Goal: Task Accomplishment & Management: Complete application form

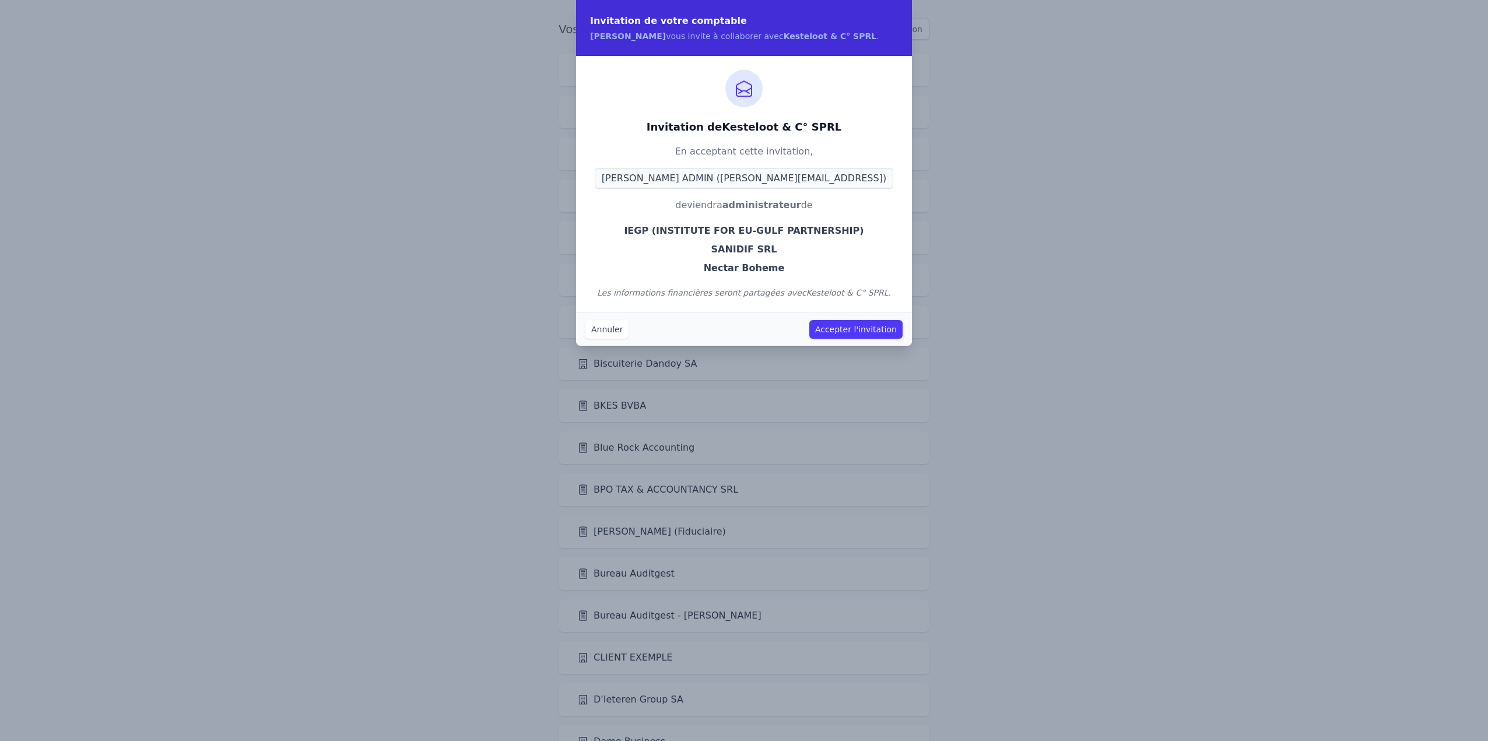
click at [861, 331] on button "Accepter l'invitation" at bounding box center [855, 329] width 93 height 19
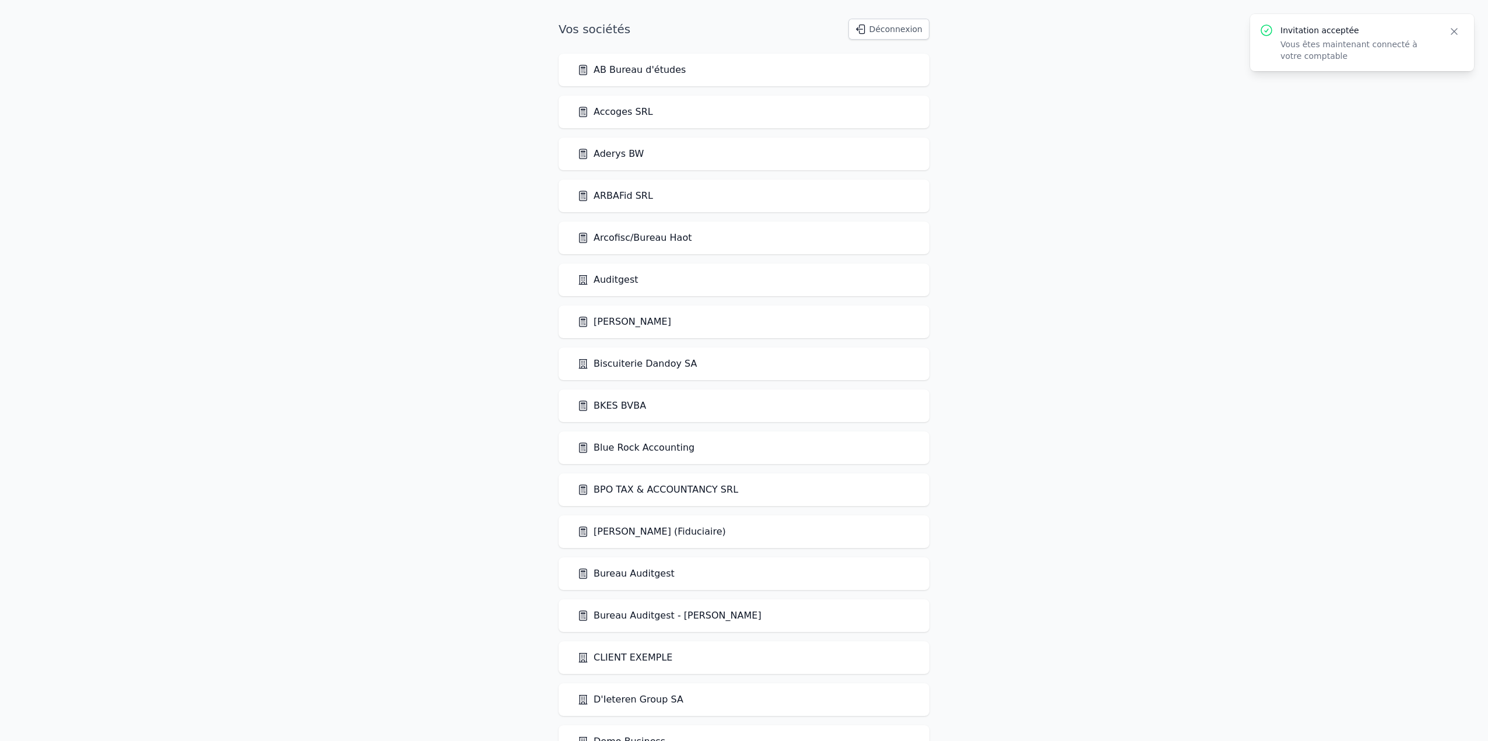
click at [1449, 34] on icon "button" at bounding box center [1454, 32] width 12 height 12
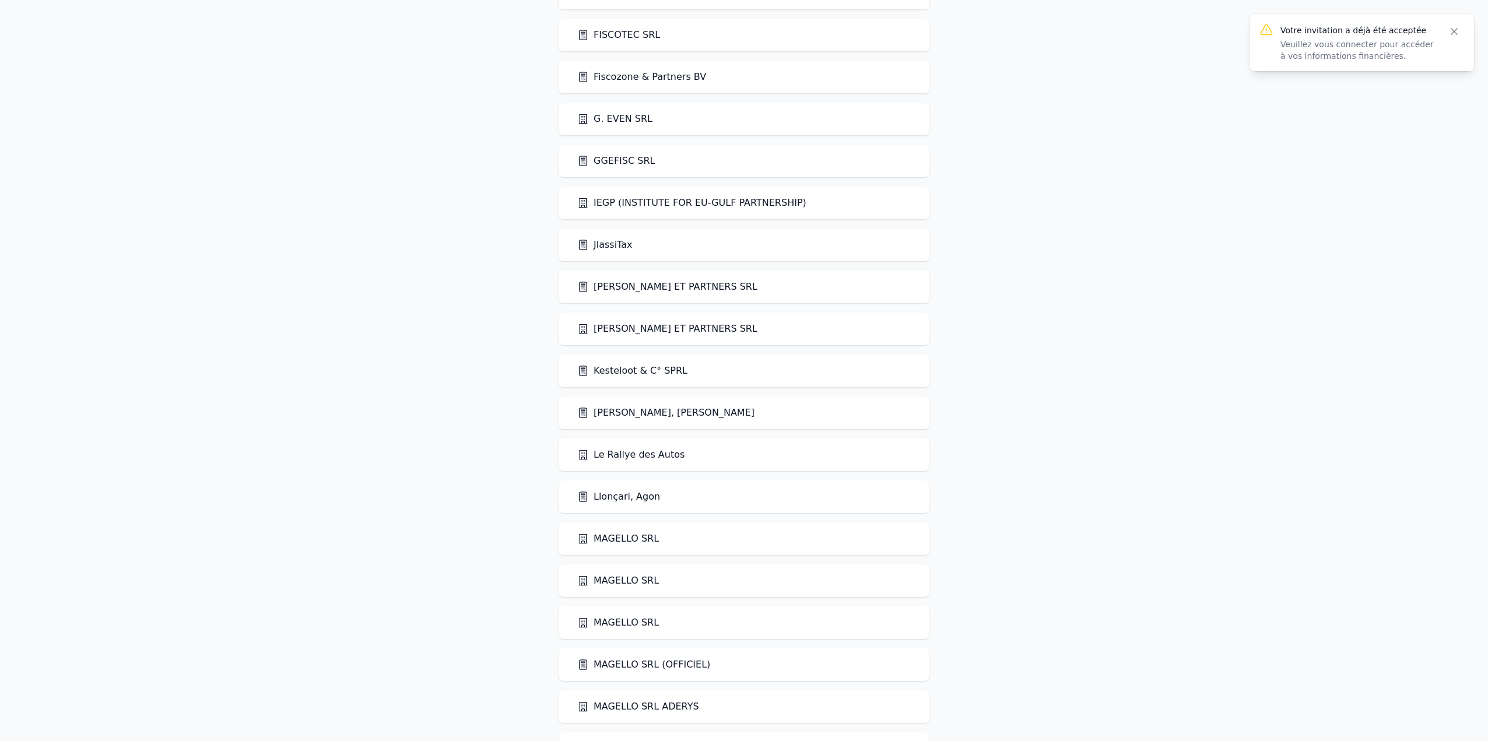
click at [630, 373] on link "Kesteloot & C° SPRL" at bounding box center [632, 371] width 110 height 14
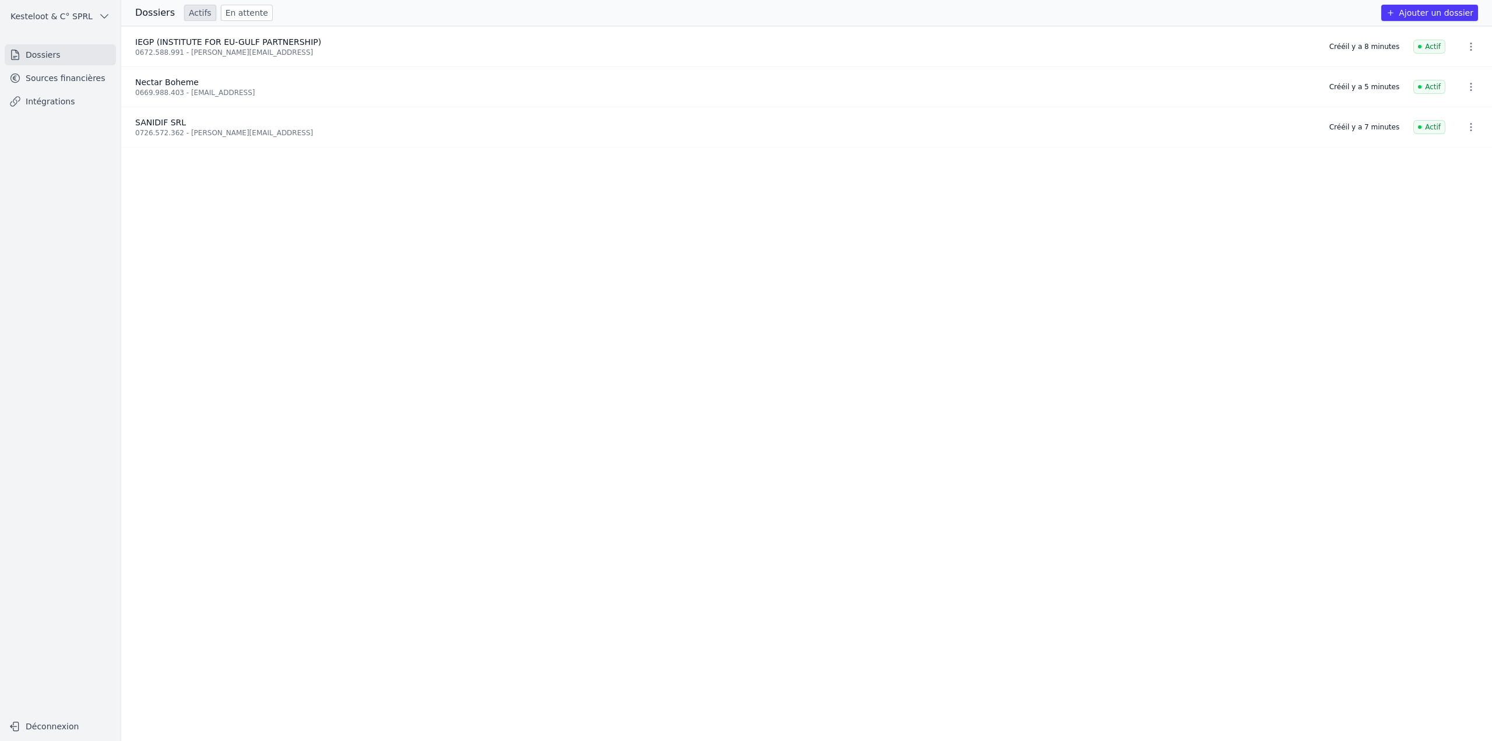
click at [84, 89] on ul "Dossiers Sources financières Intégrations" at bounding box center [60, 78] width 111 height 68
click at [85, 79] on link "Sources financières" at bounding box center [60, 78] width 111 height 21
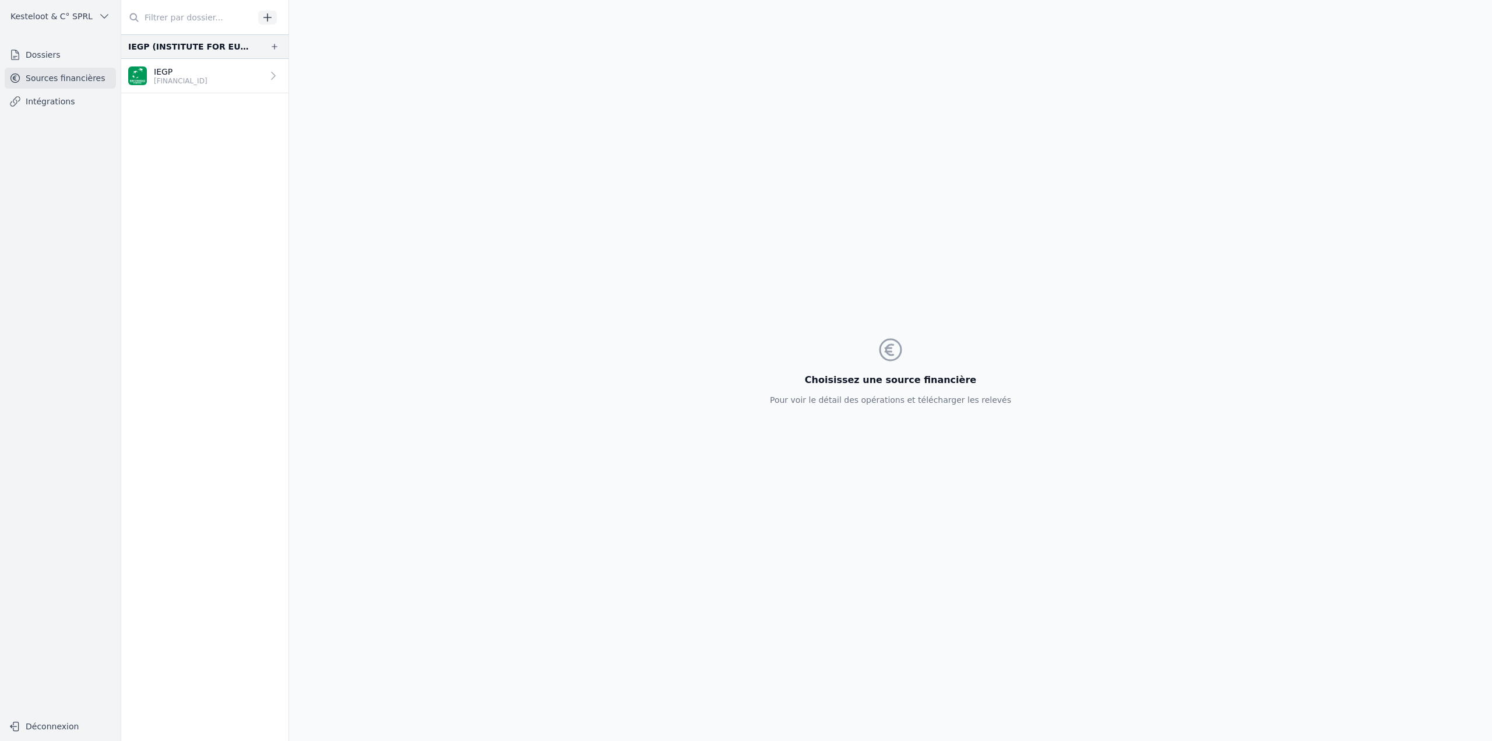
click at [196, 75] on p "IEGP" at bounding box center [181, 72] width 54 height 12
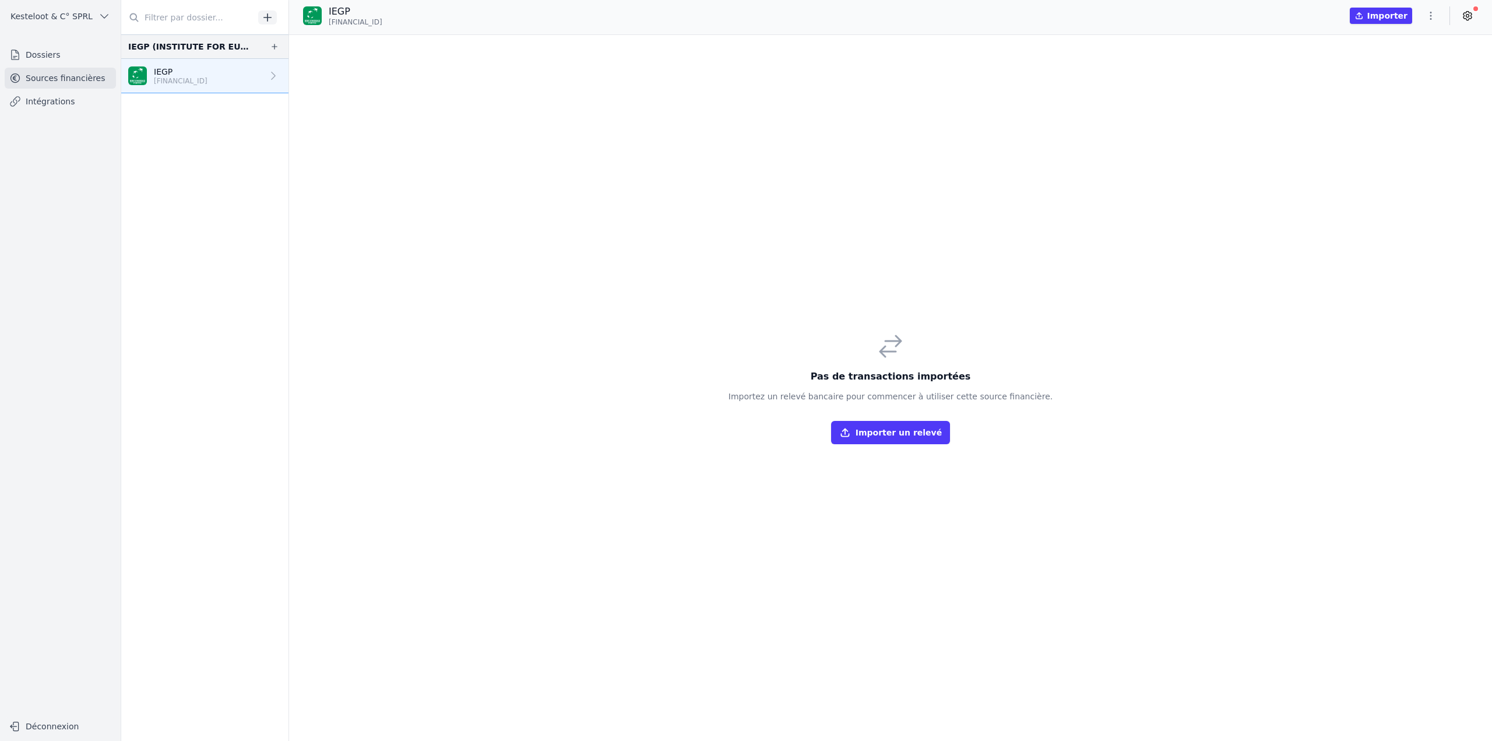
click at [275, 44] on button "button" at bounding box center [274, 47] width 19 height 14
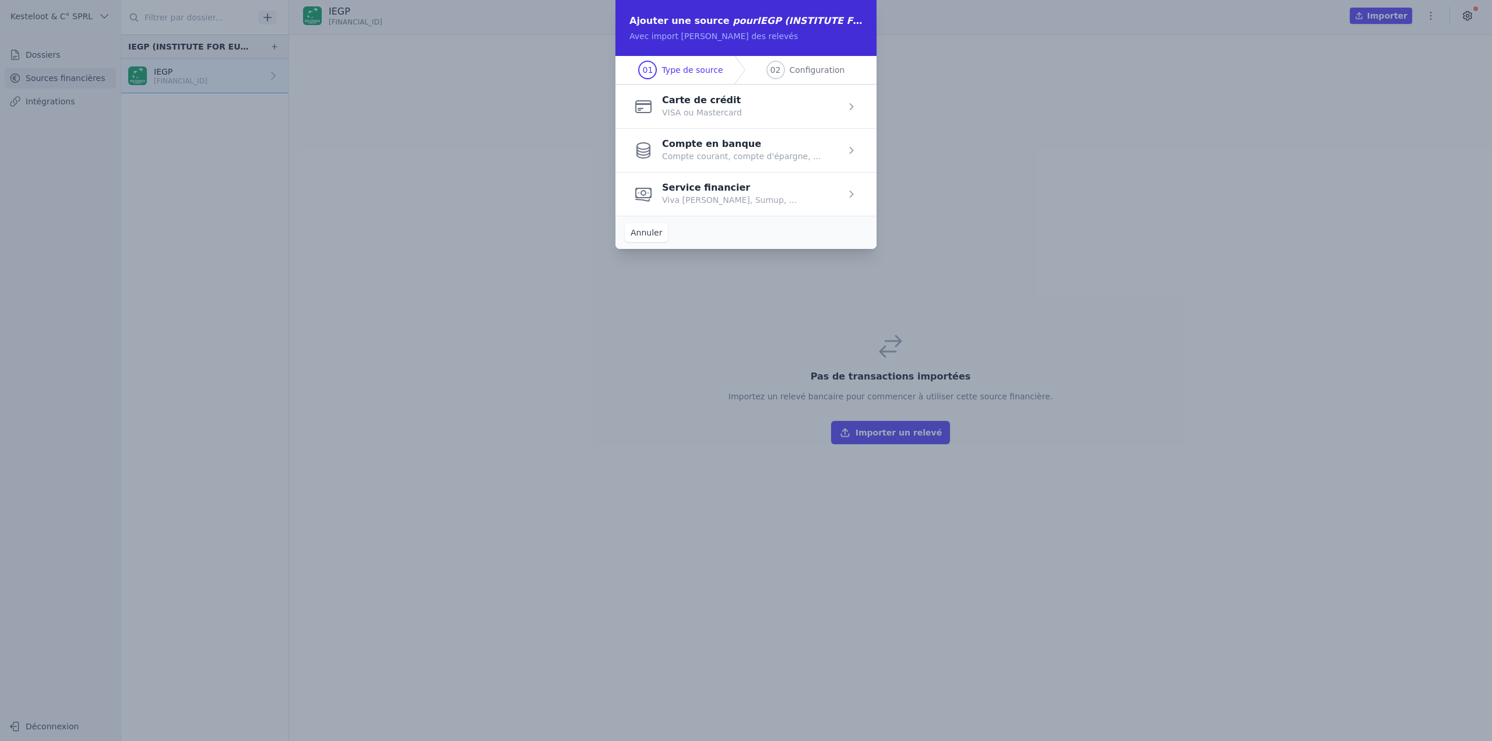
click at [710, 142] on span "button" at bounding box center [746, 150] width 261 height 44
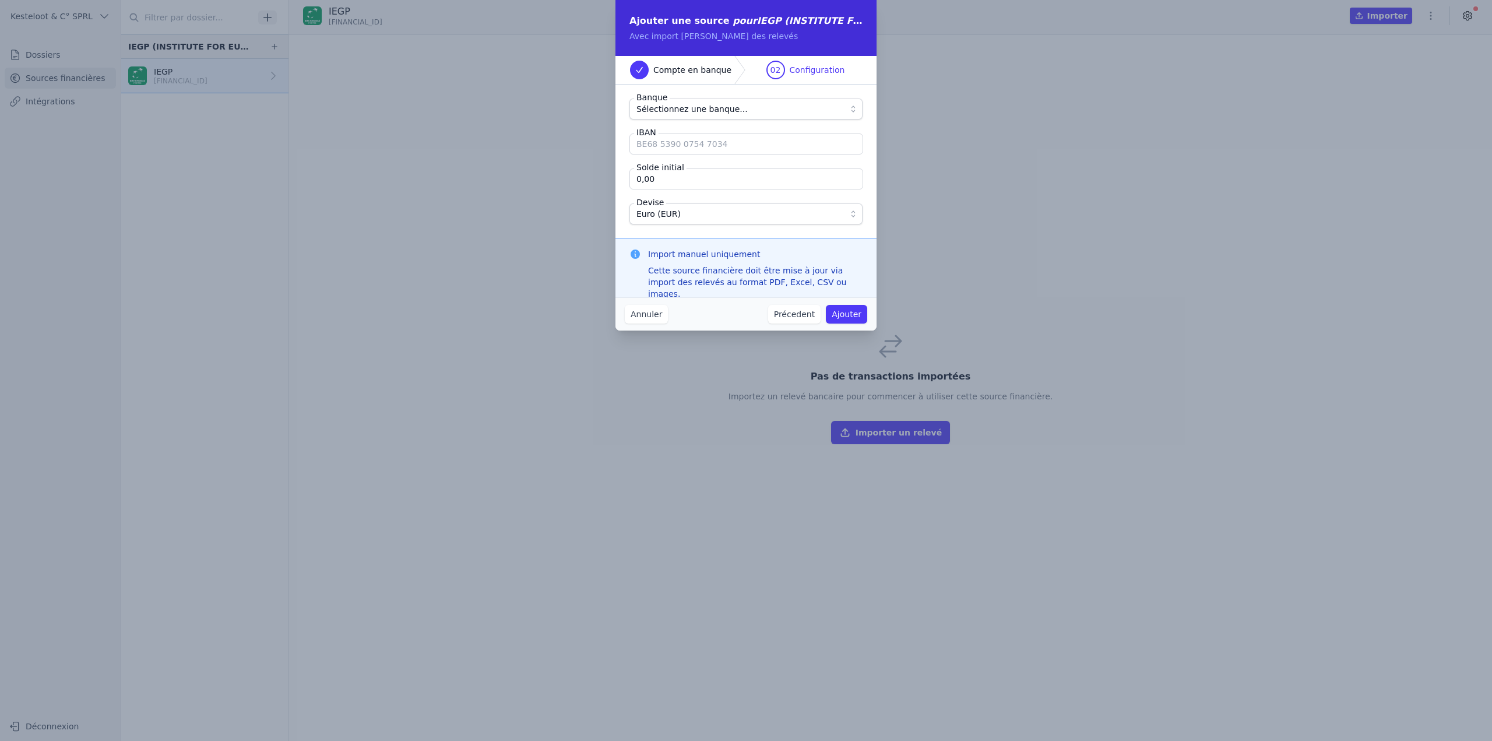
click at [708, 145] on input "IBAN" at bounding box center [747, 144] width 234 height 21
click at [705, 113] on span "Sélectionnez une banque..." at bounding box center [692, 109] width 111 height 14
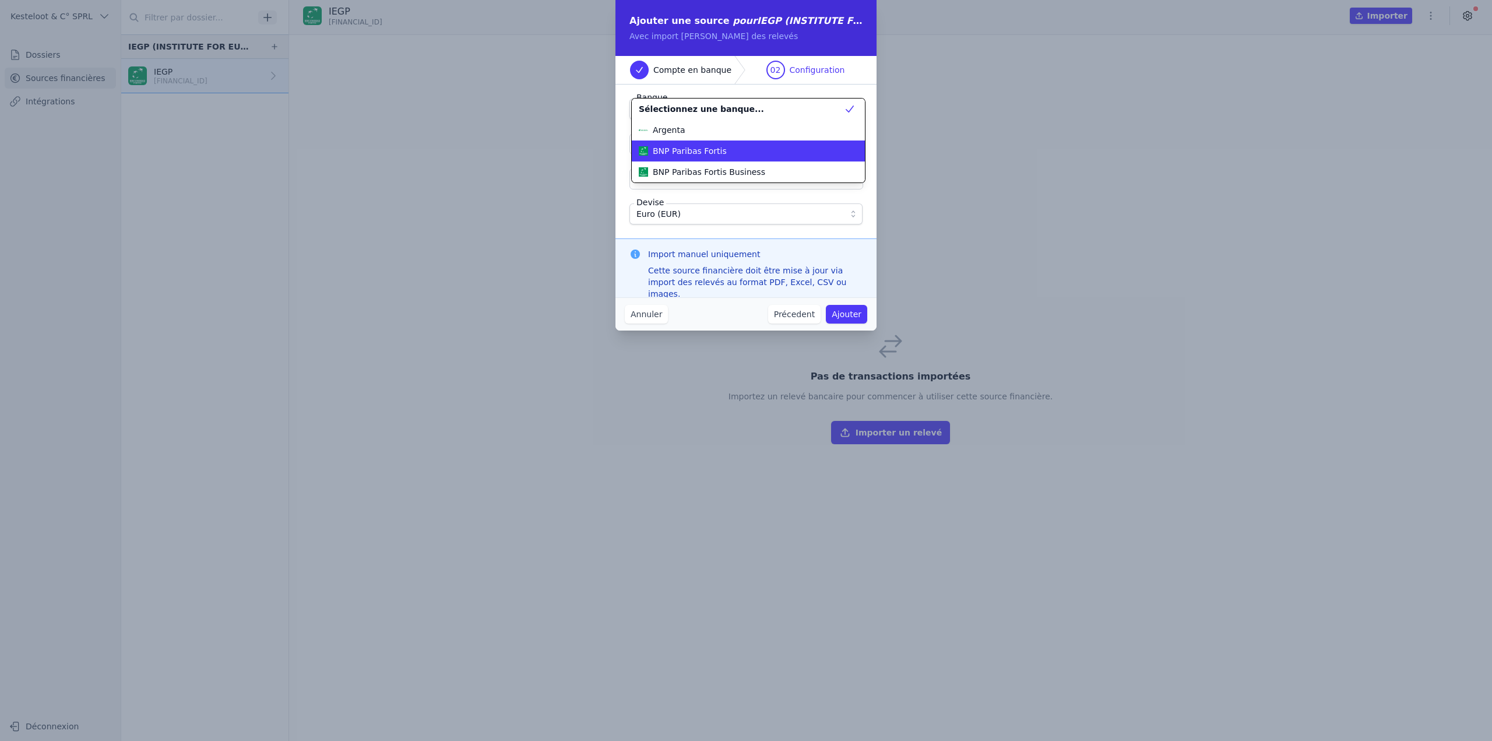
click at [697, 152] on span "BNP Paribas Fortis" at bounding box center [690, 151] width 74 height 12
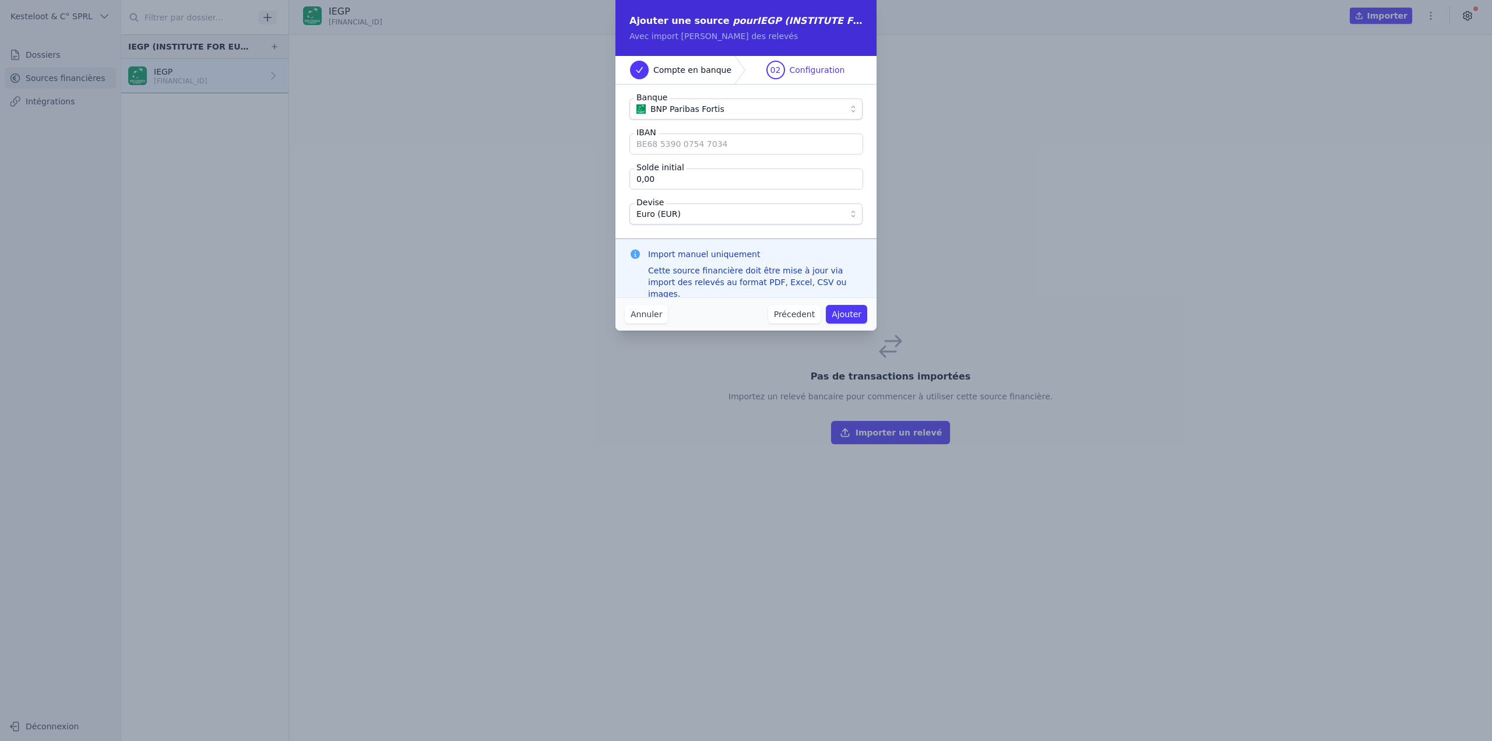
click at [697, 152] on input "IBAN" at bounding box center [747, 144] width 234 height 21
paste input "[FINANCIAL_ID]"
type input "[FINANCIAL_ID]"
click at [859, 316] on button "Ajouter" at bounding box center [846, 314] width 41 height 19
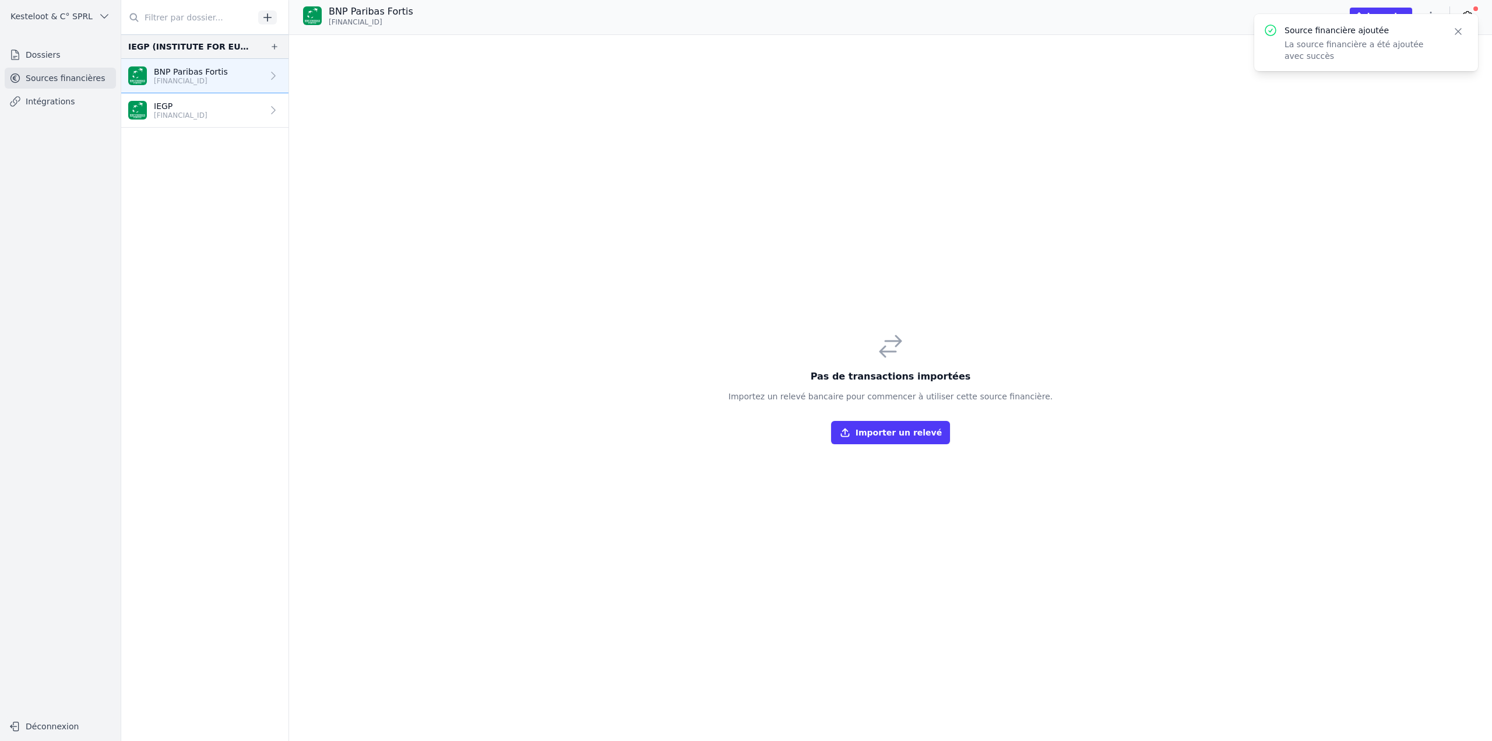
click at [254, 114] on link "IEGP BE33 0018 3175 2646" at bounding box center [204, 110] width 167 height 34
click at [1462, 36] on icon "button" at bounding box center [1459, 32] width 12 height 12
click at [1435, 17] on icon "button" at bounding box center [1431, 16] width 12 height 12
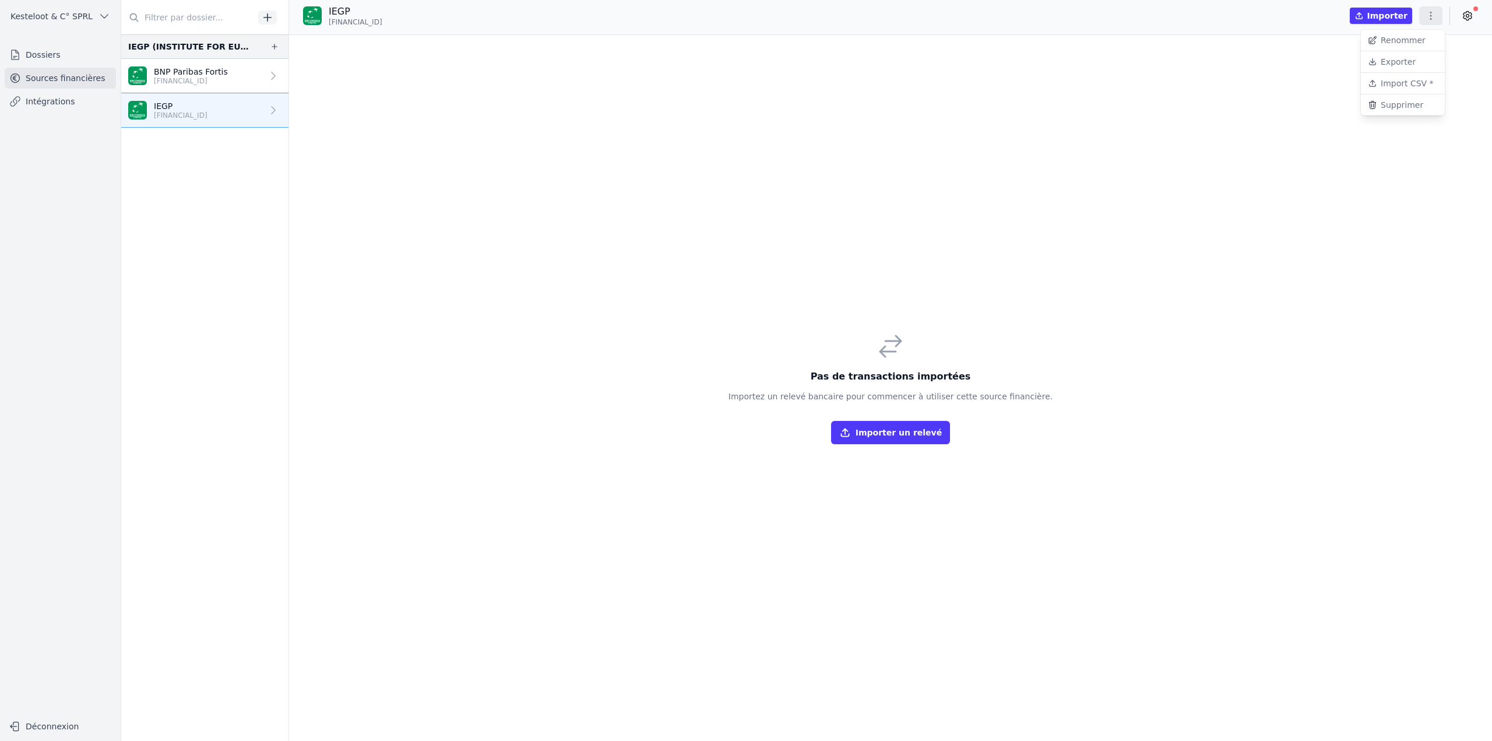
click at [1396, 103] on button "Supprimer" at bounding box center [1403, 104] width 84 height 21
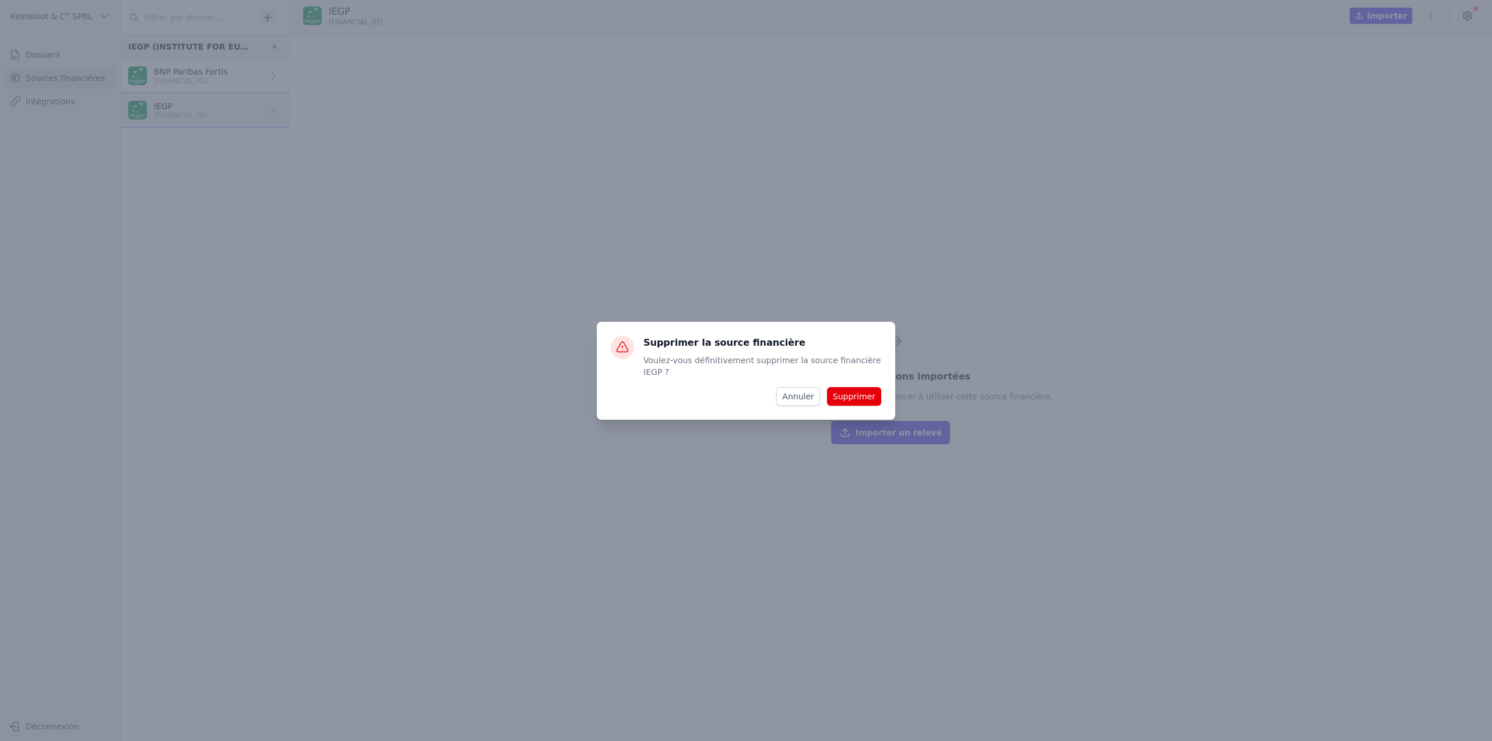
click at [849, 392] on button "Supprimer" at bounding box center [854, 396] width 54 height 19
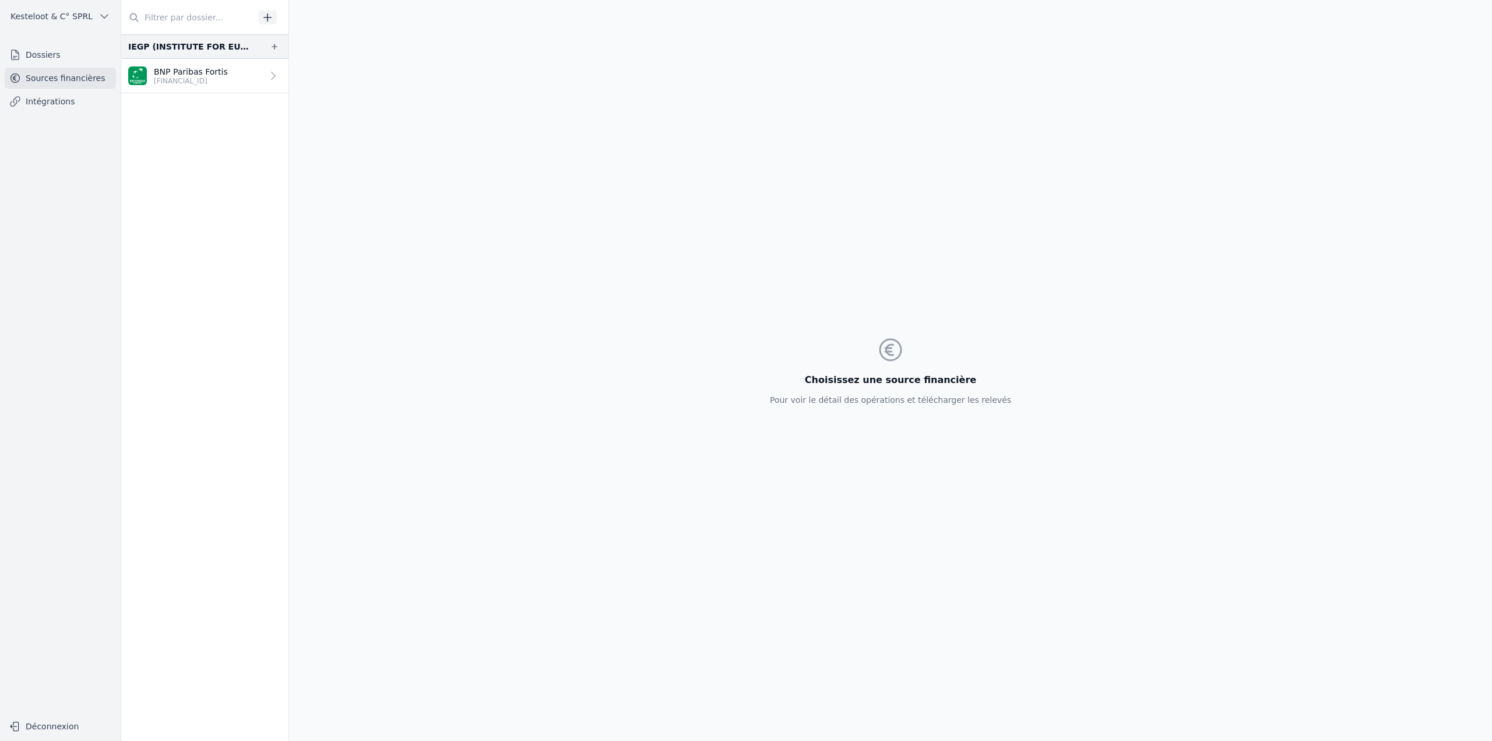
click at [1064, 95] on div "Choisissez une source financière Pour voir le détail des opérations et téléchar…" at bounding box center [890, 370] width 1203 height 741
click at [216, 74] on p "BNP Paribas Fortis" at bounding box center [191, 72] width 74 height 12
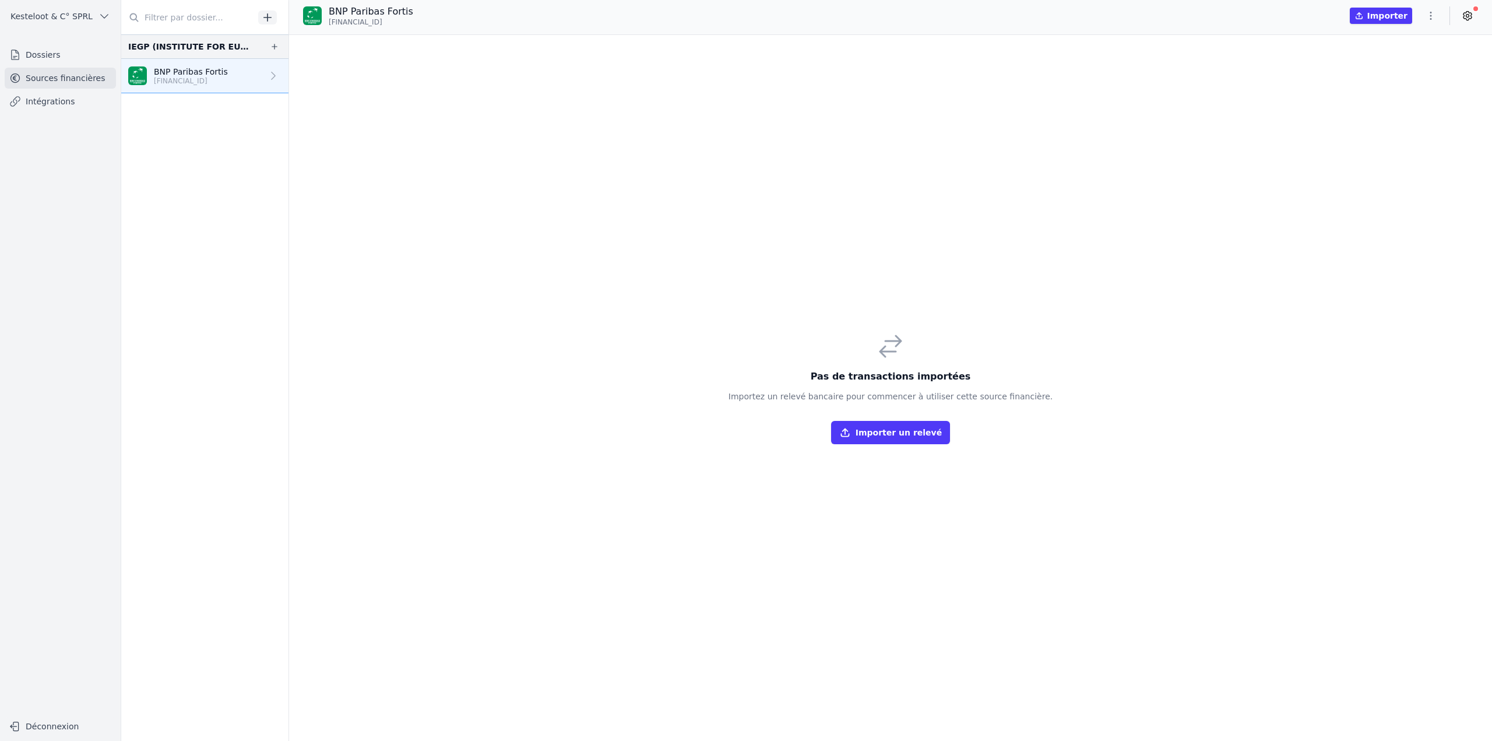
click at [1438, 16] on button "button" at bounding box center [1431, 15] width 23 height 19
click at [1414, 85] on button "Import CSV *" at bounding box center [1403, 84] width 84 height 22
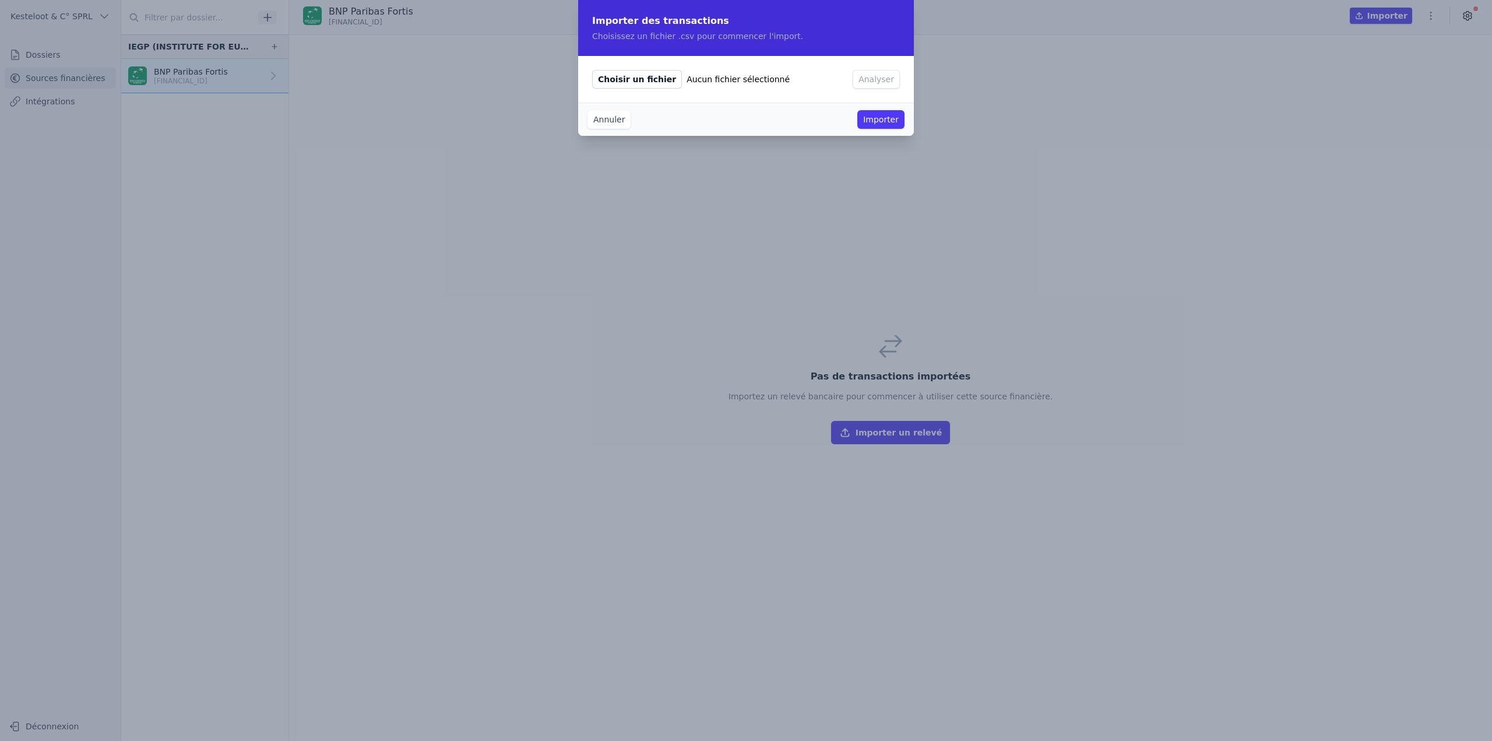
click at [627, 85] on span "Choisir un fichier" at bounding box center [637, 79] width 90 height 19
click at [592, 70] on input "Choisir un fichier Aucun fichier sélectionné" at bounding box center [592, 69] width 1 height 1
type input "C:\fakepath\IEGP - BNP 2024.02-09.csv"
click at [895, 83] on button "Analyser" at bounding box center [876, 79] width 47 height 19
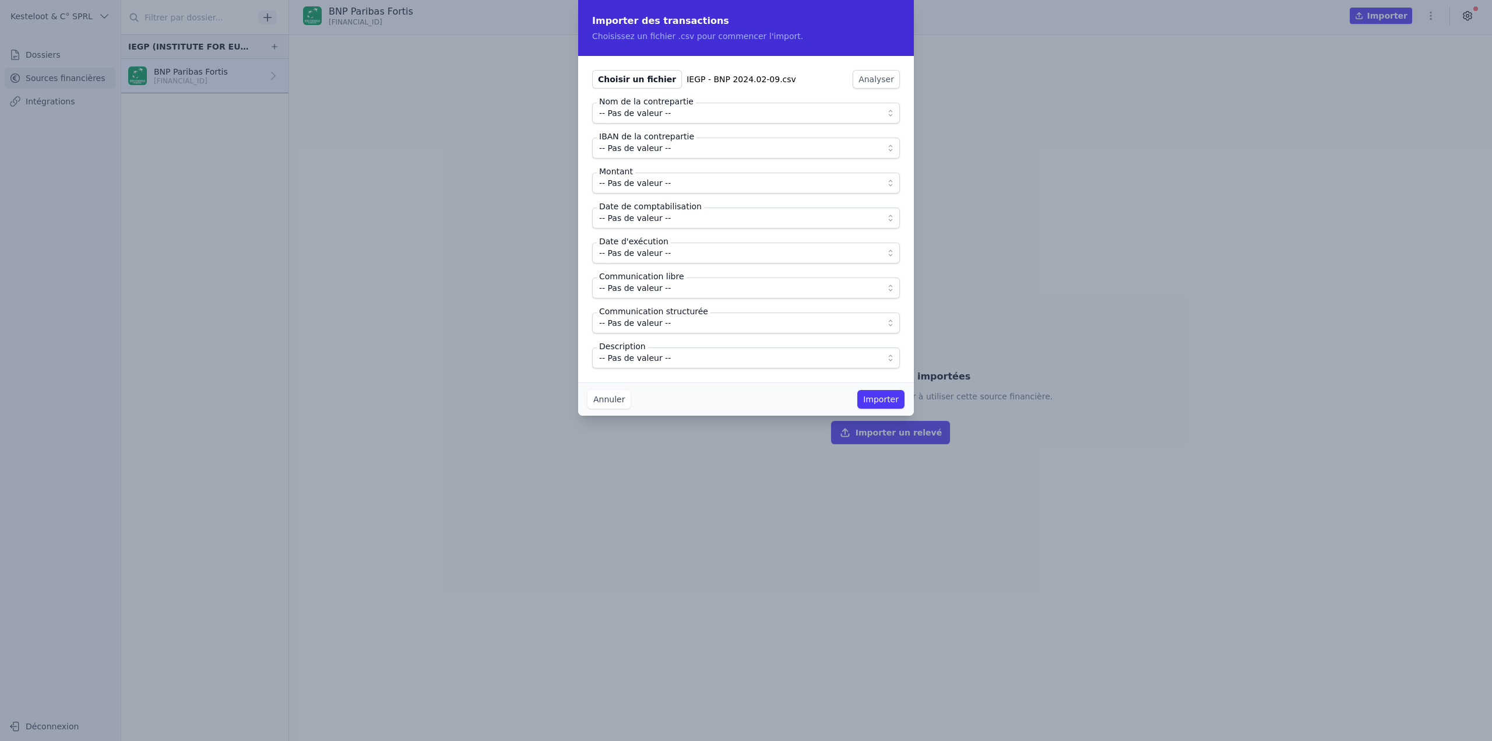
click at [679, 118] on span "-- Pas de valeur --" at bounding box center [738, 113] width 278 height 14
click at [647, 254] on span "-- Pas de valeur --" at bounding box center [635, 253] width 72 height 14
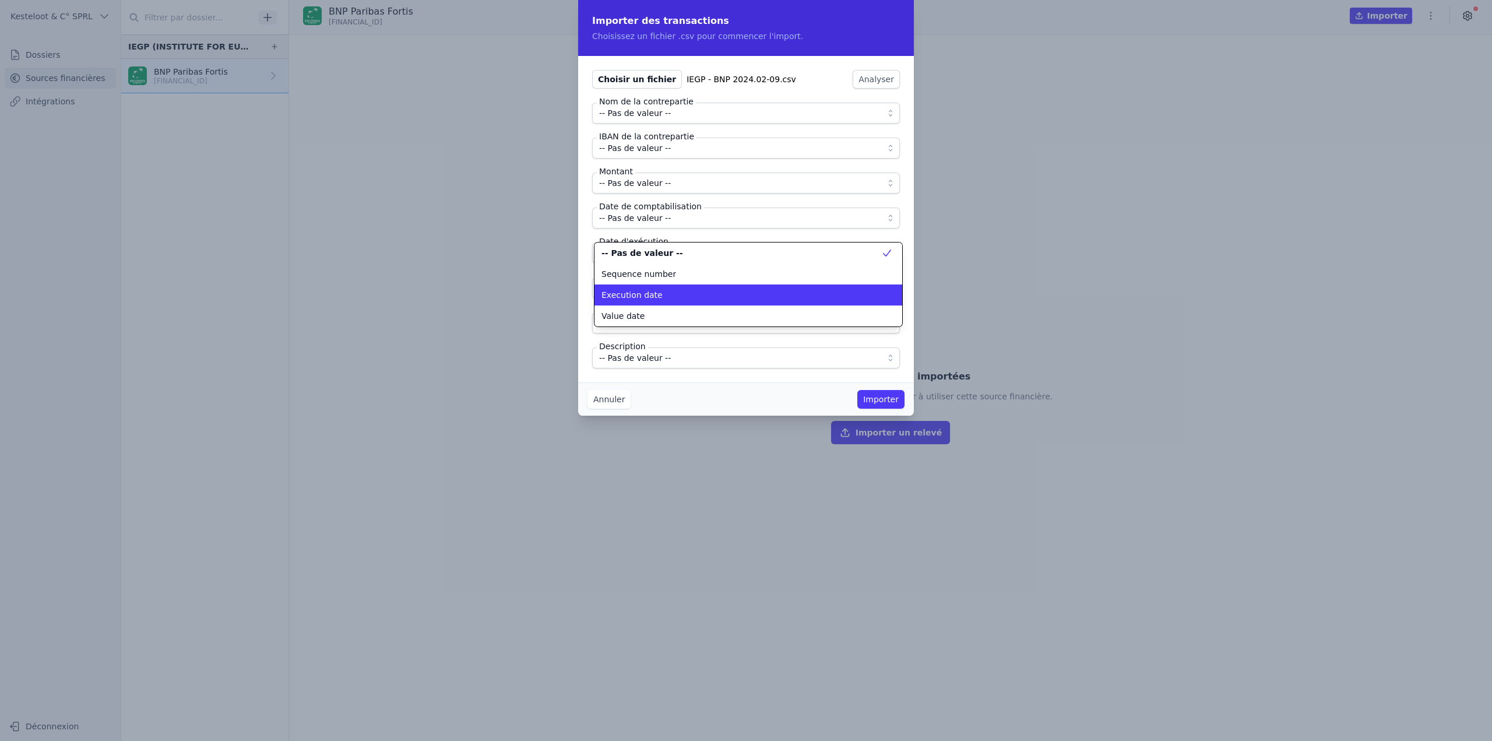
click at [663, 305] on li "Execution date" at bounding box center [749, 295] width 308 height 21
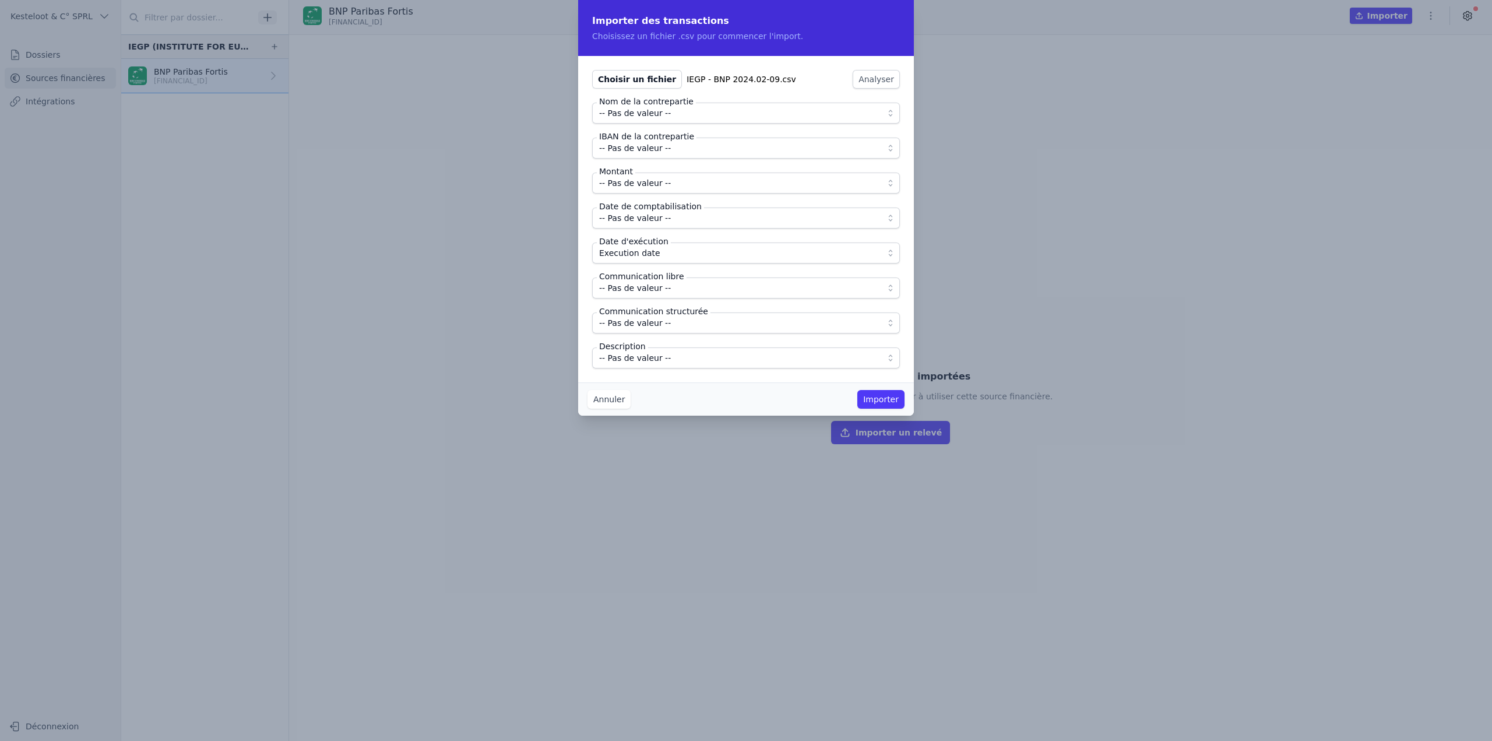
click at [702, 359] on span "-- Pas de valeur --" at bounding box center [738, 358] width 278 height 14
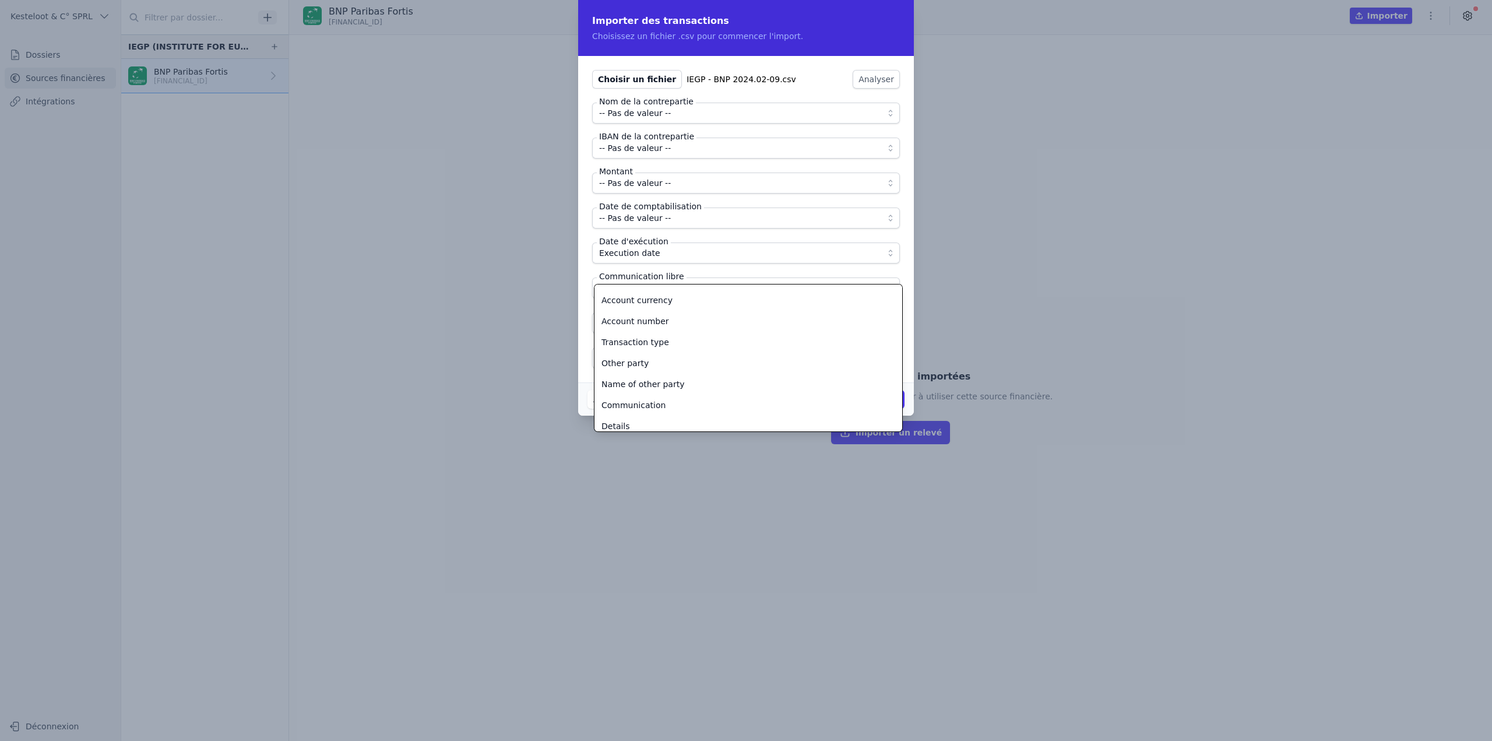
scroll to position [147, 0]
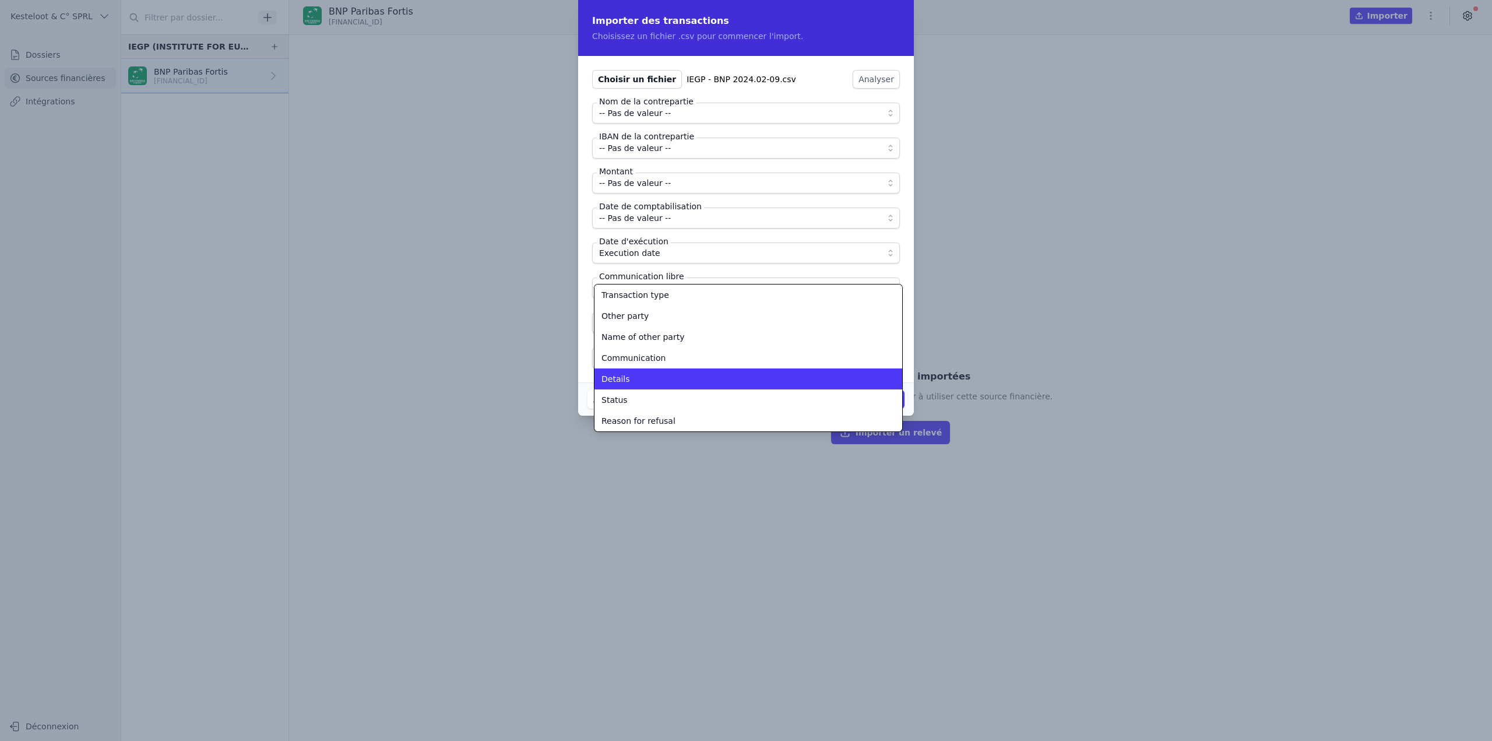
click at [657, 383] on div "Details" at bounding box center [742, 379] width 280 height 12
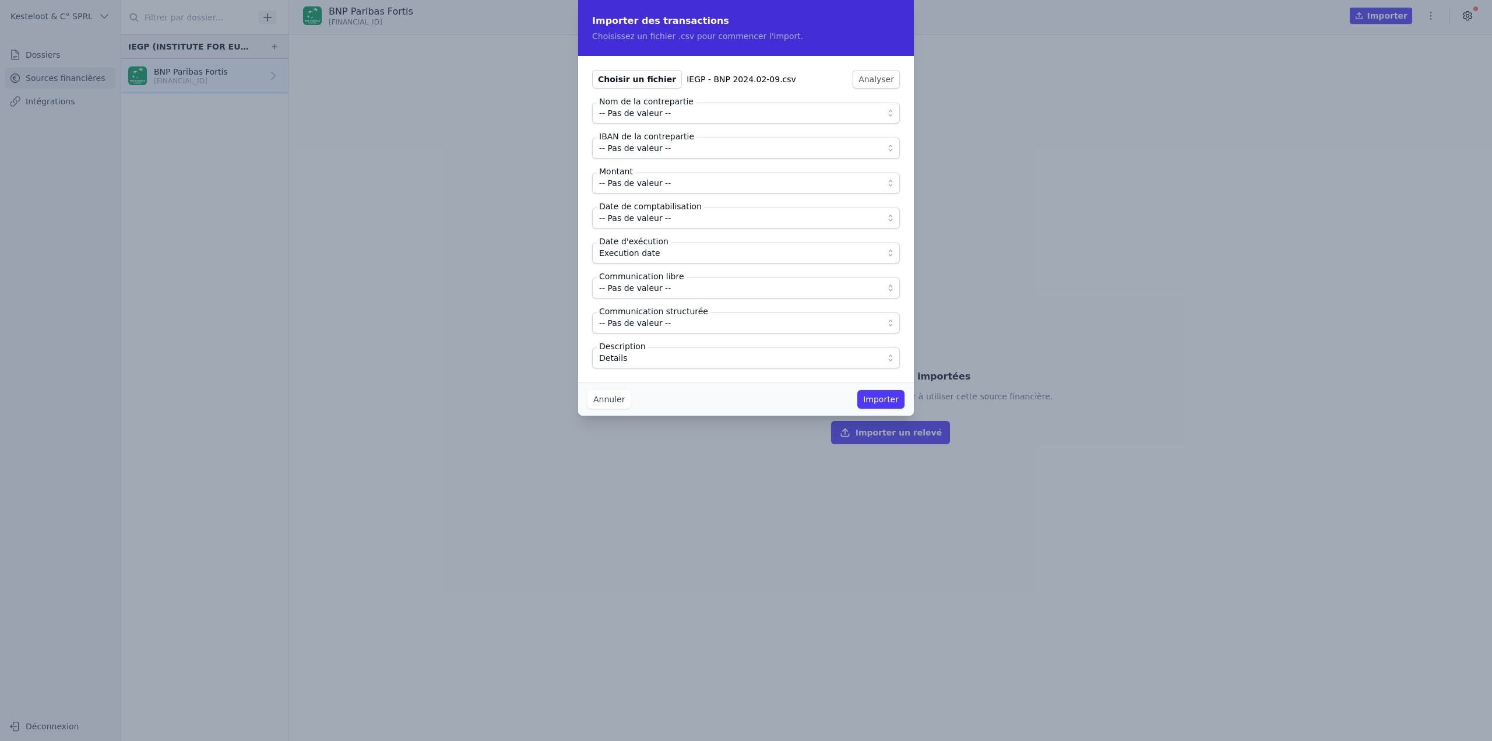
click at [667, 324] on span "-- Pas de valeur --" at bounding box center [738, 323] width 278 height 14
click at [619, 114] on span "-- Pas de valeur --" at bounding box center [635, 113] width 72 height 14
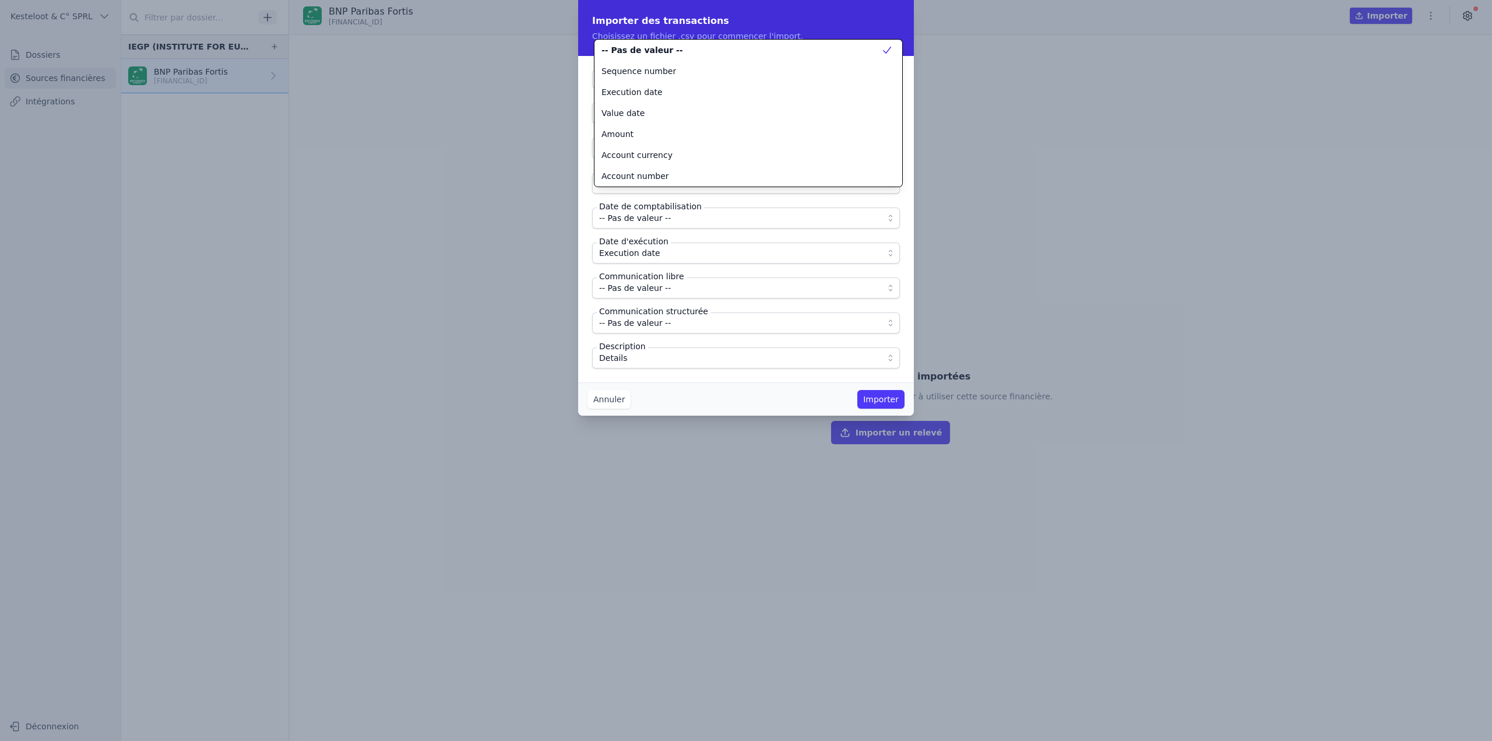
scroll to position [126, 0]
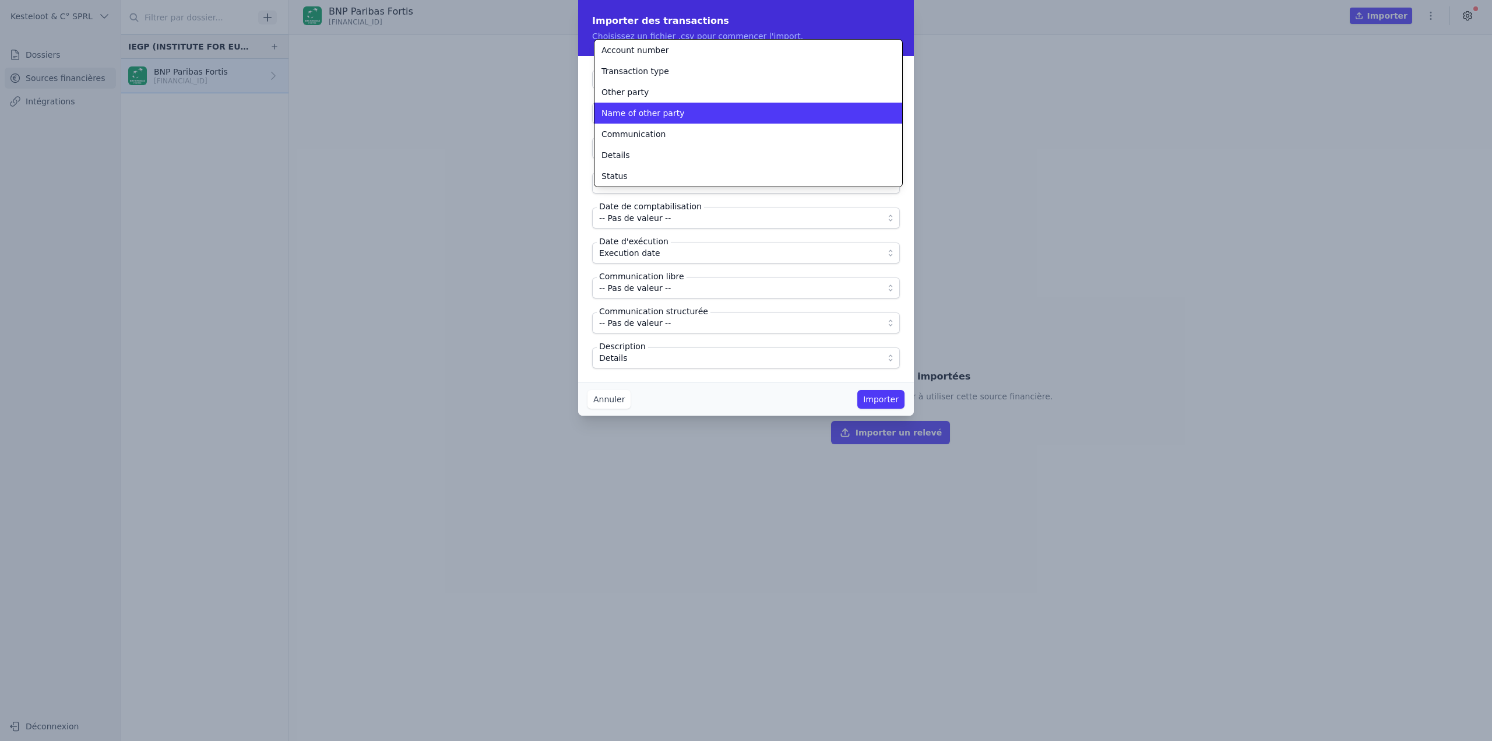
click at [638, 120] on li "Name of other party" at bounding box center [749, 113] width 308 height 21
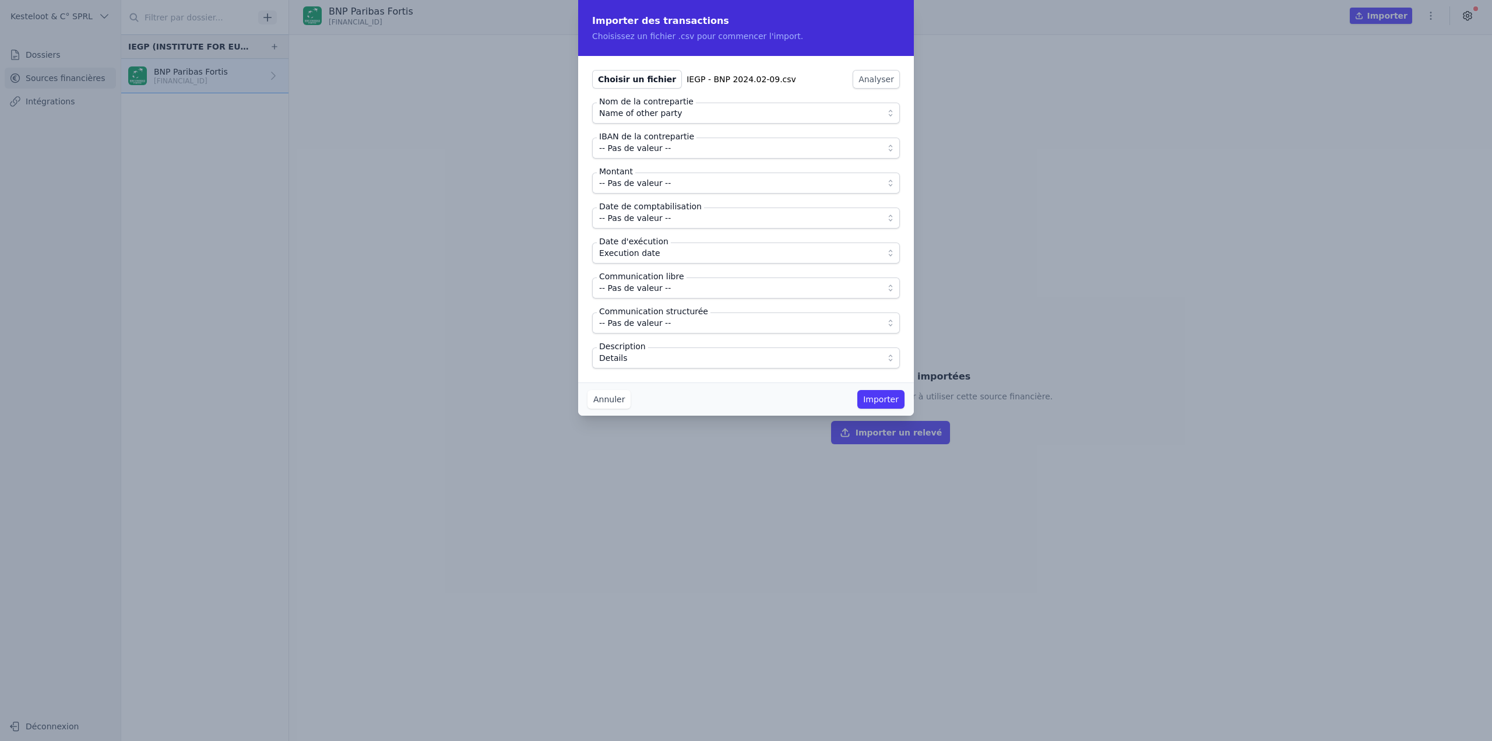
click at [649, 151] on span "-- Pas de valeur --" at bounding box center [635, 148] width 72 height 14
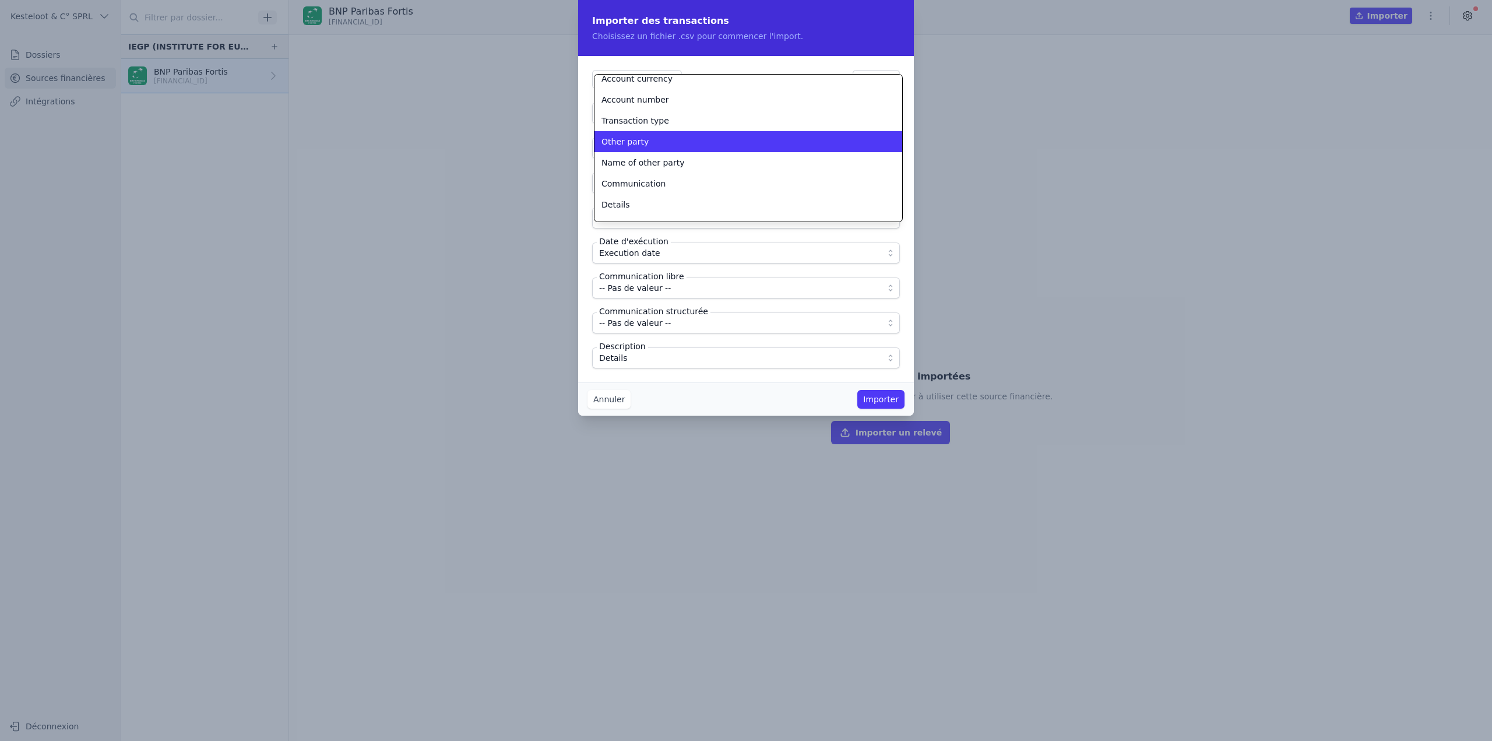
click at [638, 144] on span "Other party" at bounding box center [625, 142] width 47 height 12
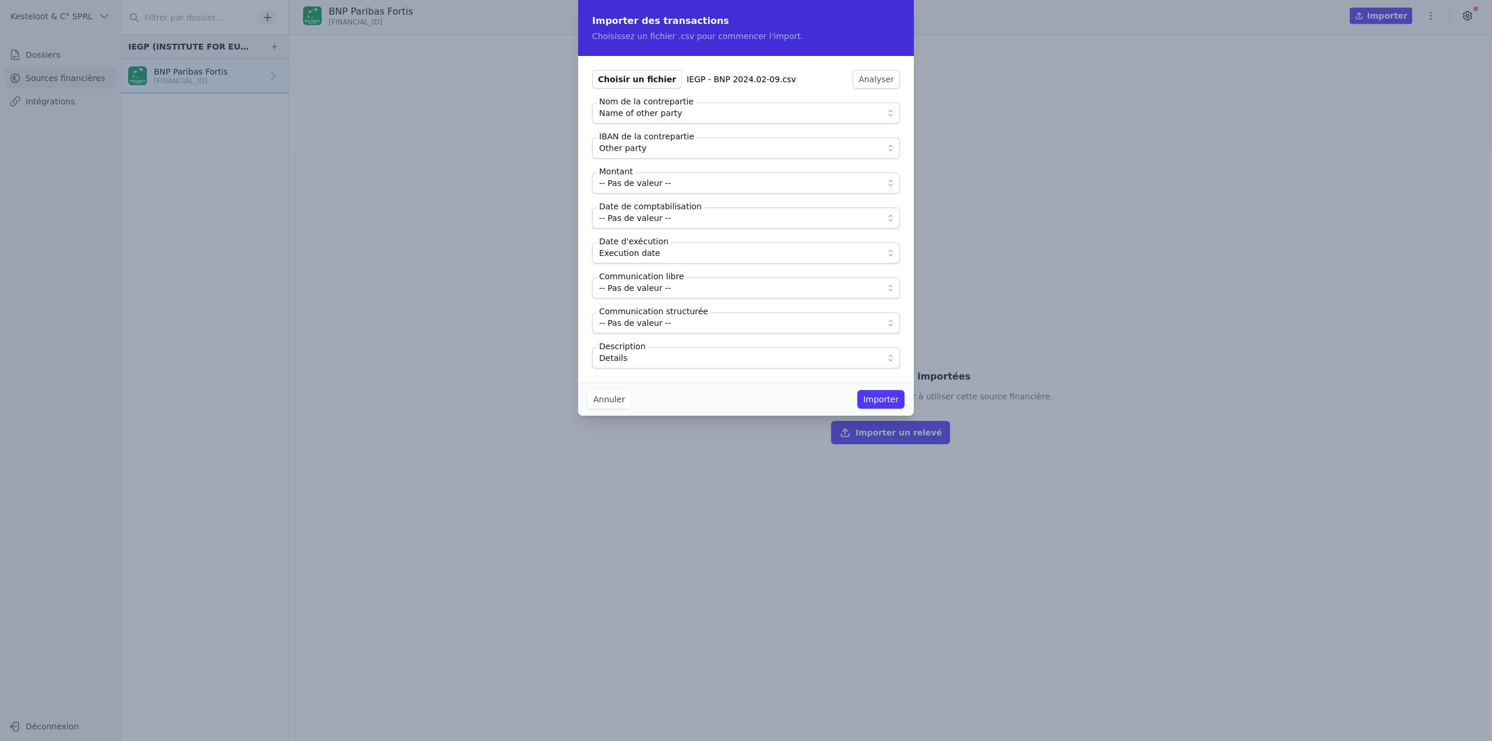
click at [652, 184] on span "-- Pas de valeur --" at bounding box center [635, 183] width 72 height 14
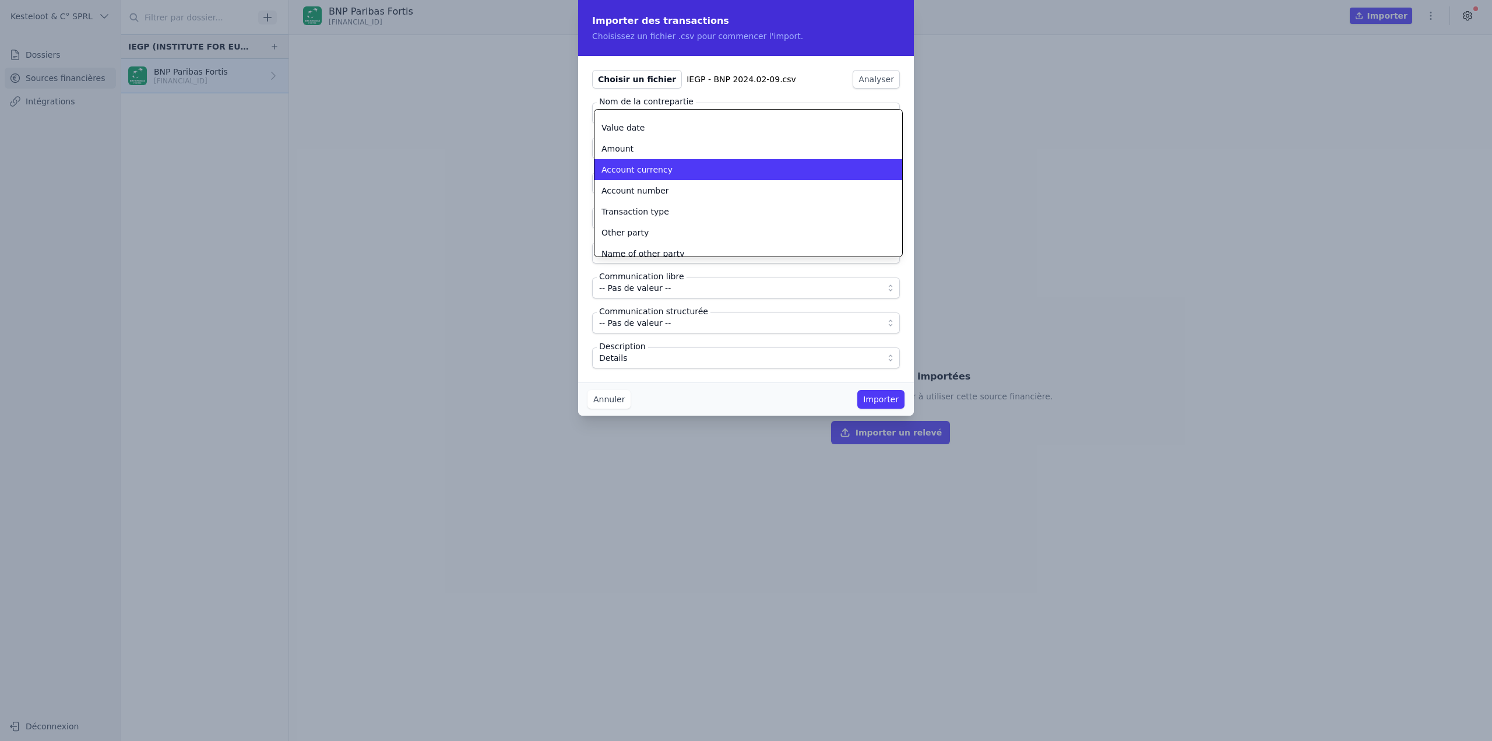
scroll to position [56, 0]
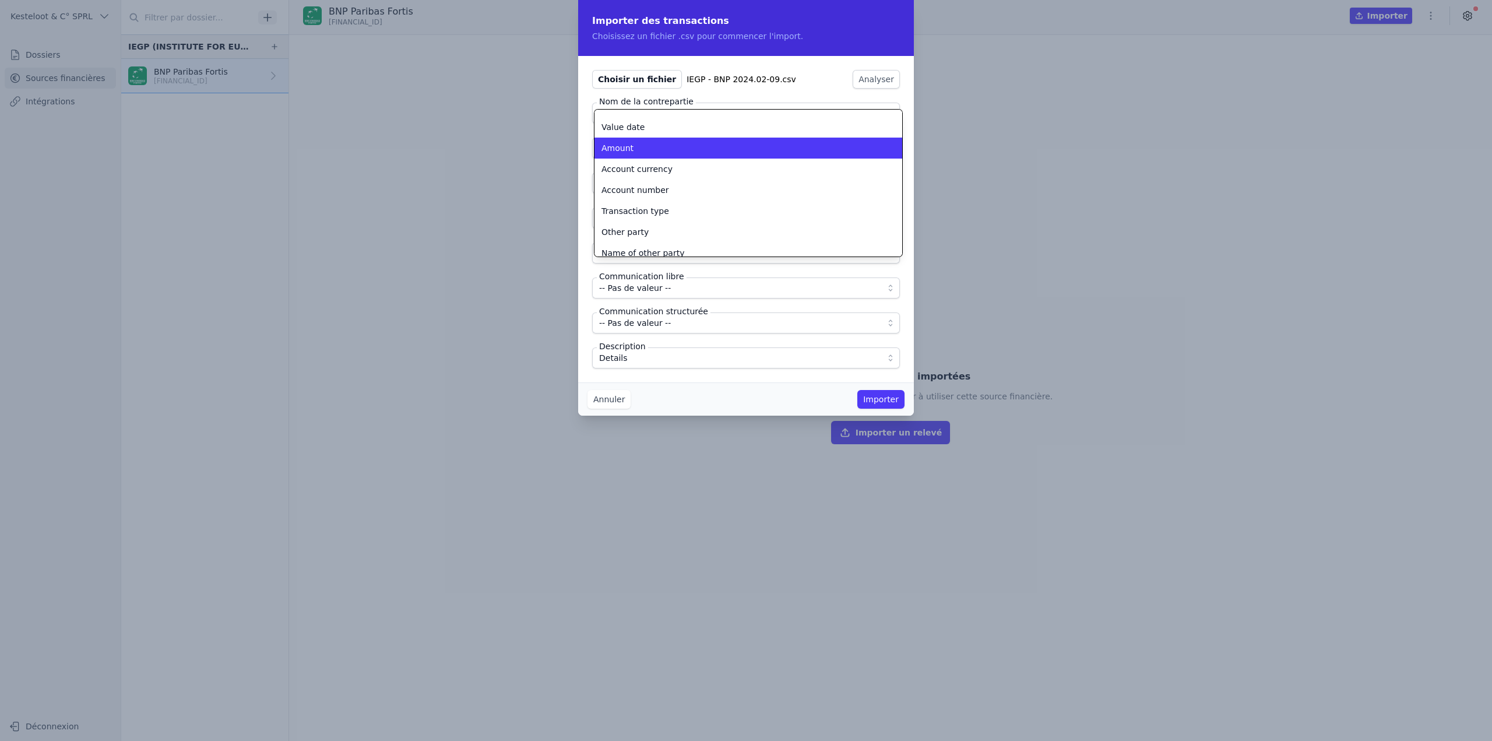
click at [633, 148] on div "Amount" at bounding box center [742, 148] width 280 height 12
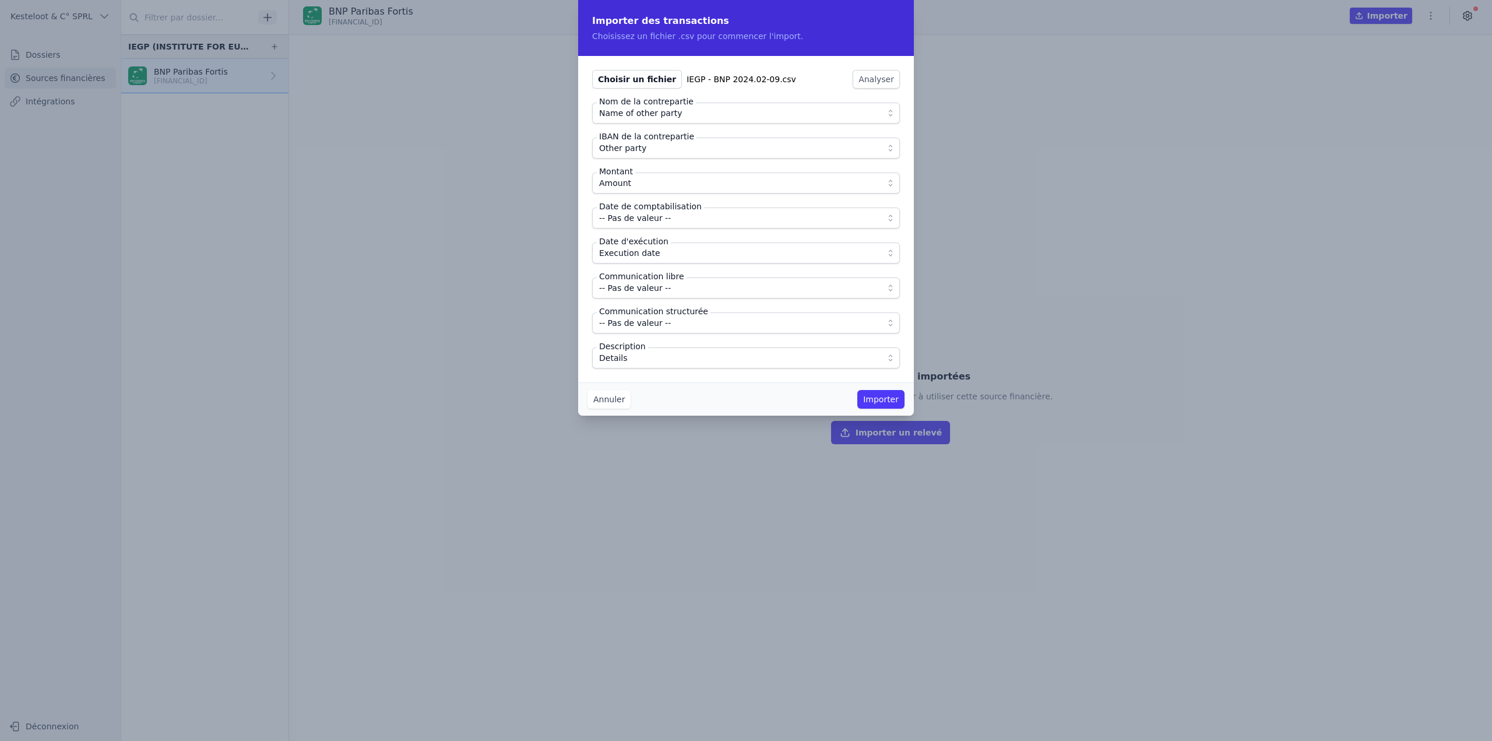
click at [668, 223] on span "-- Pas de valeur --" at bounding box center [738, 218] width 278 height 14
click at [617, 261] on span "Execution date" at bounding box center [632, 260] width 61 height 12
click at [632, 256] on span "Execution date" at bounding box center [629, 253] width 61 height 14
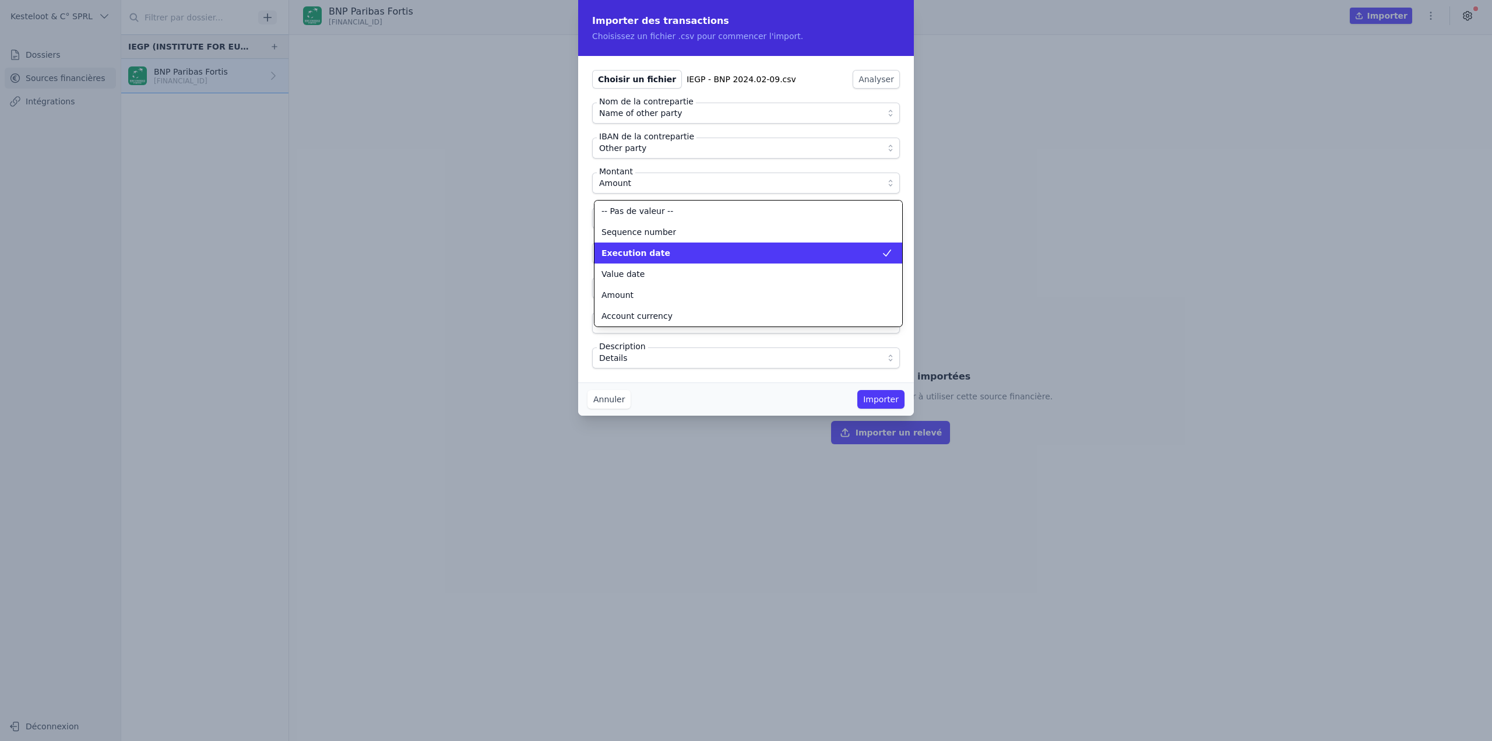
click at [632, 256] on span "Execution date" at bounding box center [636, 253] width 69 height 12
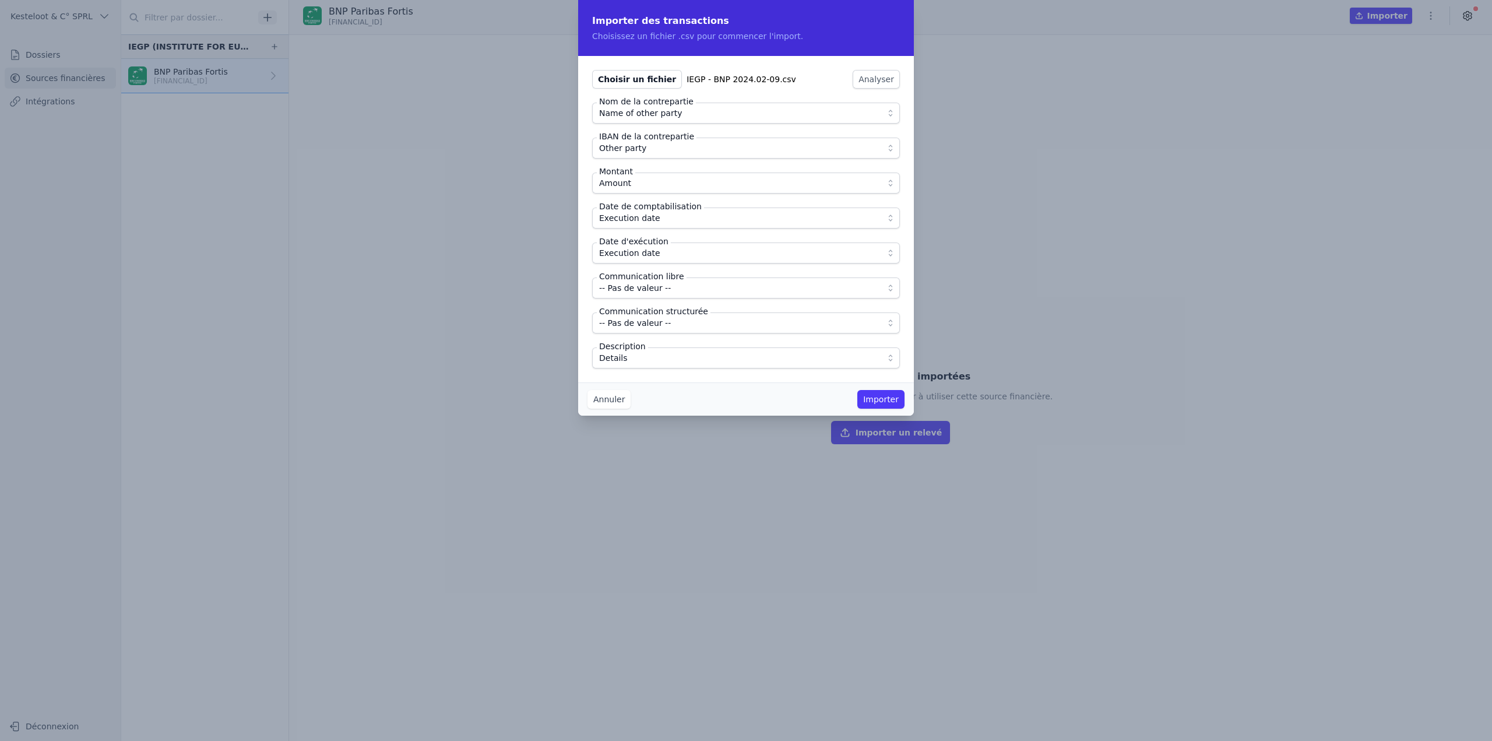
click at [628, 220] on span "Execution date" at bounding box center [629, 218] width 61 height 14
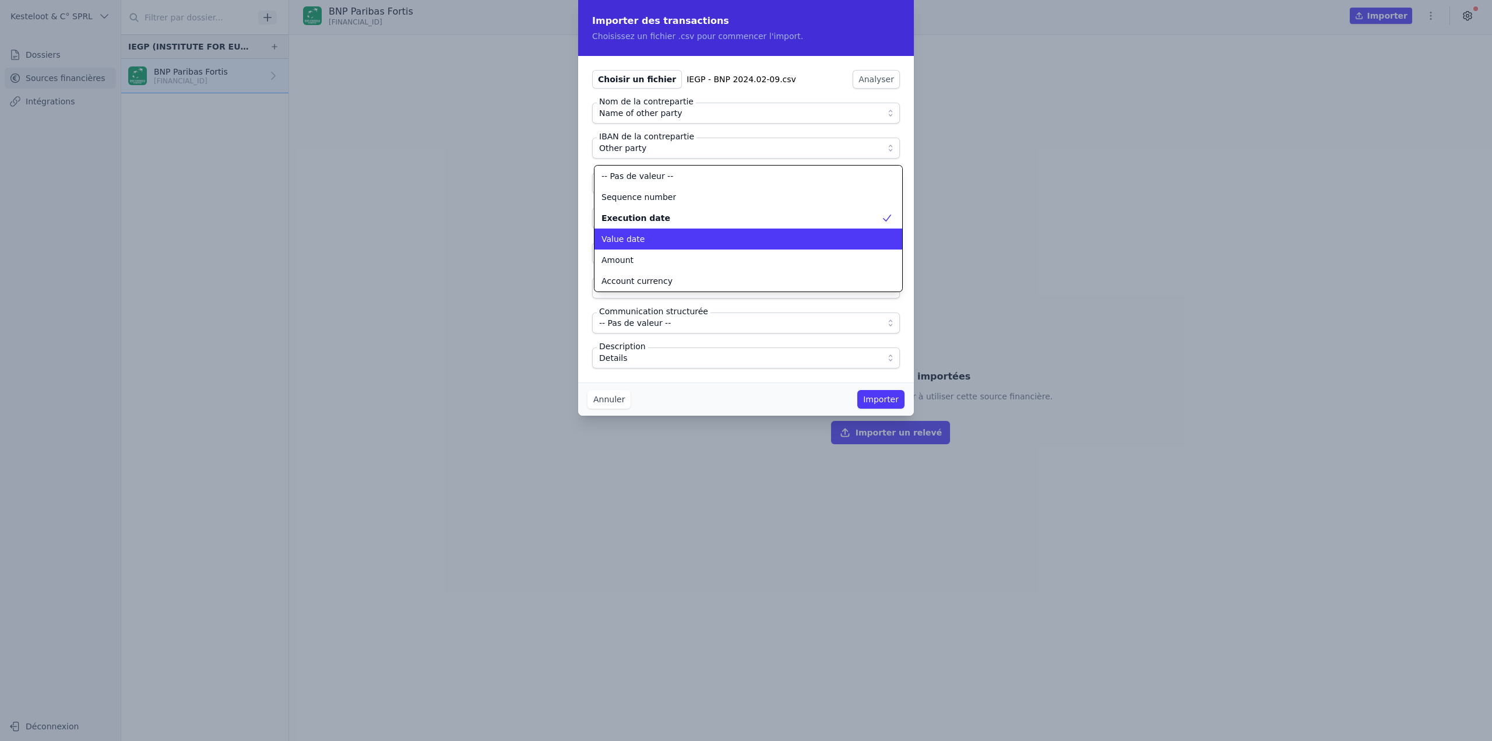
click at [637, 237] on span "Value date" at bounding box center [623, 239] width 43 height 12
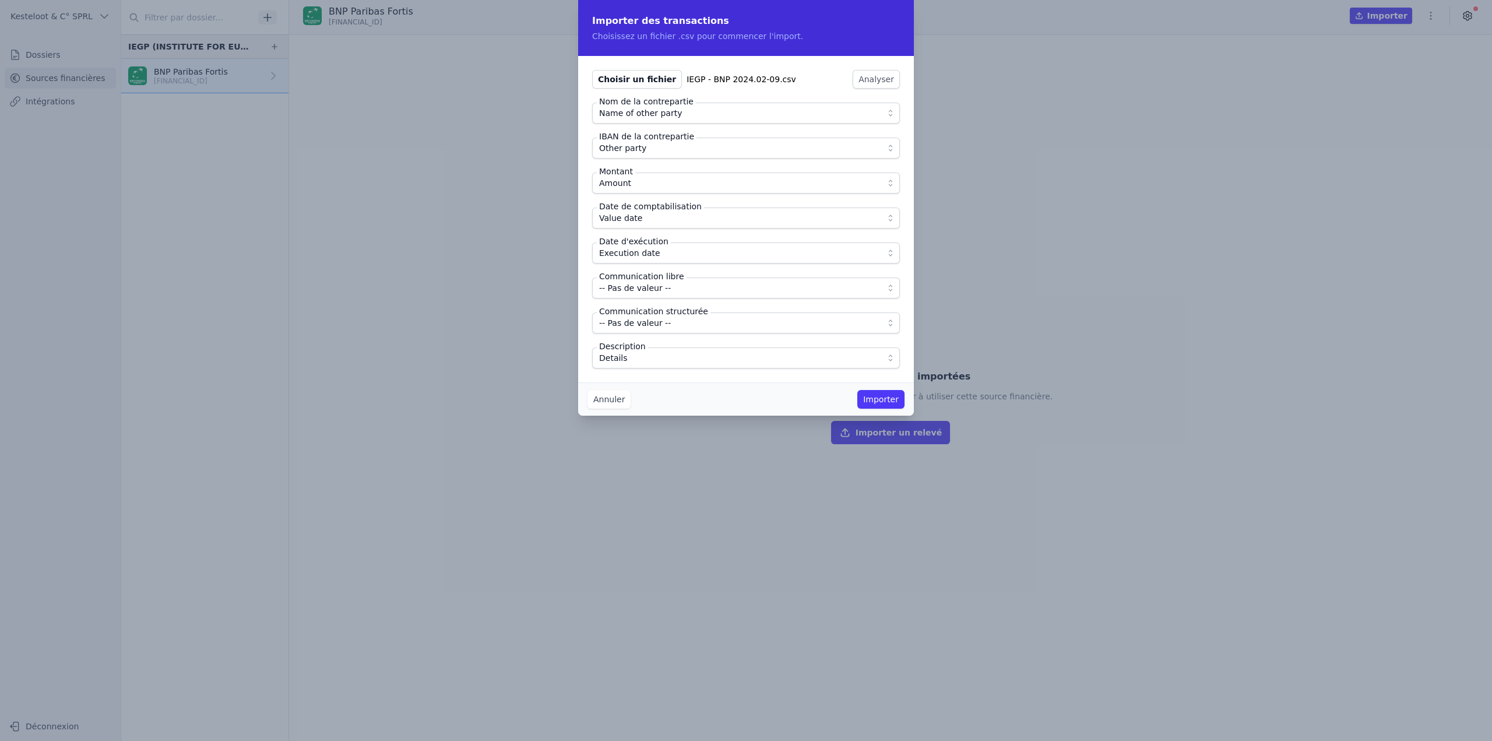
click at [694, 293] on span "-- Pas de valeur --" at bounding box center [738, 288] width 278 height 14
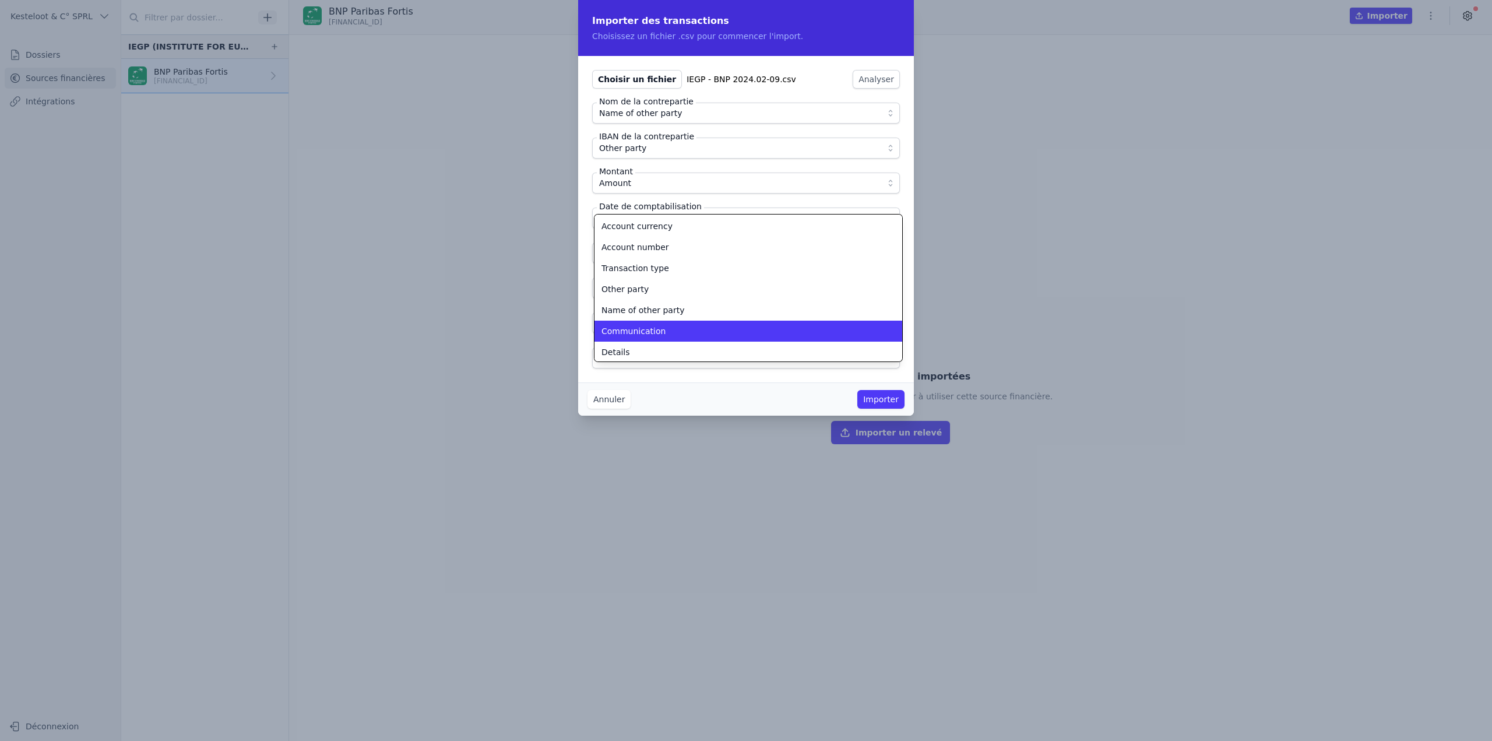
scroll to position [107, 0]
click at [666, 335] on li "Communication" at bounding box center [749, 327] width 308 height 21
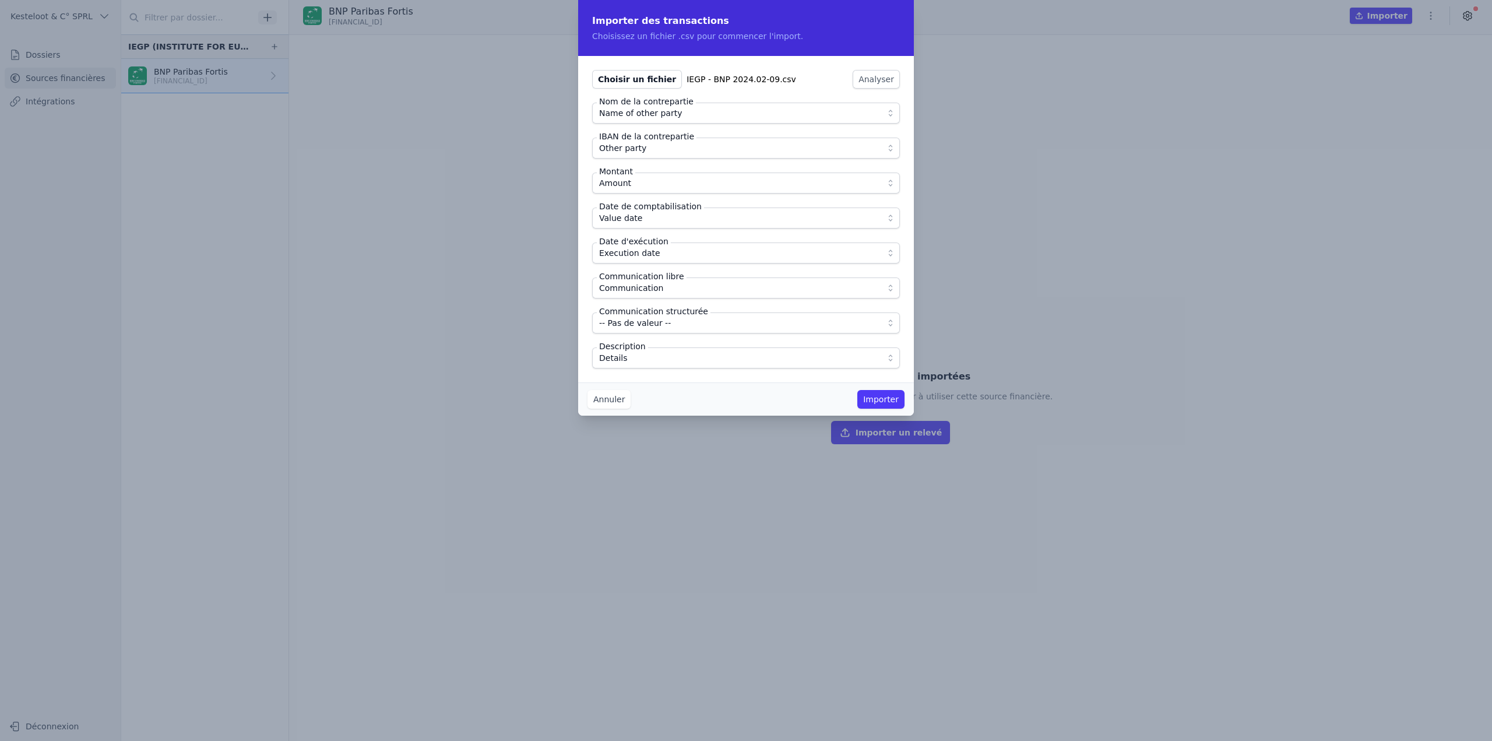
click at [879, 398] on button "Importer" at bounding box center [881, 399] width 47 height 19
click at [871, 398] on button "Importer" at bounding box center [881, 399] width 47 height 19
click at [592, 391] on button "Annuler" at bounding box center [609, 399] width 43 height 19
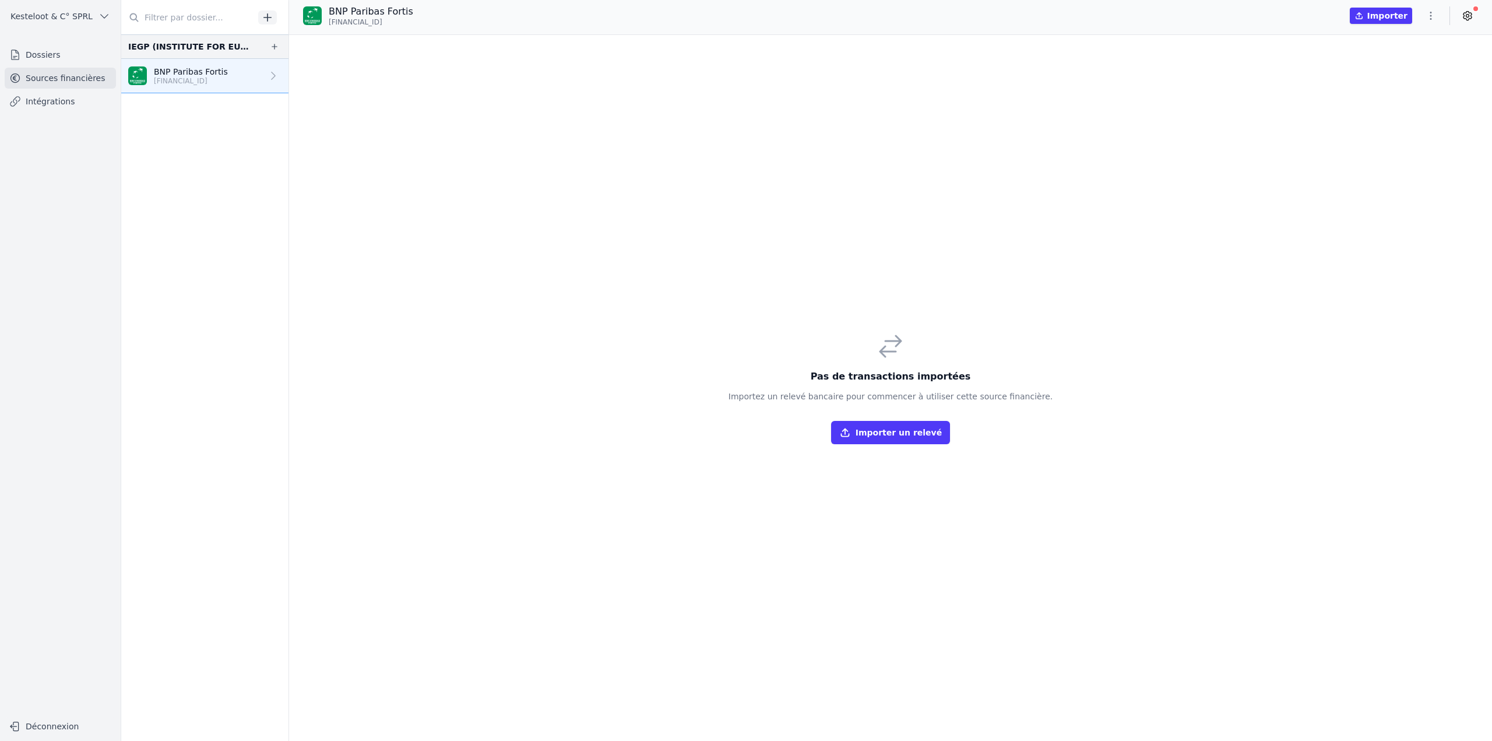
click at [1432, 17] on icon "button" at bounding box center [1431, 16] width 12 height 12
click at [1391, 81] on button "Import CSV *" at bounding box center [1403, 84] width 84 height 22
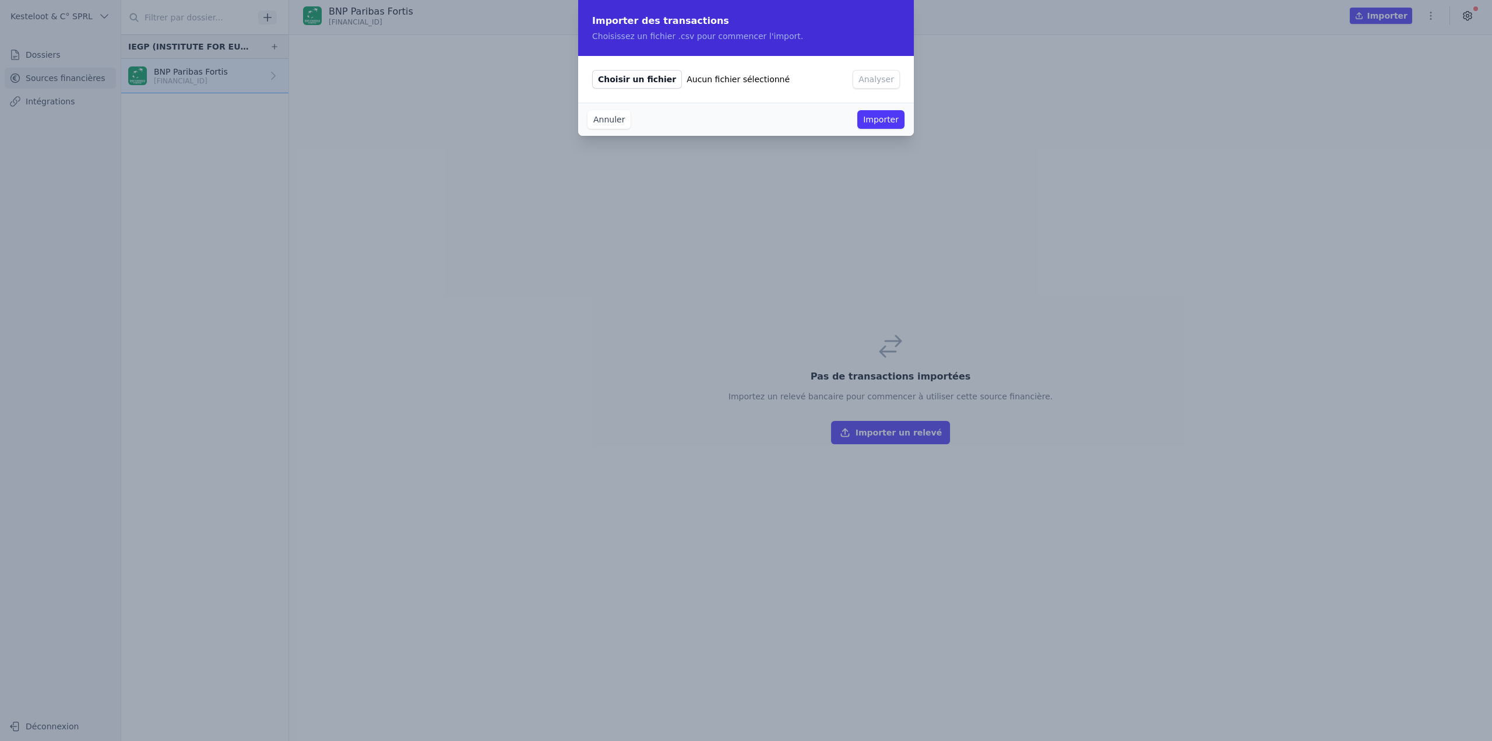
click at [639, 76] on span "Choisir un fichier" at bounding box center [637, 79] width 90 height 19
click at [592, 70] on input "Choisir un fichier Aucun fichier sélectionné" at bounding box center [592, 69] width 1 height 1
type input "C:\fakepath\IEGP - BNP 2024.02-09 (1).csv"
click at [883, 83] on button "Analyser" at bounding box center [876, 79] width 47 height 19
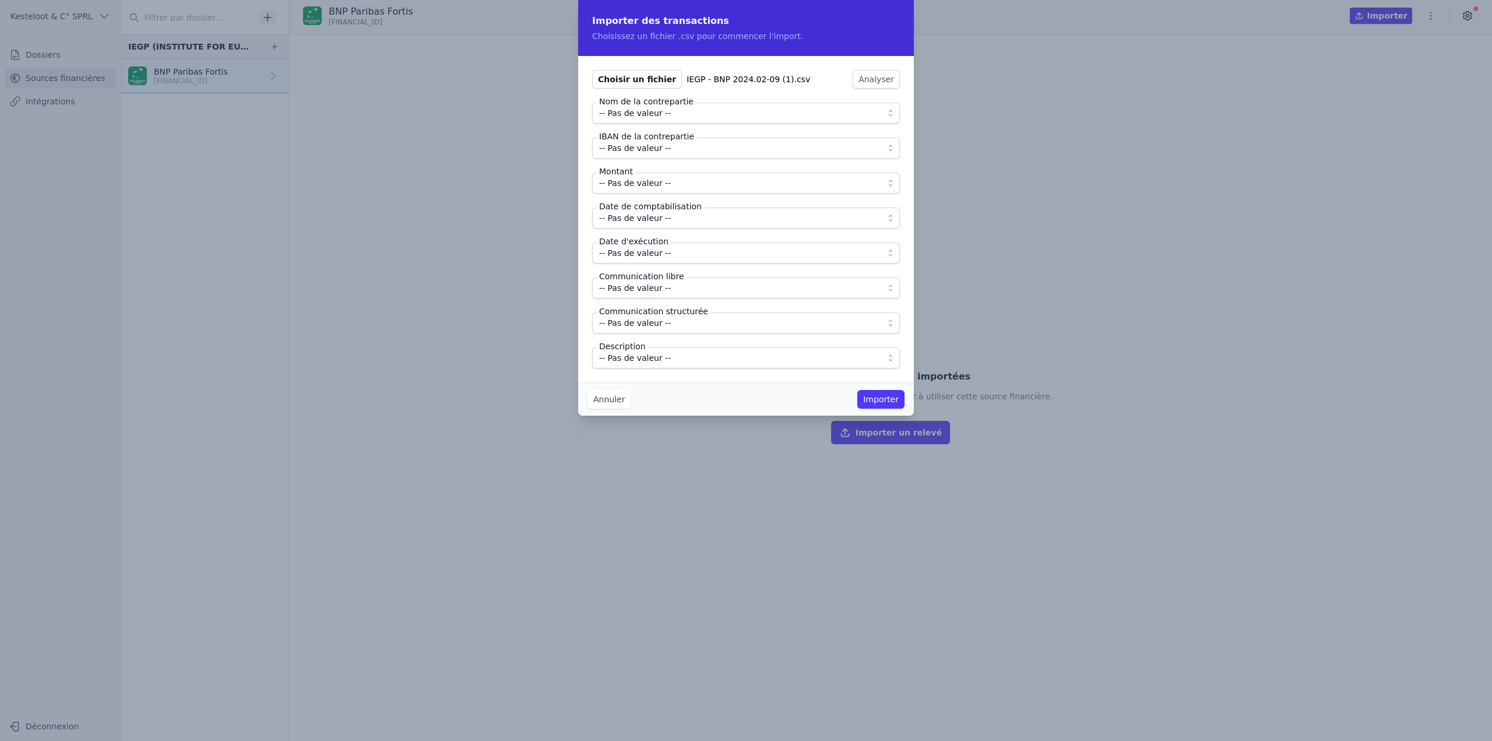
click at [609, 118] on span "-- Pas de valeur --" at bounding box center [635, 113] width 72 height 14
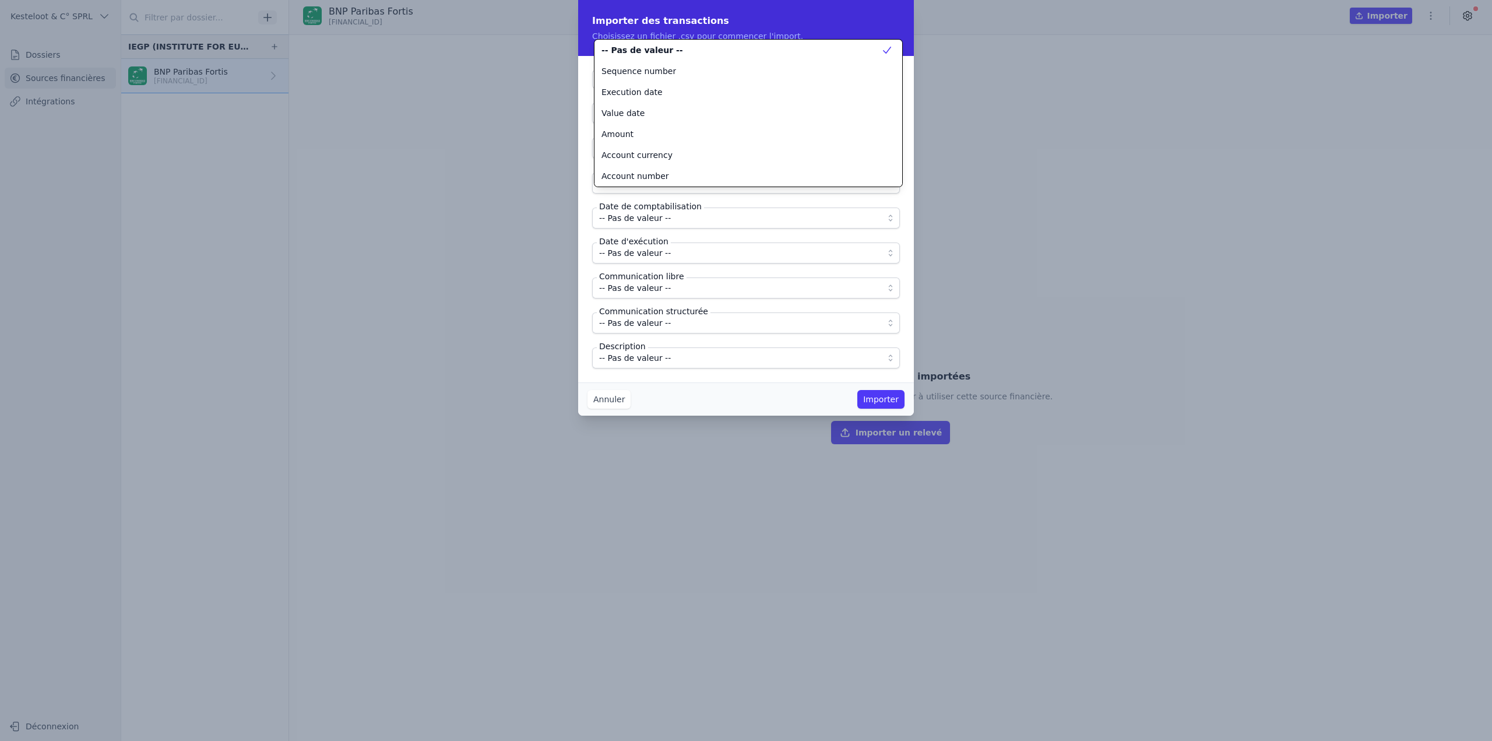
scroll to position [126, 0]
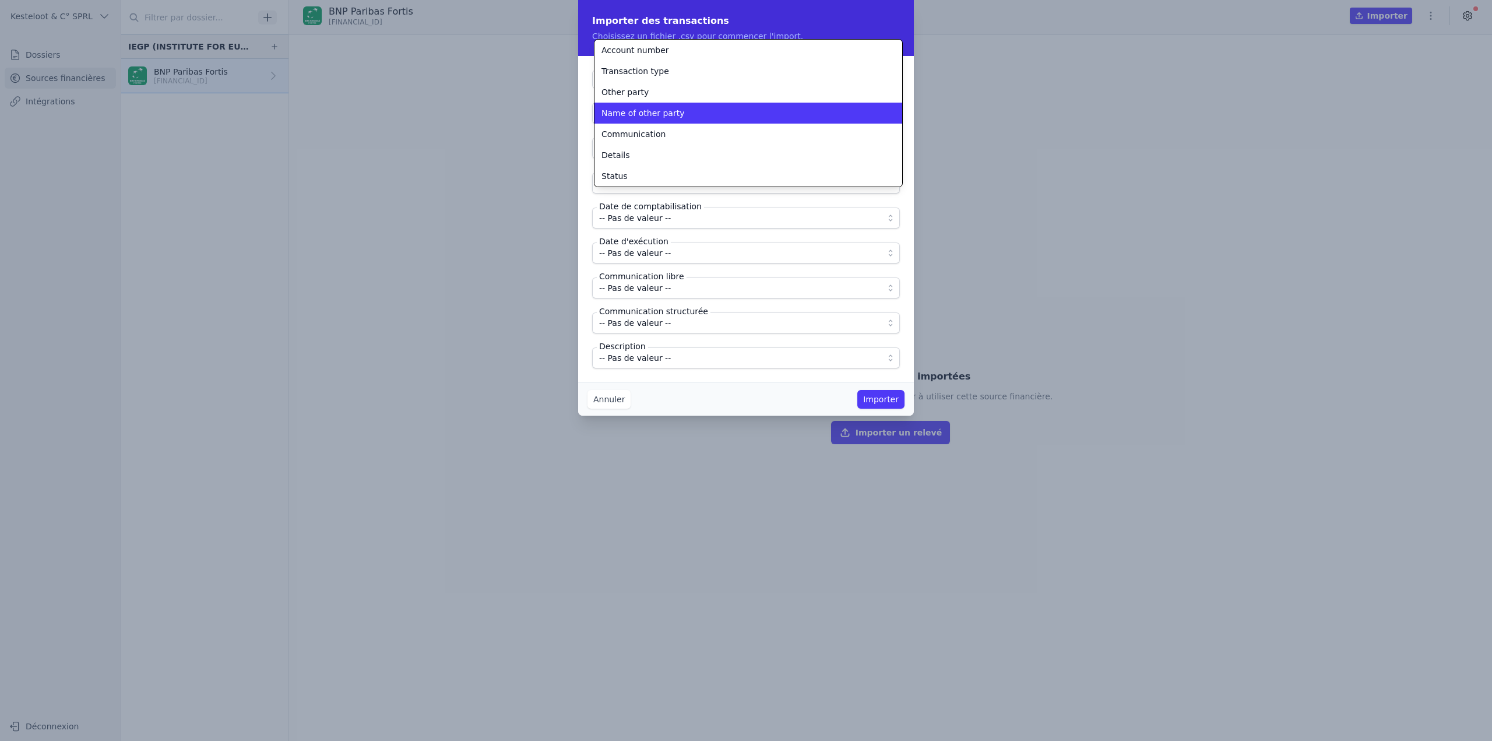
click at [608, 113] on span "Name of other party" at bounding box center [643, 113] width 83 height 12
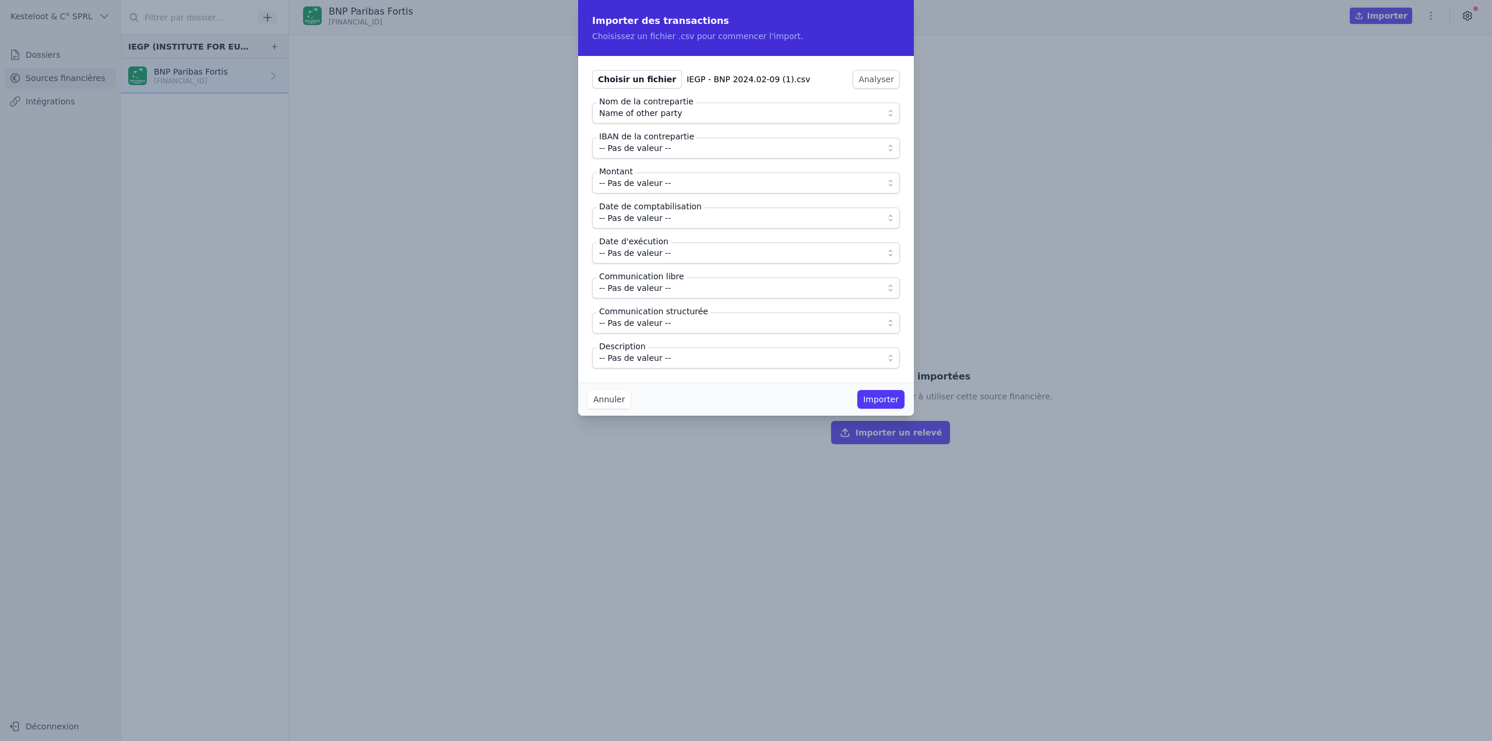
click at [637, 146] on span "-- Pas de valeur --" at bounding box center [635, 148] width 72 height 14
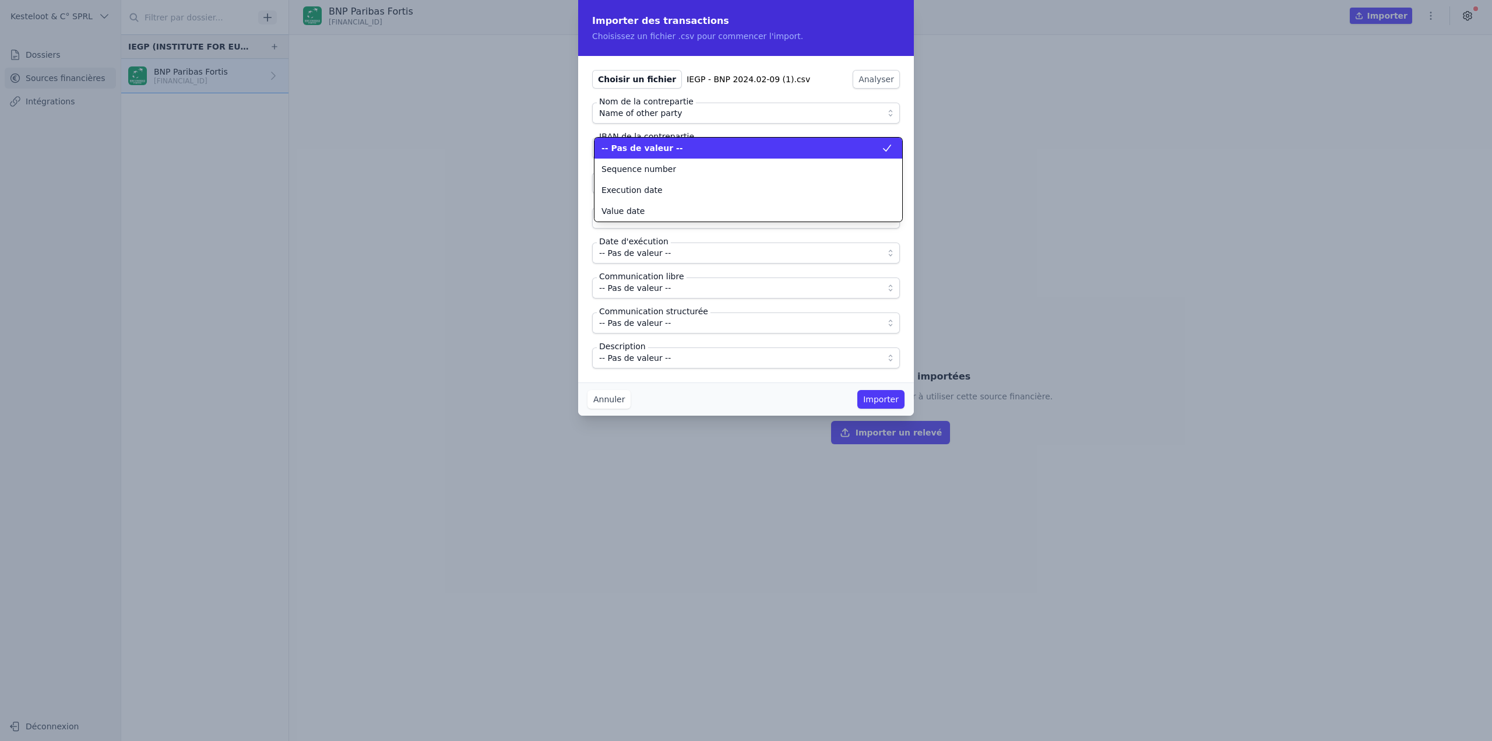
scroll to position [105, 0]
click at [645, 148] on div "Other party" at bounding box center [742, 148] width 280 height 12
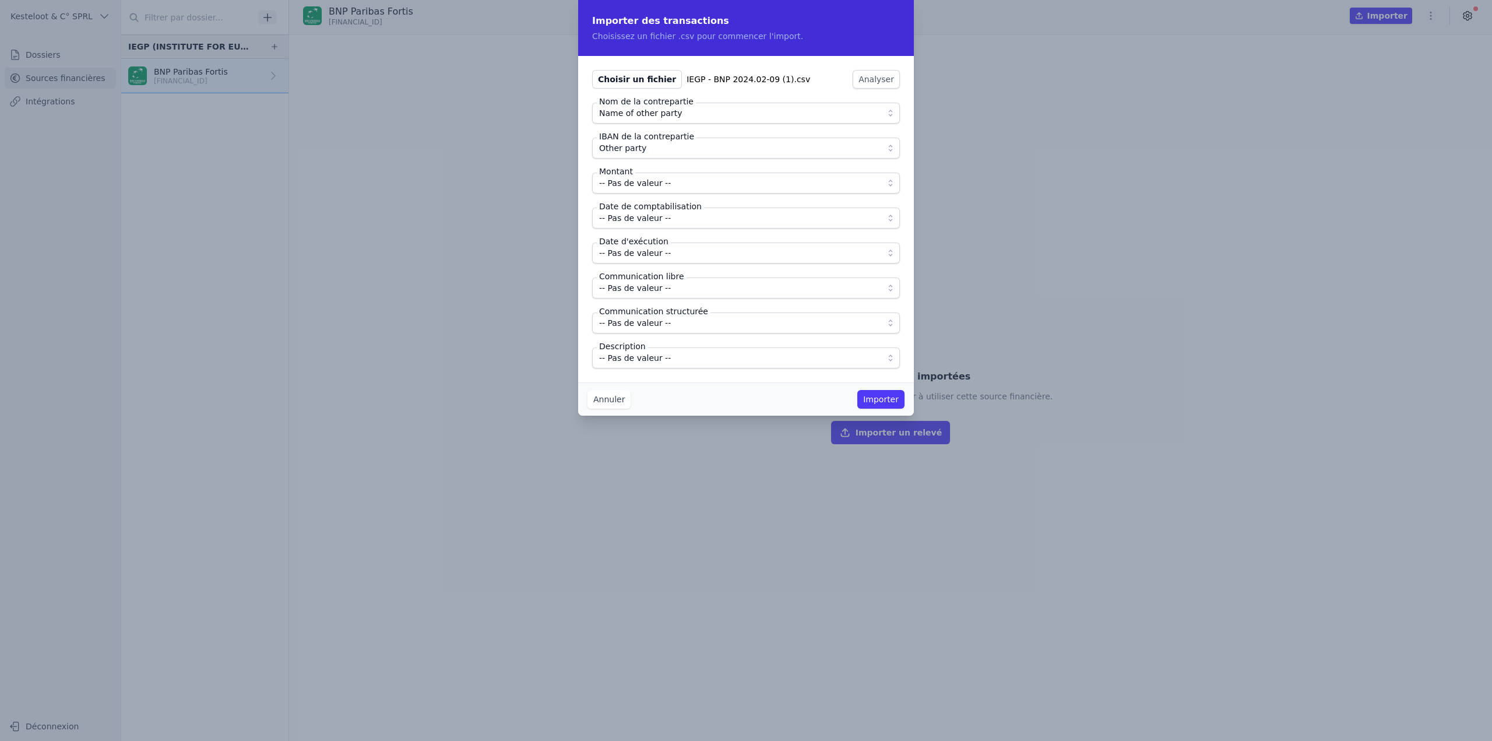
click at [666, 185] on span "-- Pas de valeur --" at bounding box center [738, 183] width 278 height 14
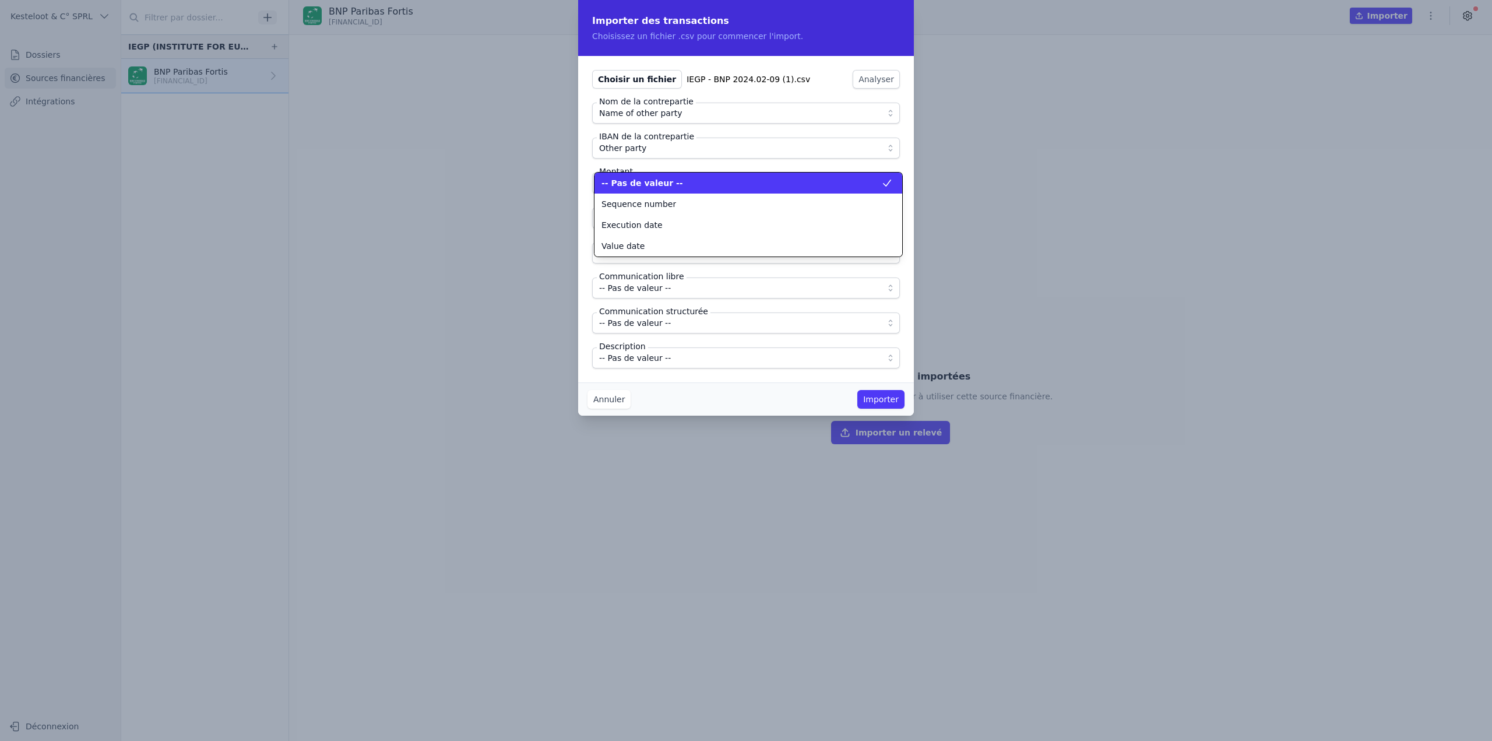
scroll to position [0, 0]
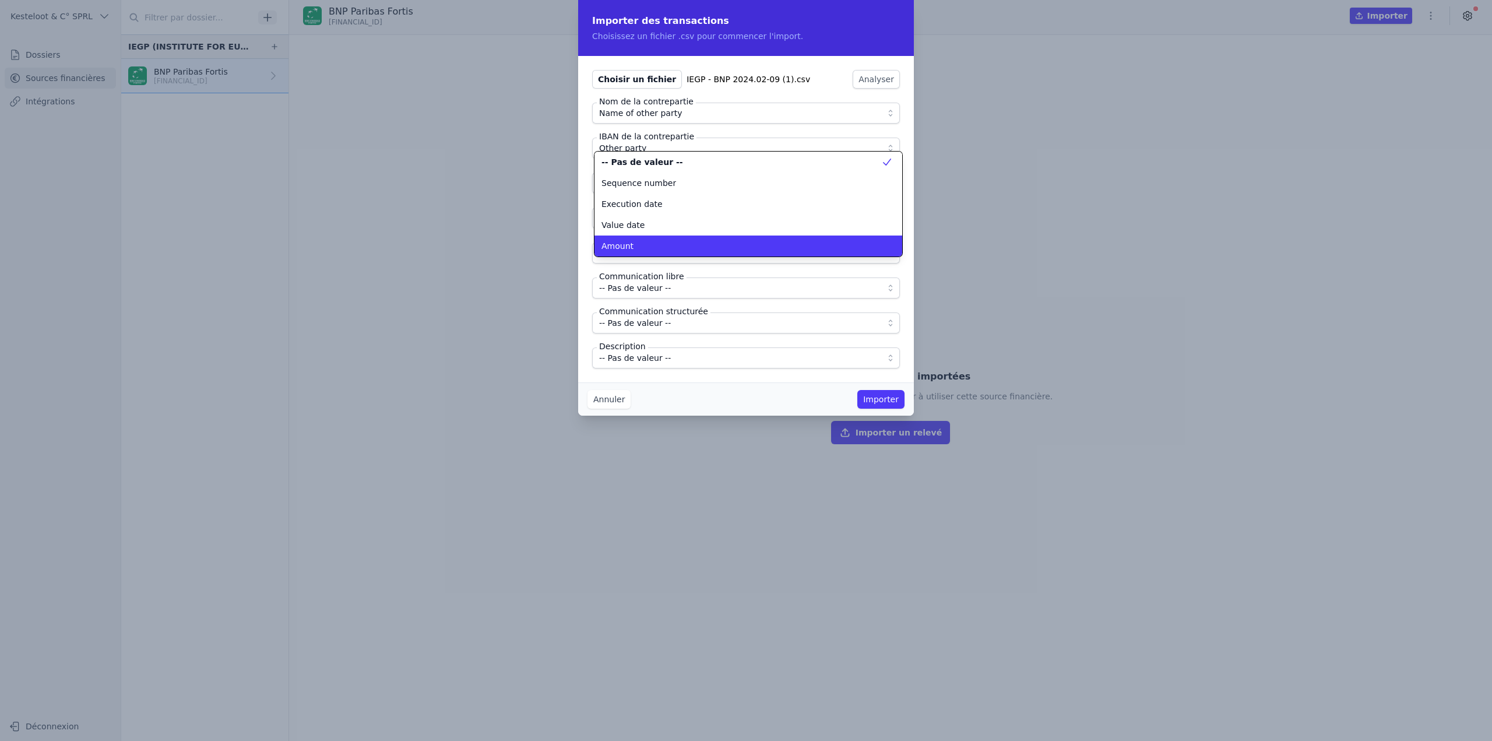
click at [652, 247] on div "Amount" at bounding box center [742, 246] width 280 height 12
click at [655, 222] on span "-- Pas de valeur --" at bounding box center [635, 218] width 72 height 14
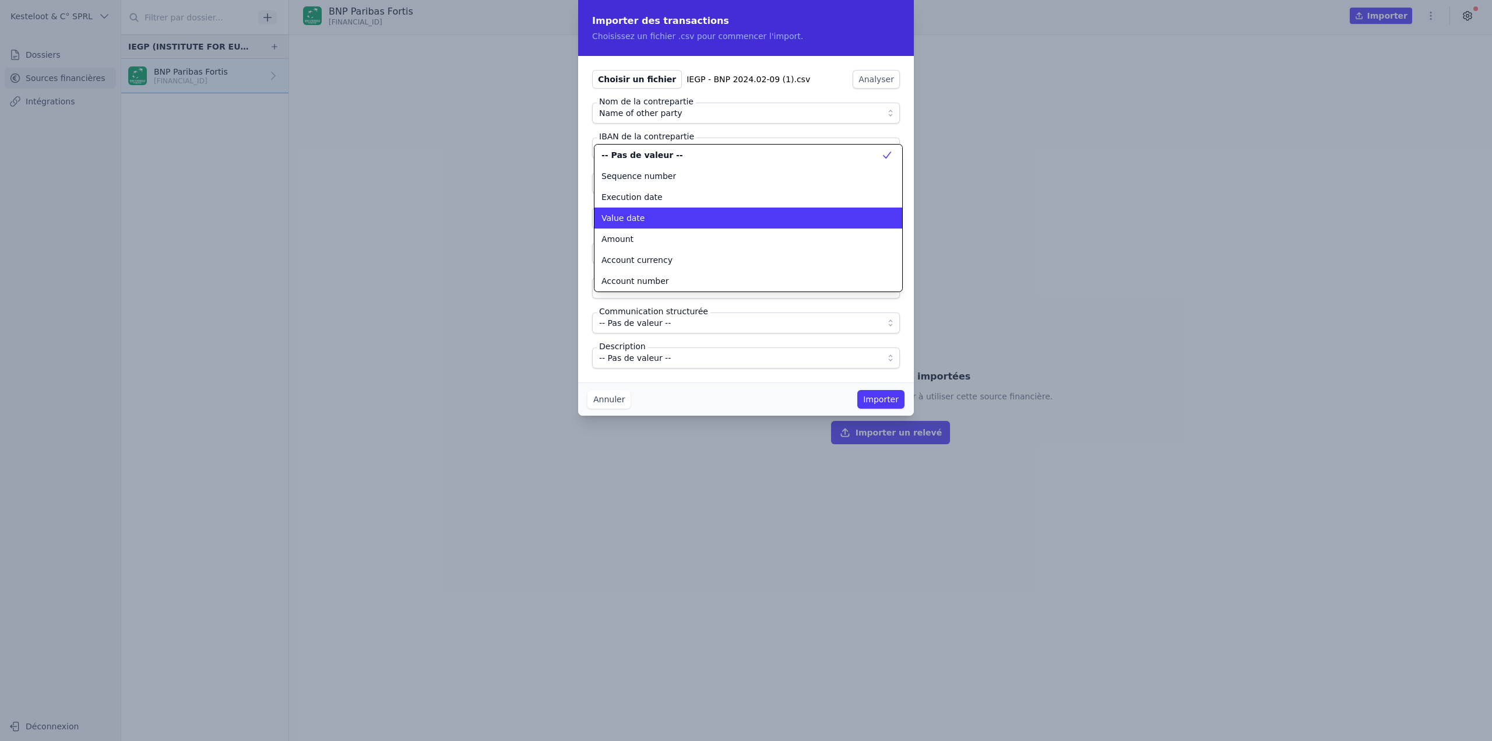
click at [651, 210] on li "Value date" at bounding box center [749, 218] width 308 height 21
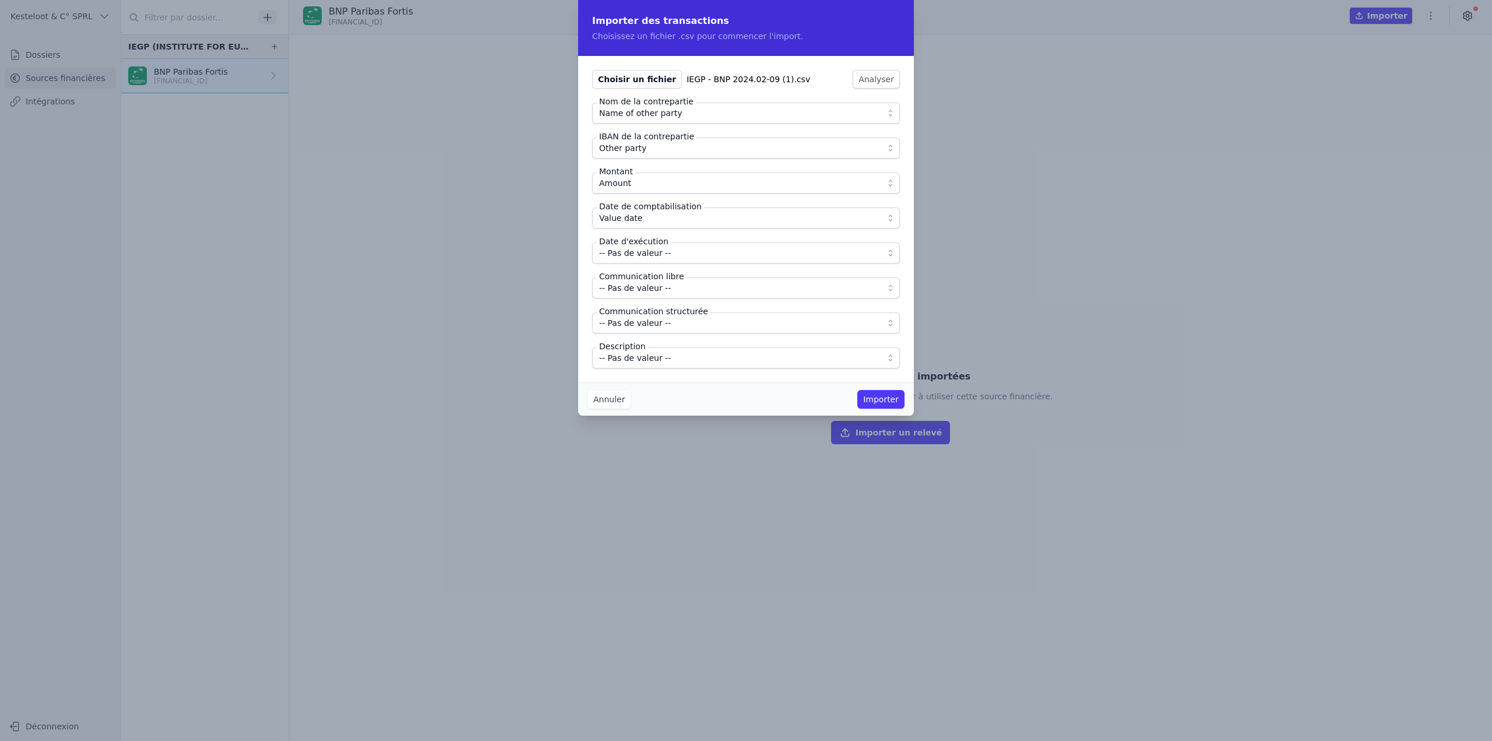
click at [658, 254] on span "-- Pas de valeur --" at bounding box center [635, 253] width 72 height 14
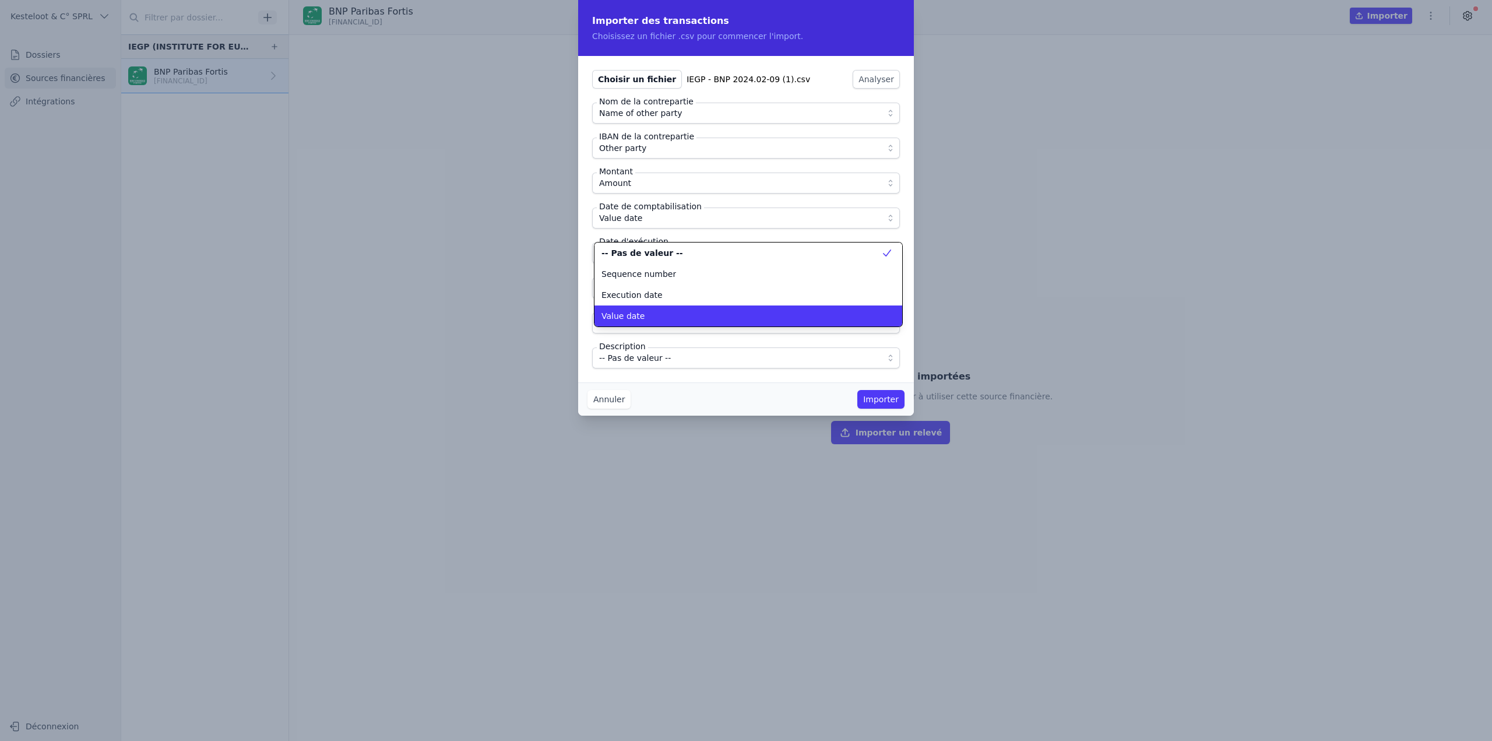
click at [666, 304] on li "Execution date" at bounding box center [749, 295] width 308 height 21
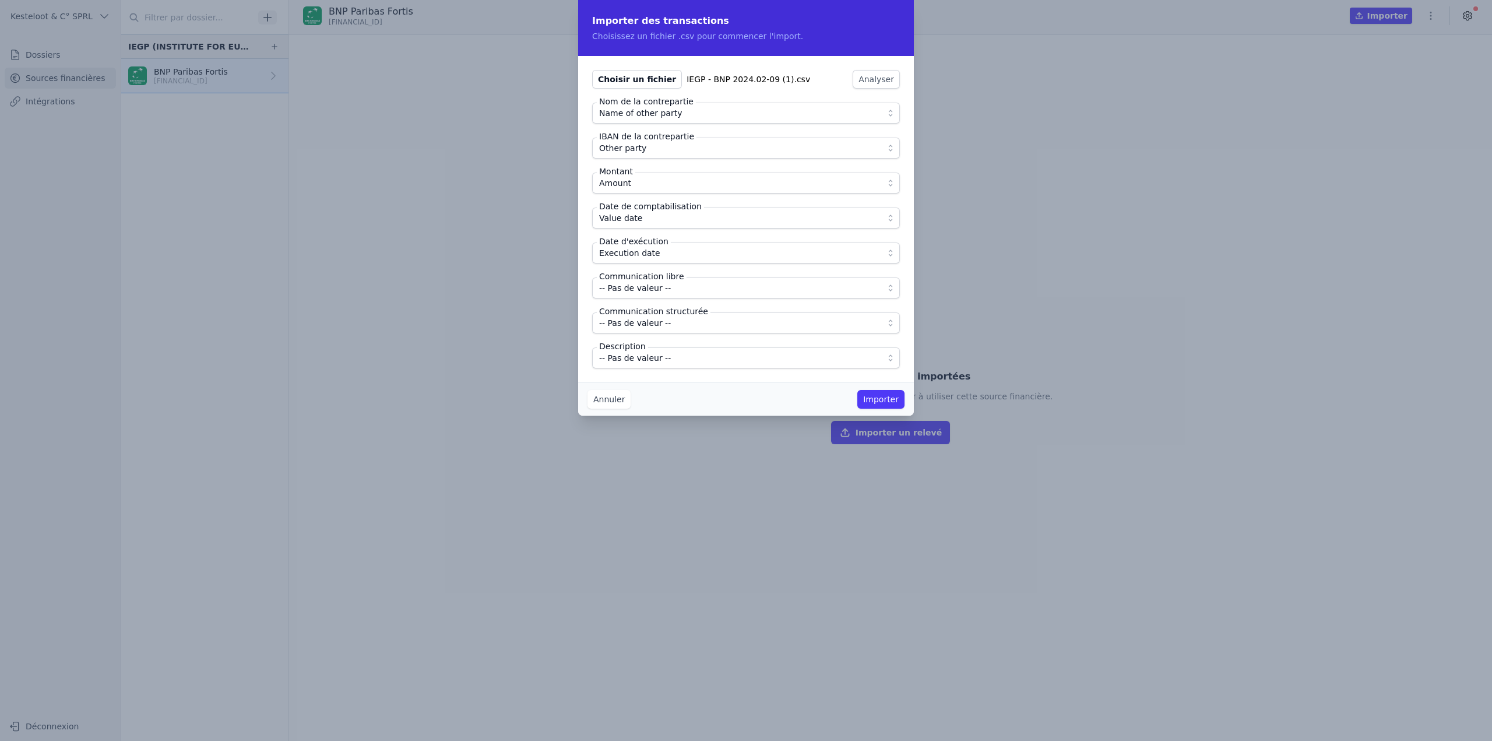
click at [674, 293] on span "-- Pas de valeur --" at bounding box center [738, 288] width 278 height 14
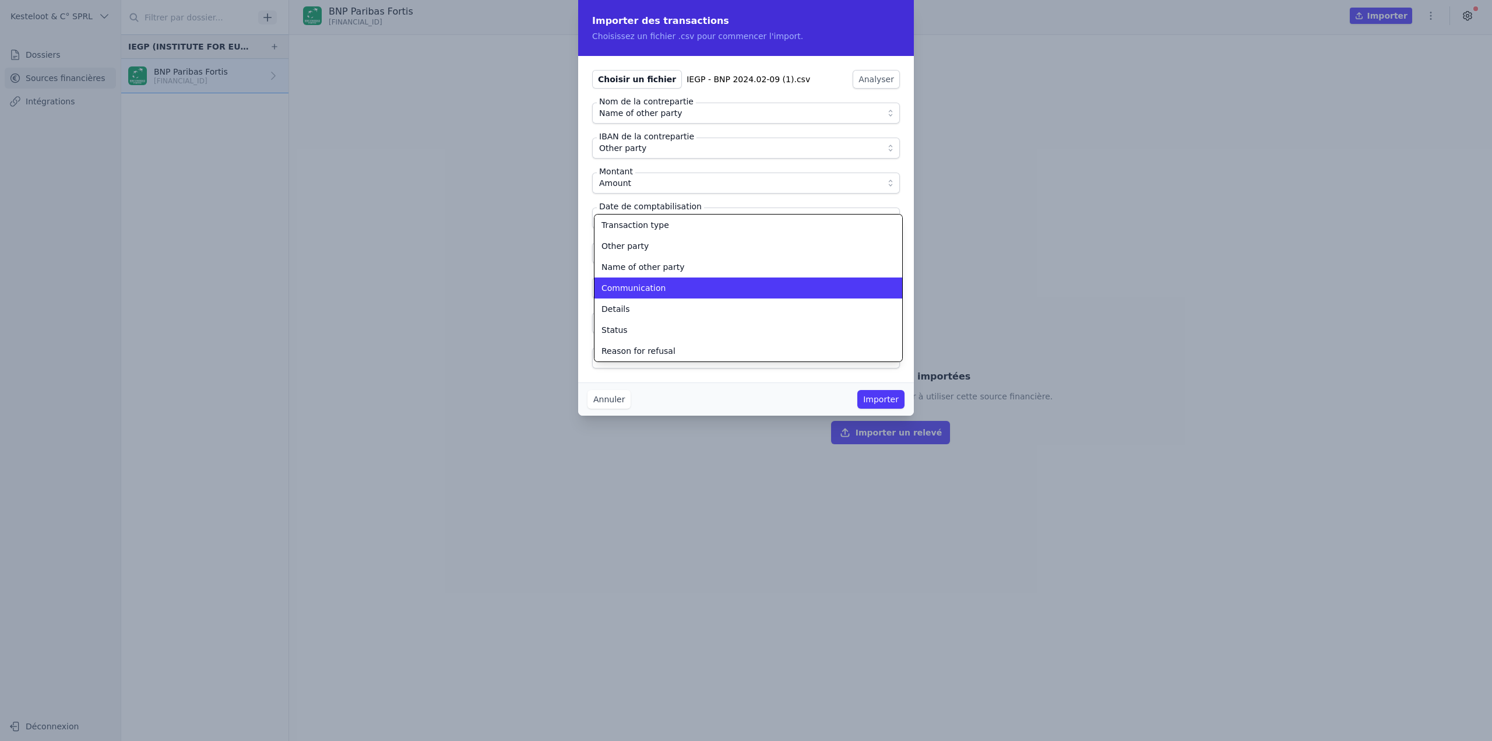
click at [673, 295] on li "Communication" at bounding box center [749, 288] width 308 height 21
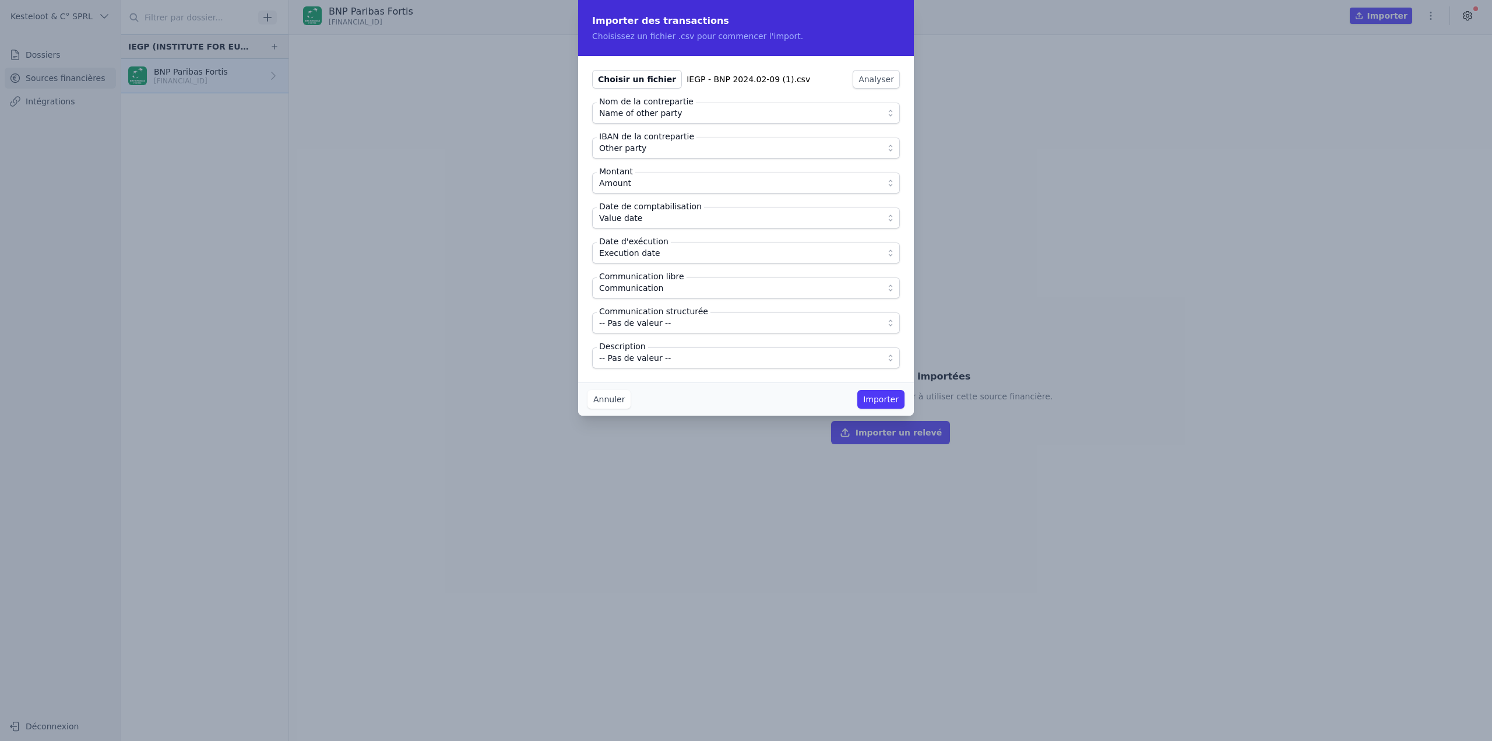
click at [658, 356] on span "-- Pas de valeur --" at bounding box center [635, 358] width 72 height 14
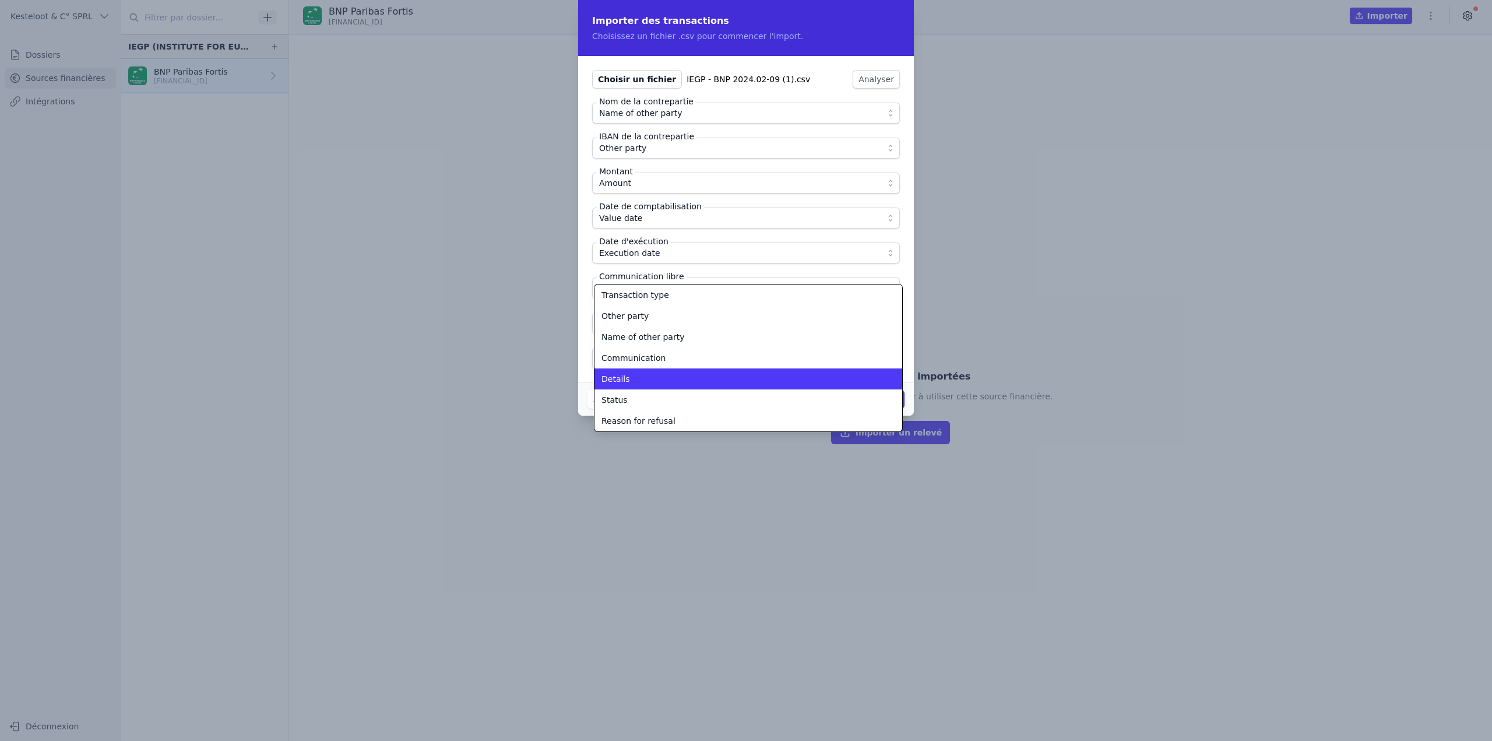
click at [660, 380] on div "Details" at bounding box center [742, 379] width 280 height 12
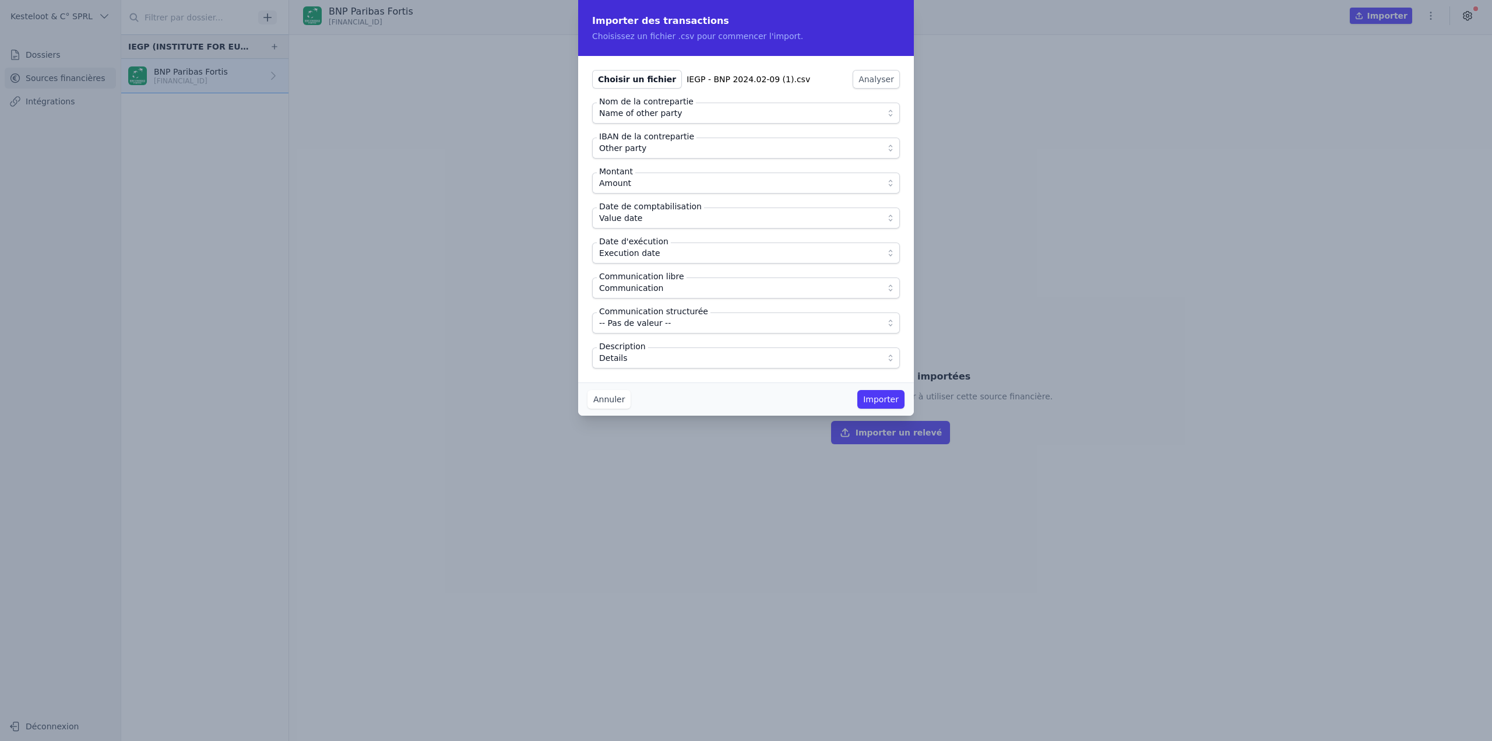
click at [876, 397] on button "Importer" at bounding box center [881, 399] width 47 height 19
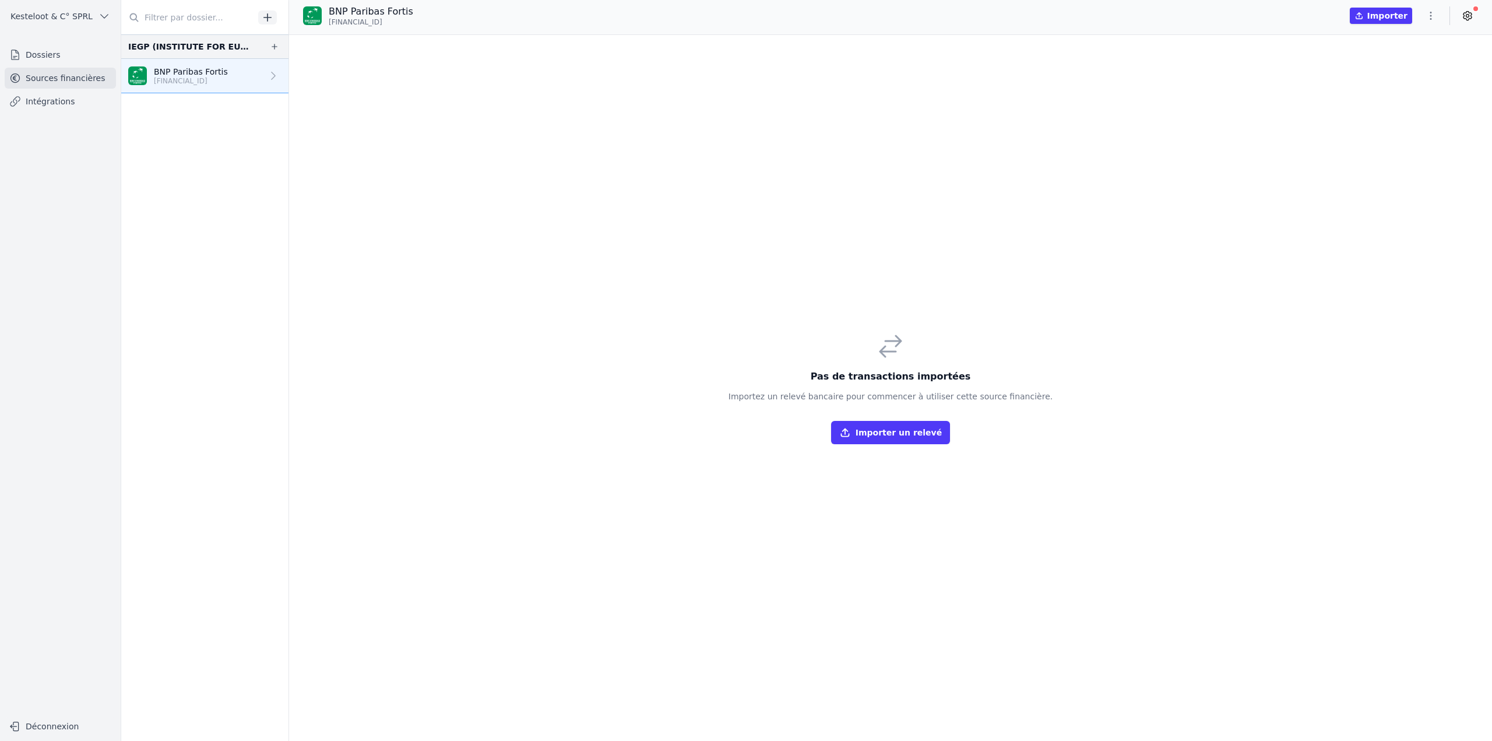
click at [1427, 17] on icon "button" at bounding box center [1431, 16] width 12 height 12
click at [1403, 82] on button "Import CSV *" at bounding box center [1403, 84] width 84 height 22
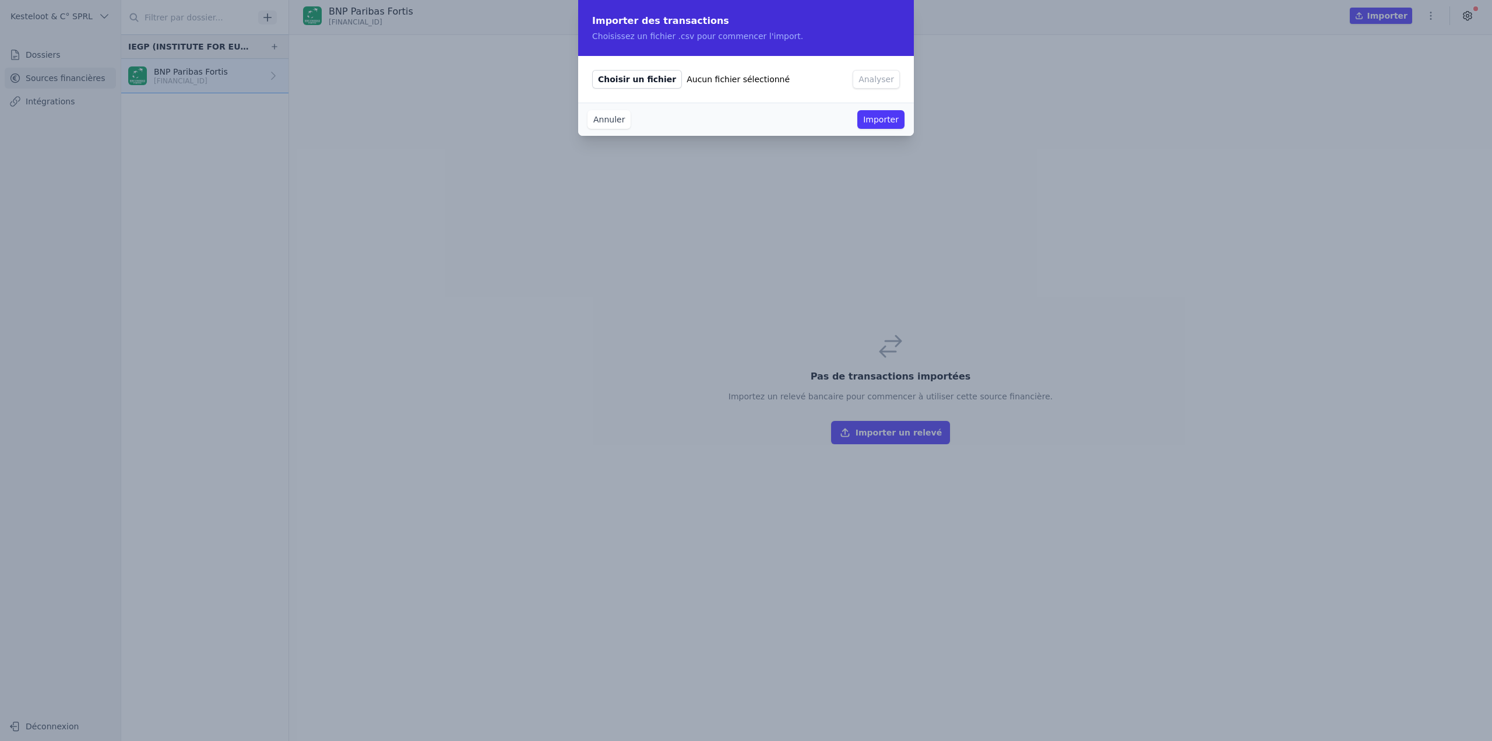
click at [652, 86] on span "Choisir un fichier" at bounding box center [637, 79] width 90 height 19
click at [592, 70] on input "Choisir un fichier Aucun fichier sélectionné" at bounding box center [592, 69] width 1 height 1
type input "C:\fakepath\IEGP - BNP 2024.02-09.csv"
click at [869, 81] on button "Analyser" at bounding box center [876, 79] width 47 height 19
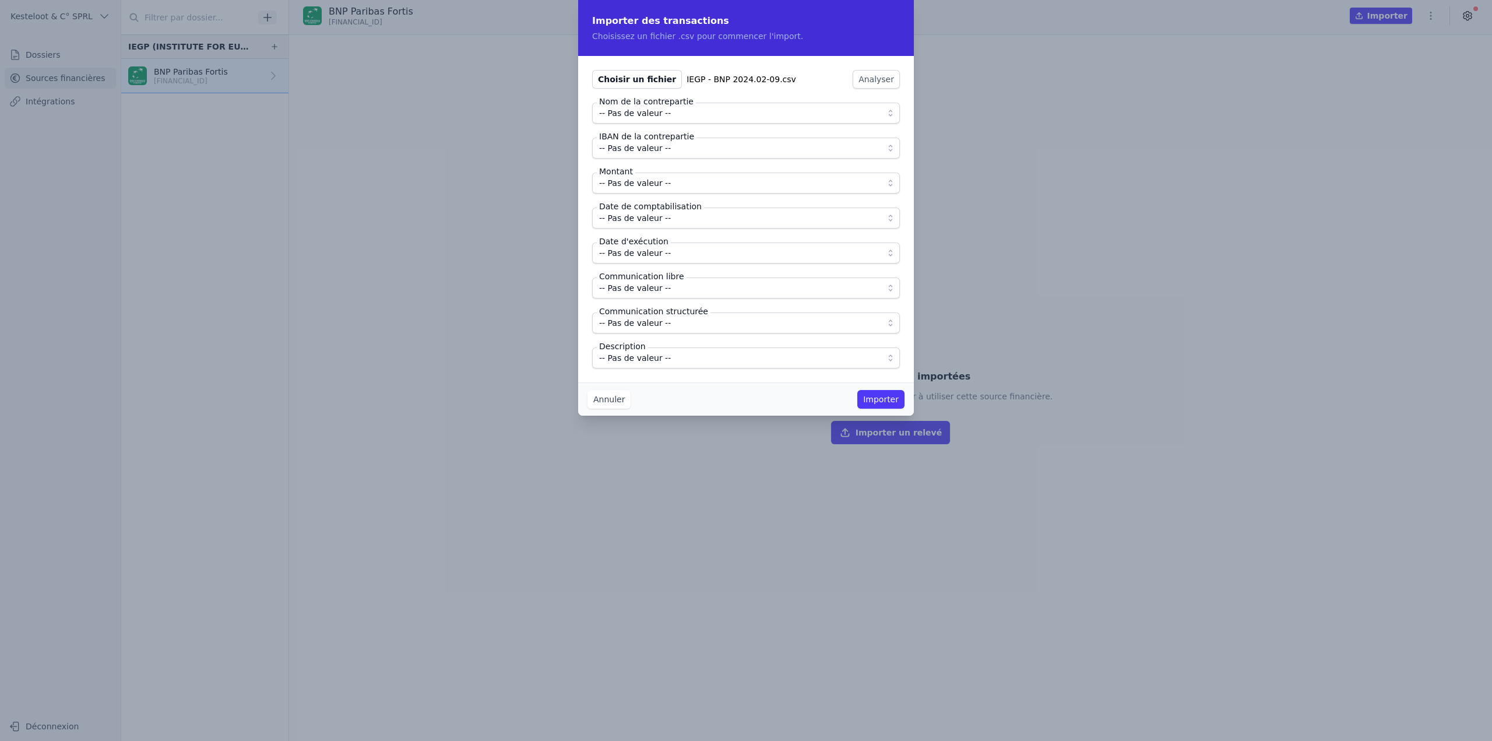
click at [680, 115] on span "-- Pas de valeur --" at bounding box center [738, 113] width 278 height 14
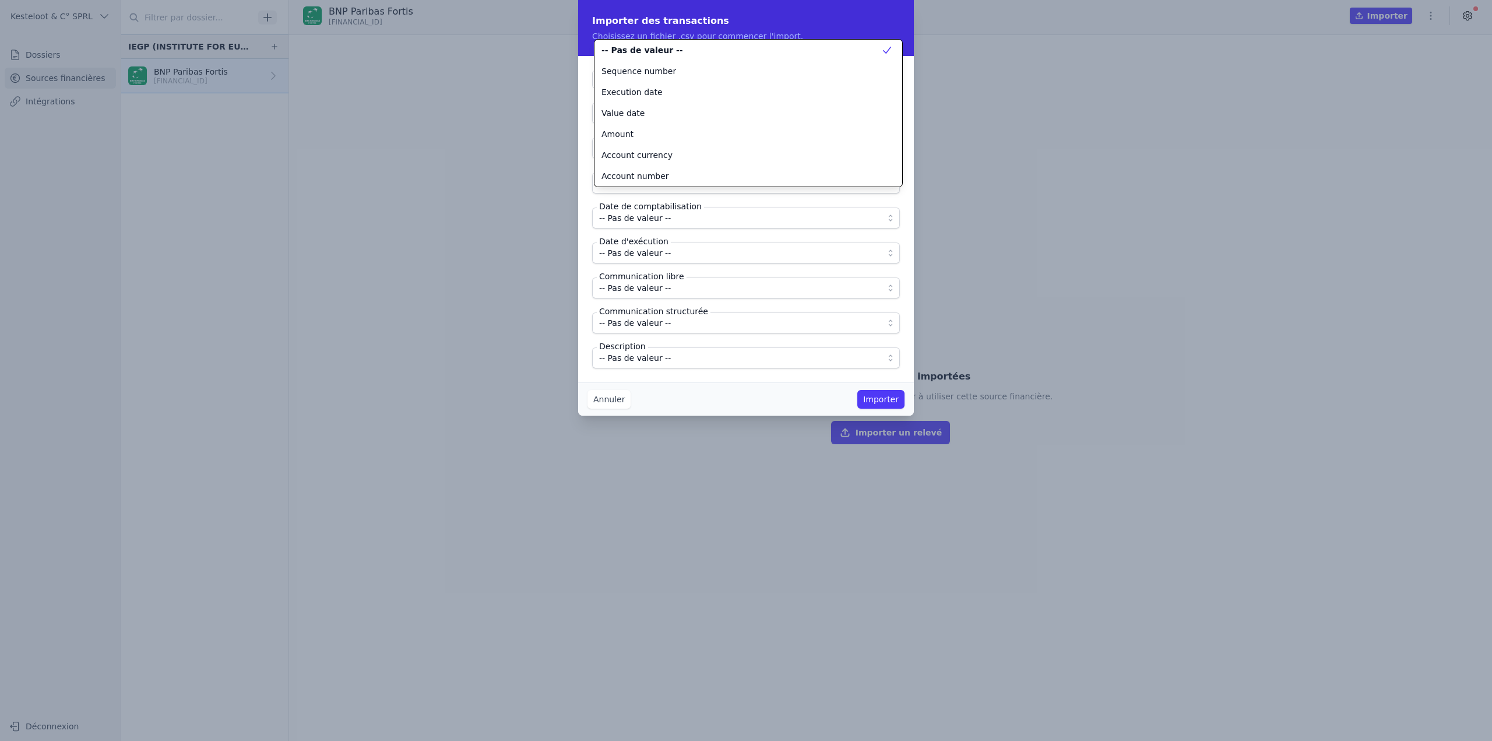
scroll to position [126, 0]
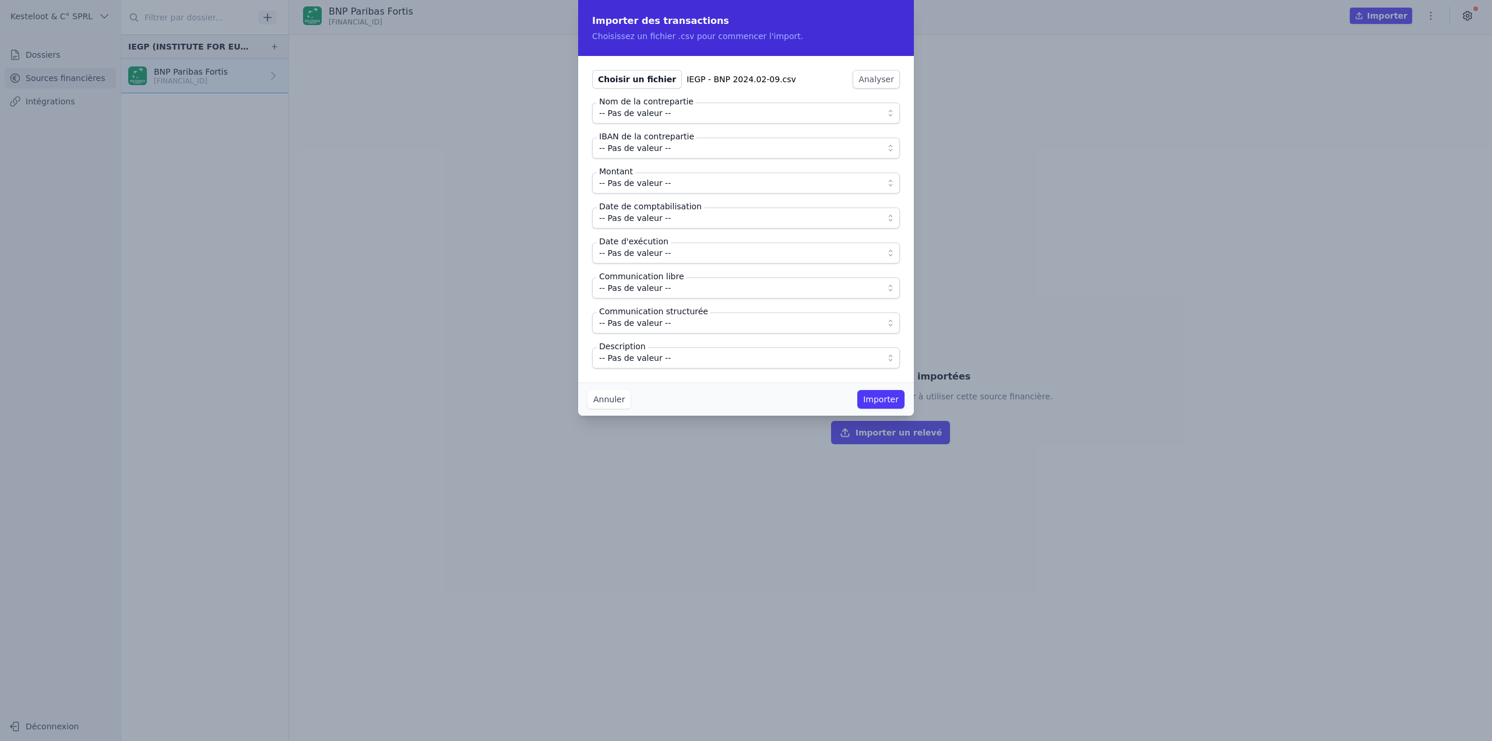
click at [659, 117] on span "-- Pas de valeur --" at bounding box center [635, 113] width 72 height 14
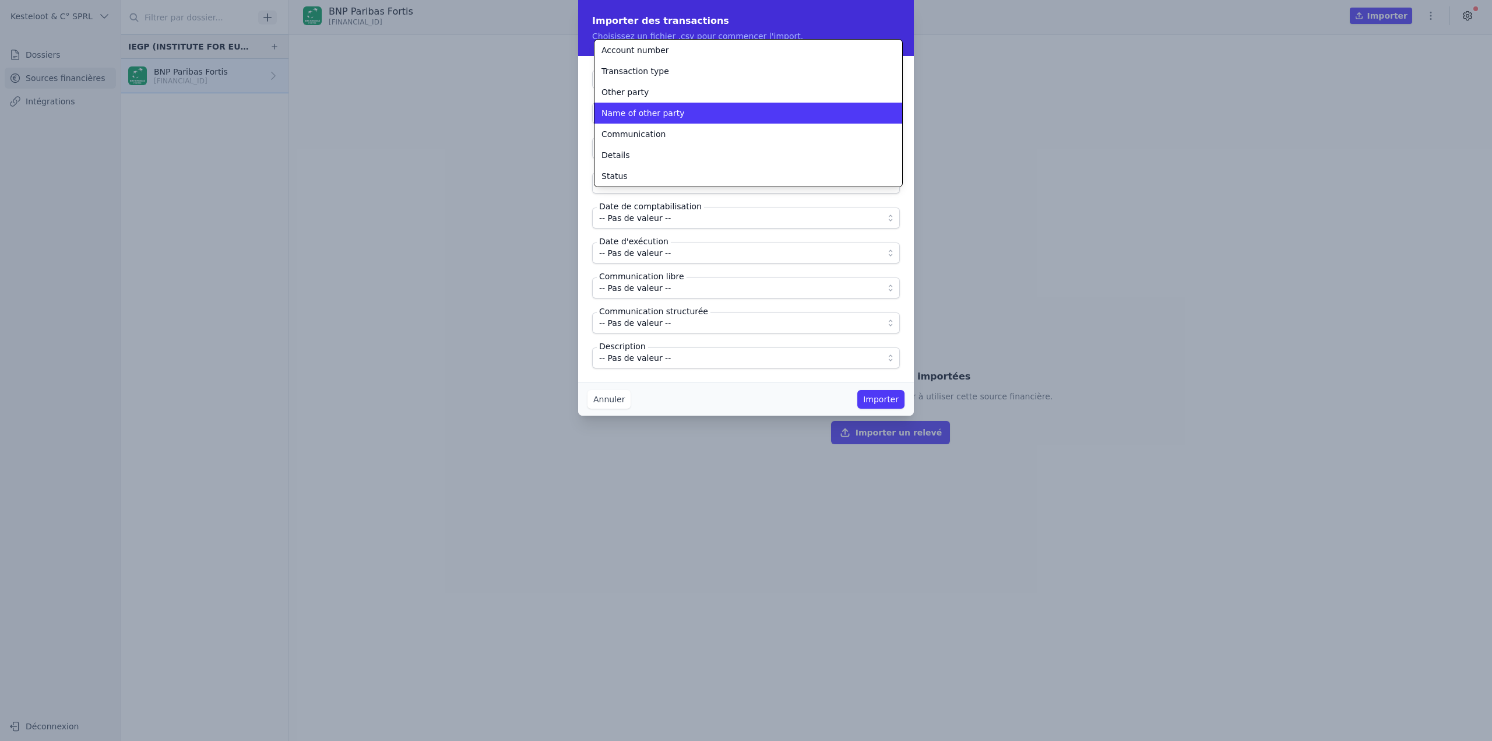
click at [659, 116] on span "Name of other party" at bounding box center [643, 113] width 83 height 12
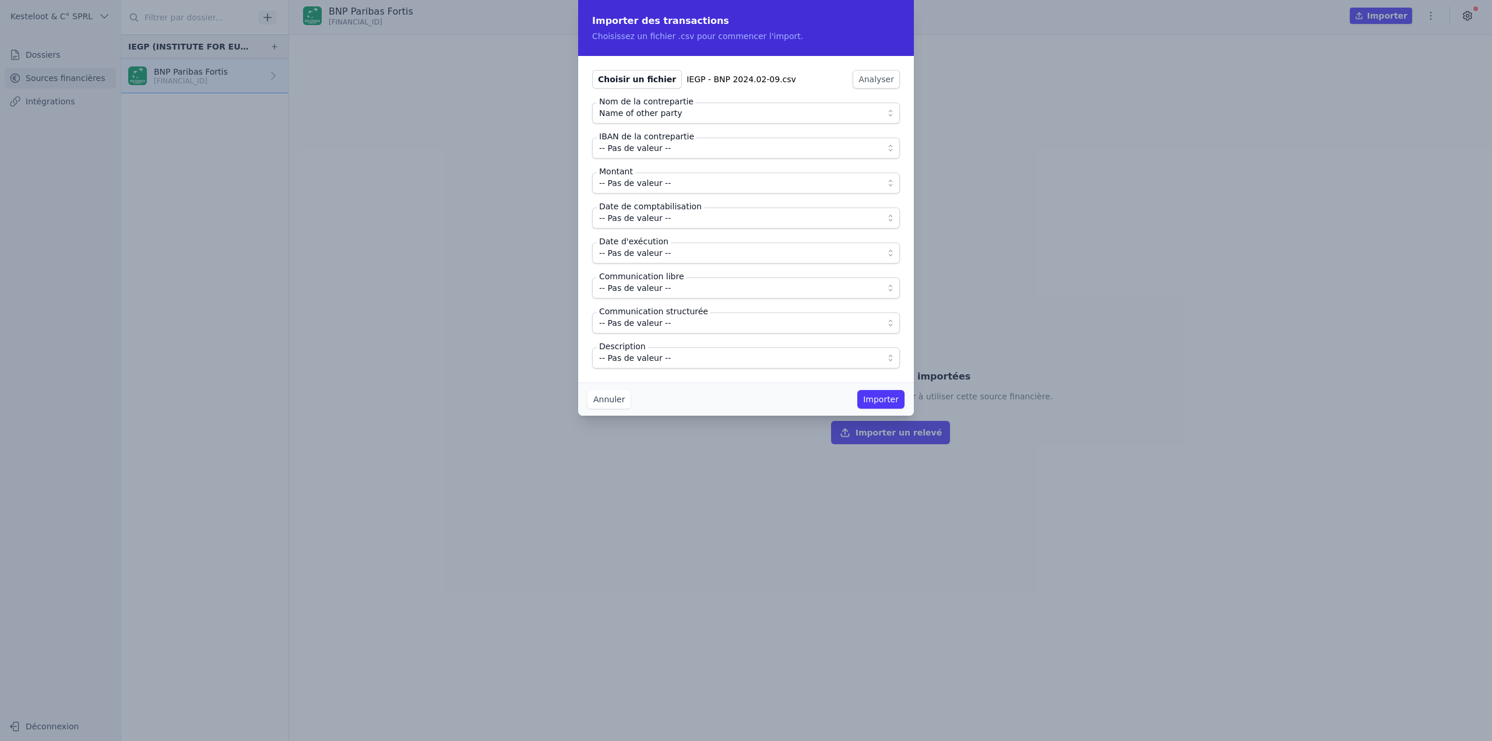
click at [661, 139] on label "IBAN de la contrepartie" at bounding box center [647, 137] width 100 height 12
click at [661, 151] on span "-- Pas de valeur --" at bounding box center [635, 148] width 72 height 14
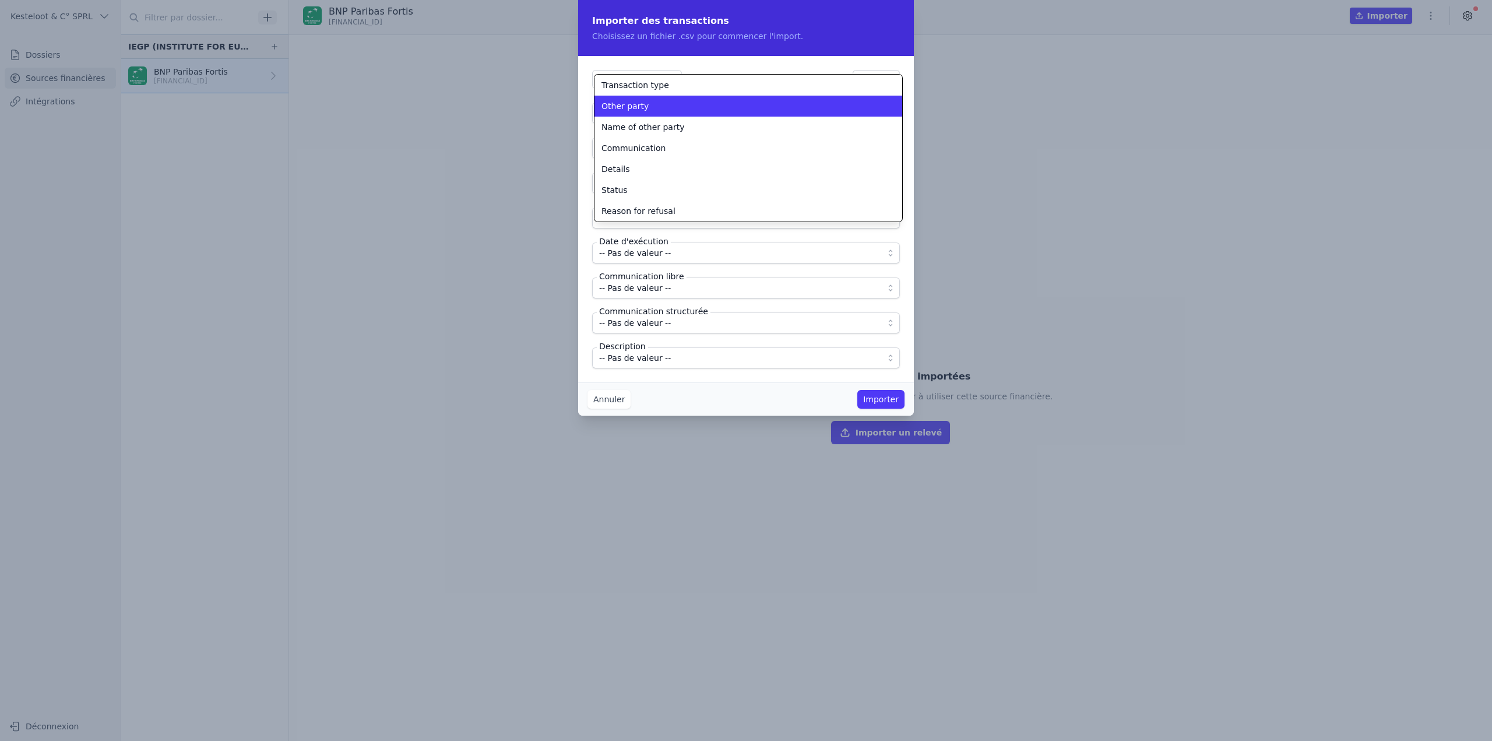
click at [635, 113] on li "Other party" at bounding box center [749, 106] width 308 height 21
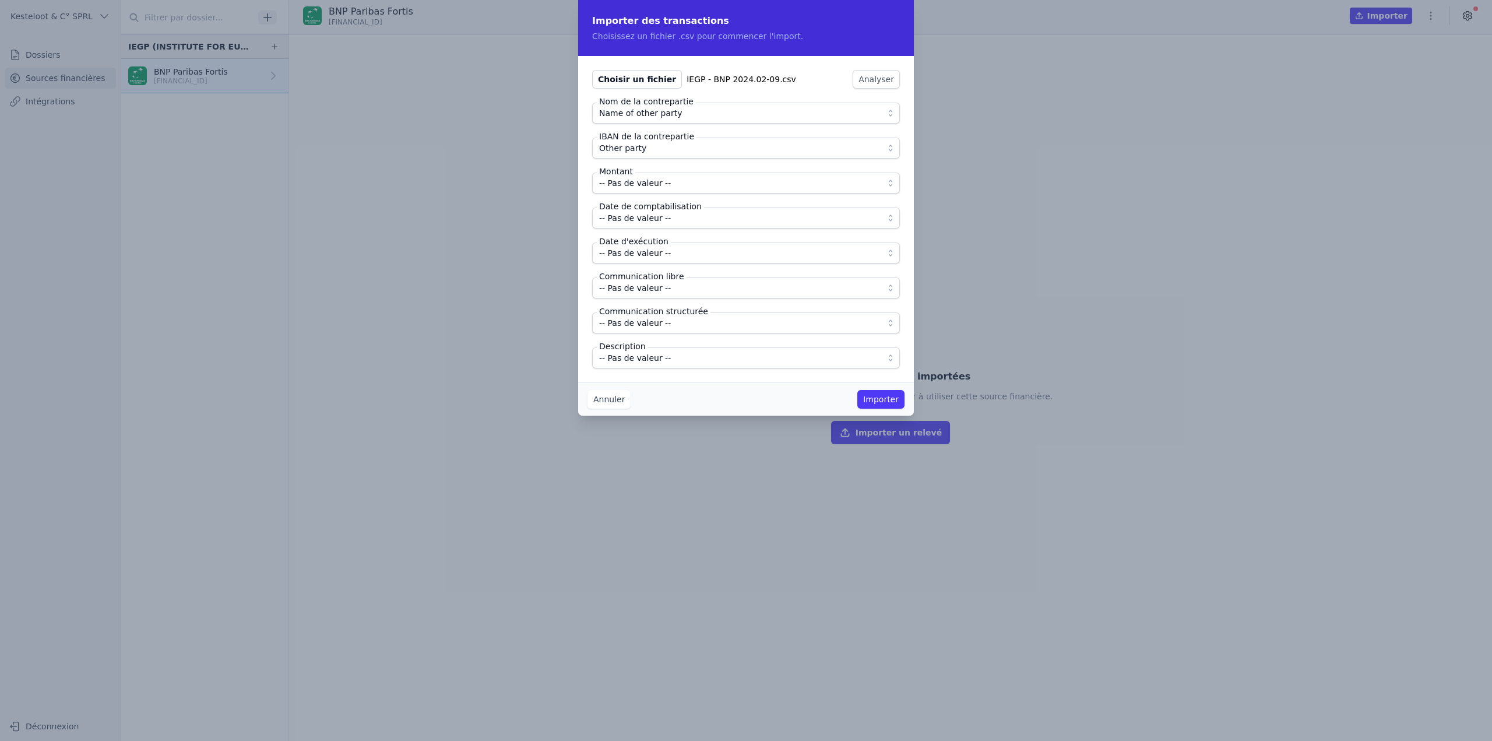
click at [652, 185] on span "-- Pas de valeur --" at bounding box center [635, 183] width 72 height 14
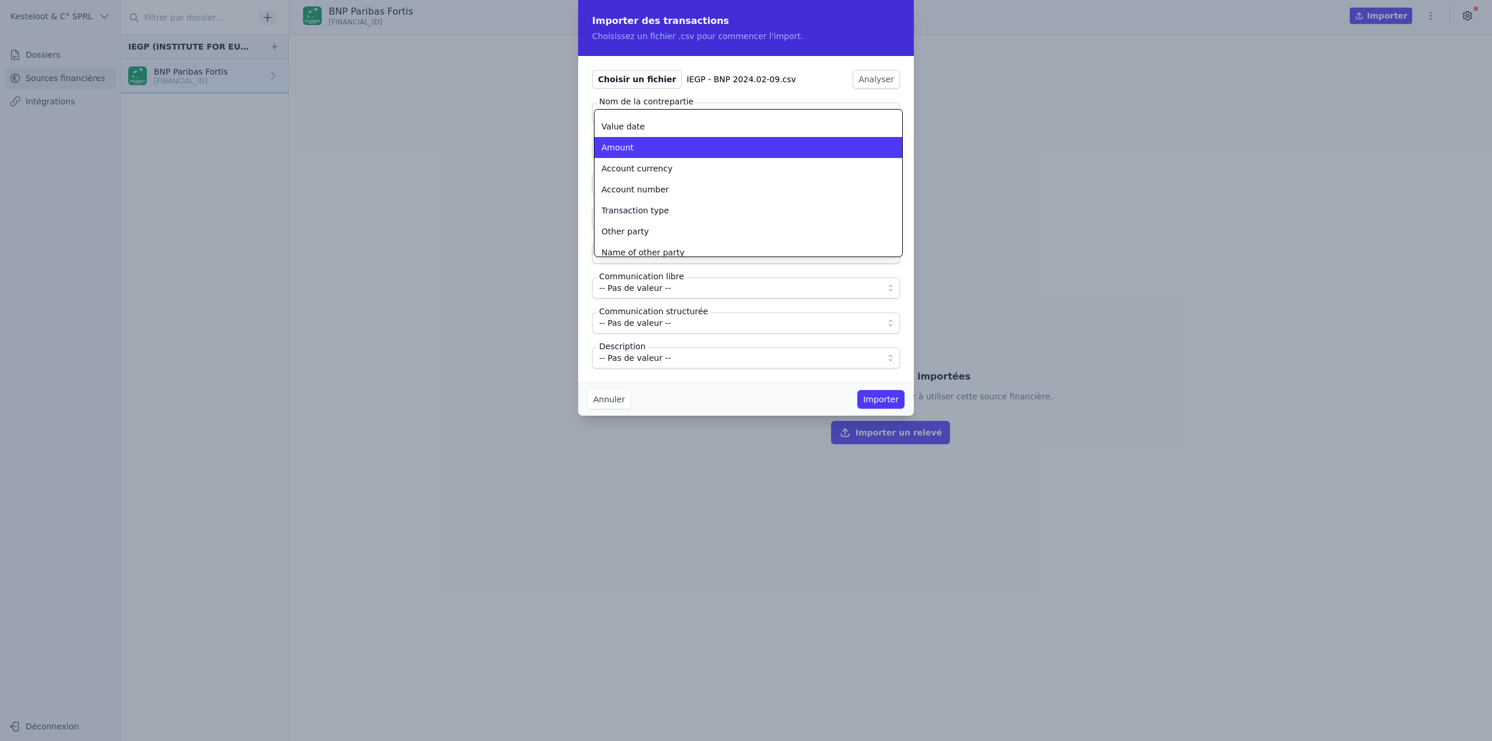
scroll to position [57, 0]
click at [624, 136] on li "Amount" at bounding box center [749, 146] width 308 height 21
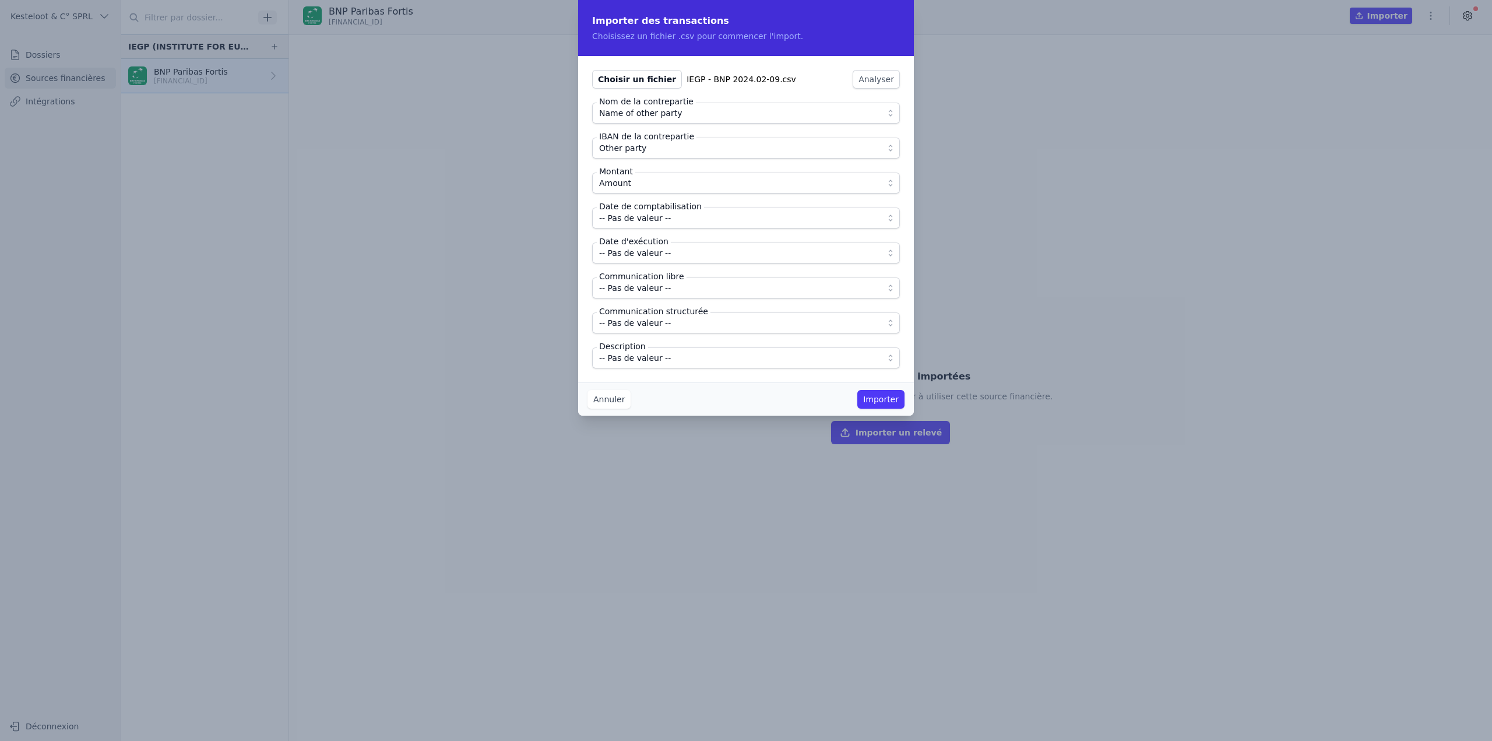
click at [655, 215] on span "-- Pas de valeur --" at bounding box center [635, 218] width 72 height 14
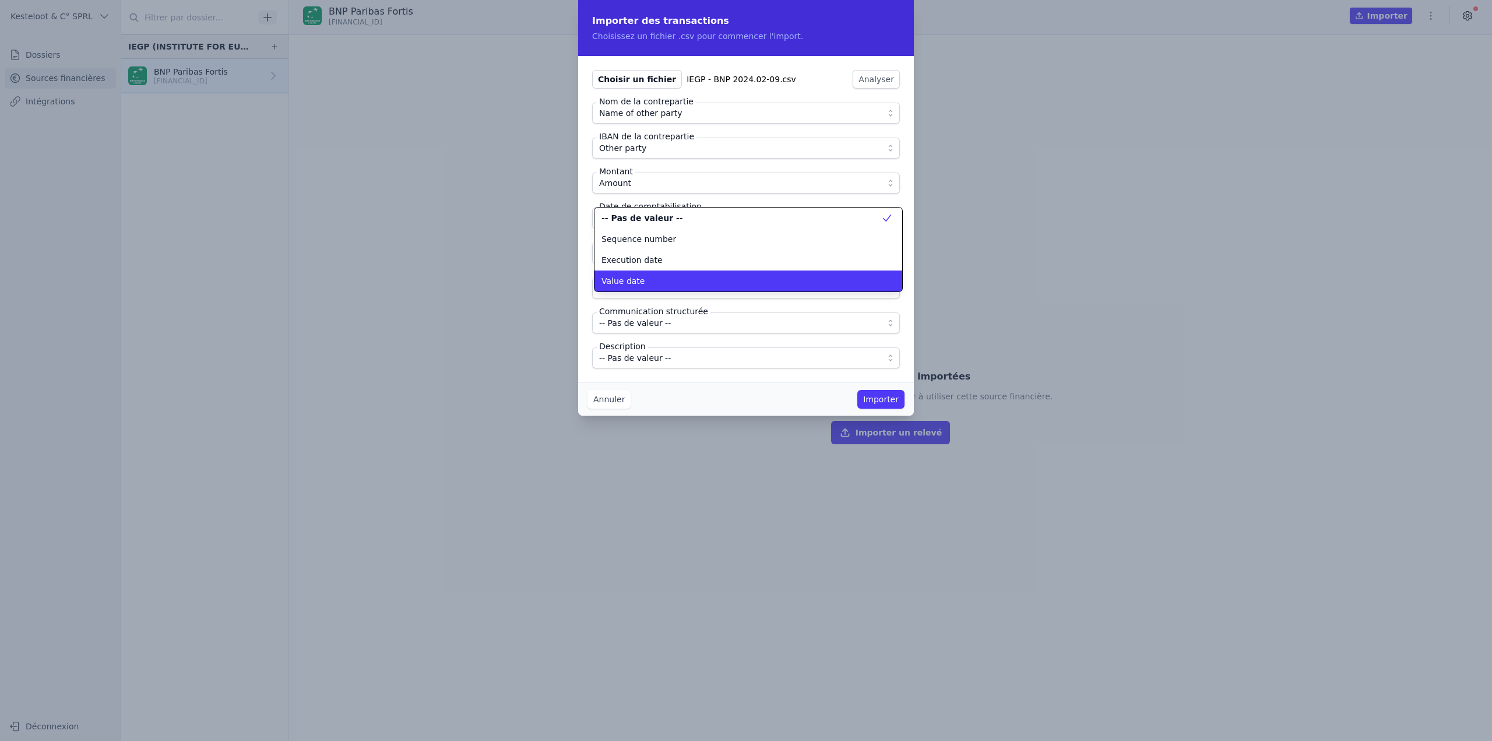
click at [665, 282] on div "Value date" at bounding box center [742, 281] width 280 height 12
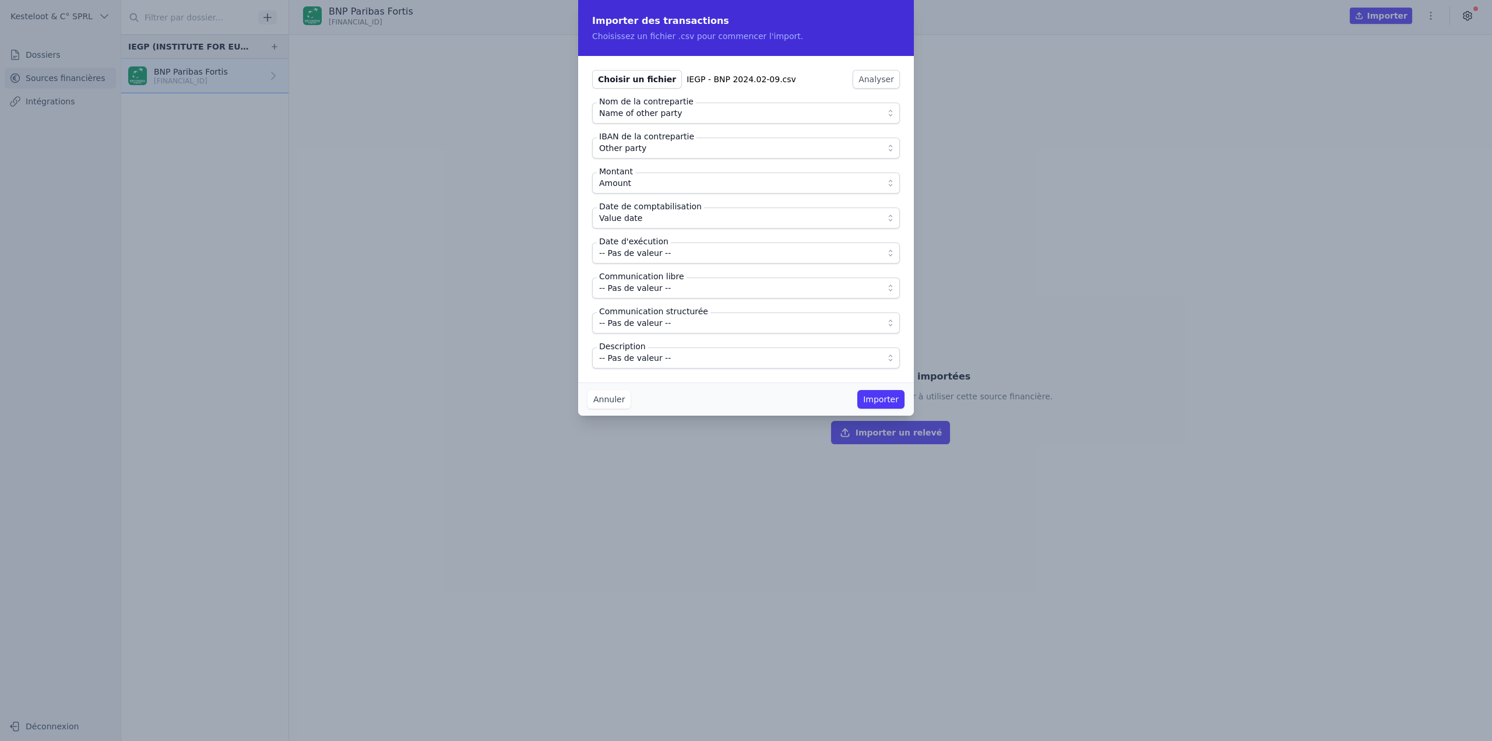
click at [665, 282] on label "Communication libre" at bounding box center [642, 277] width 90 height 12
click at [653, 251] on span "-- Pas de valeur --" at bounding box center [635, 253] width 72 height 14
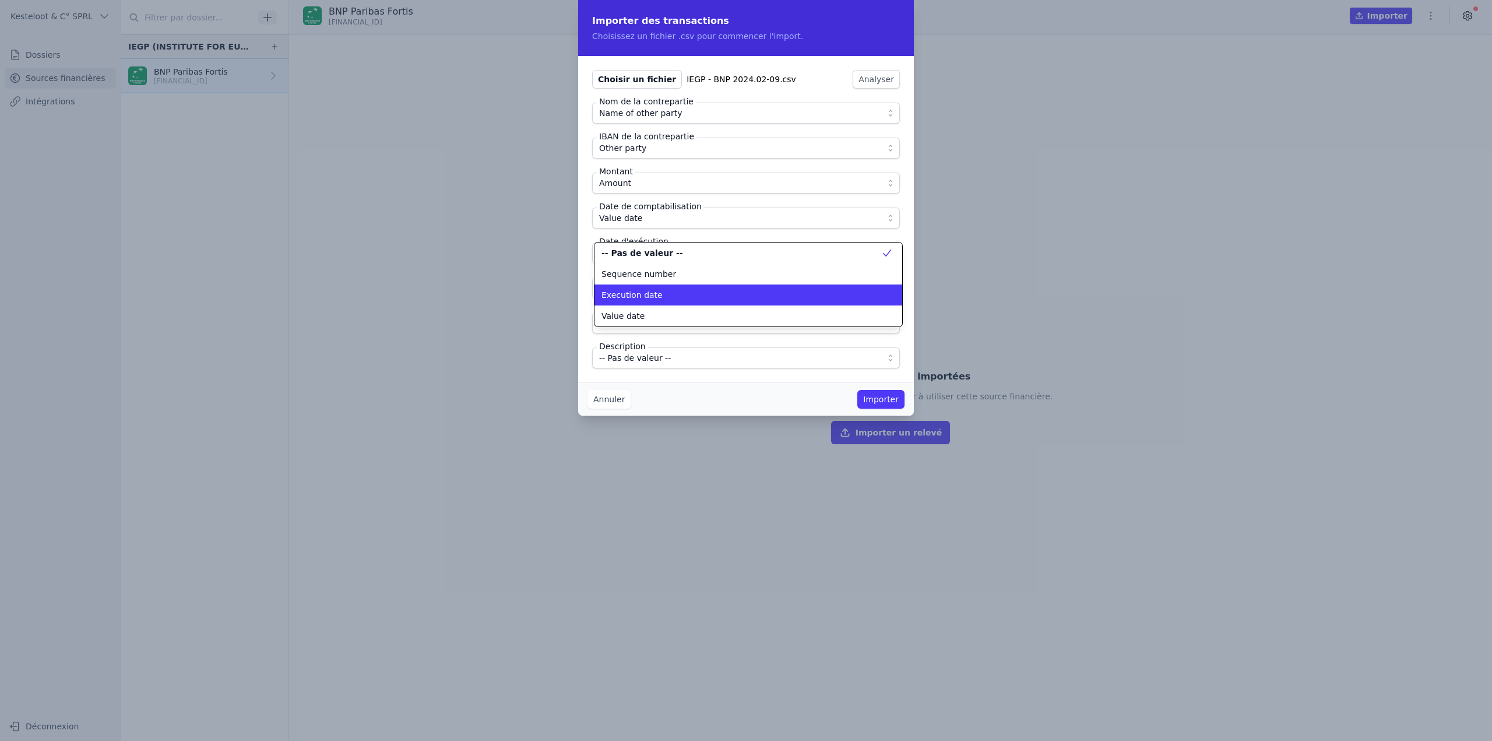
click at [666, 289] on div "Execution date" at bounding box center [742, 295] width 280 height 12
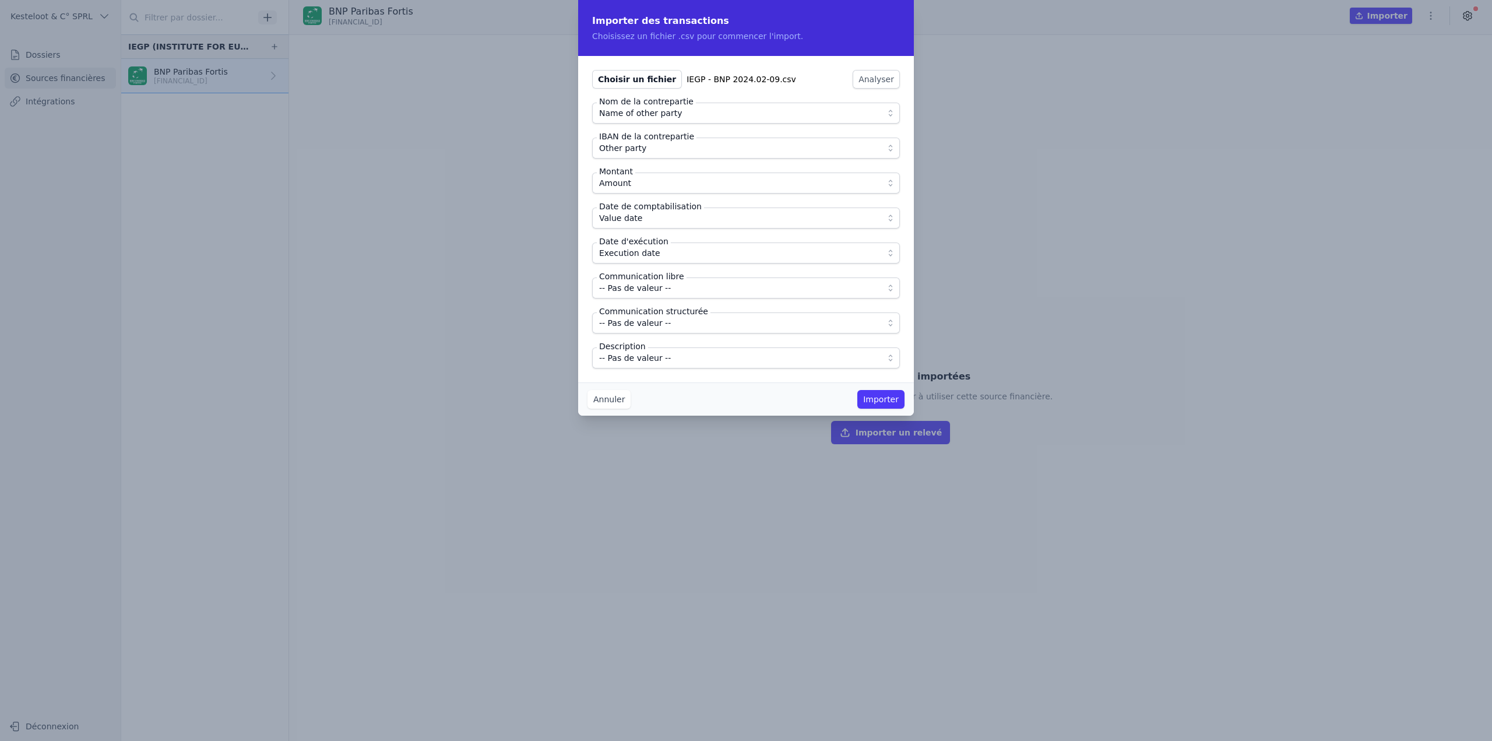
click at [666, 289] on span "-- Pas de valeur --" at bounding box center [738, 288] width 278 height 14
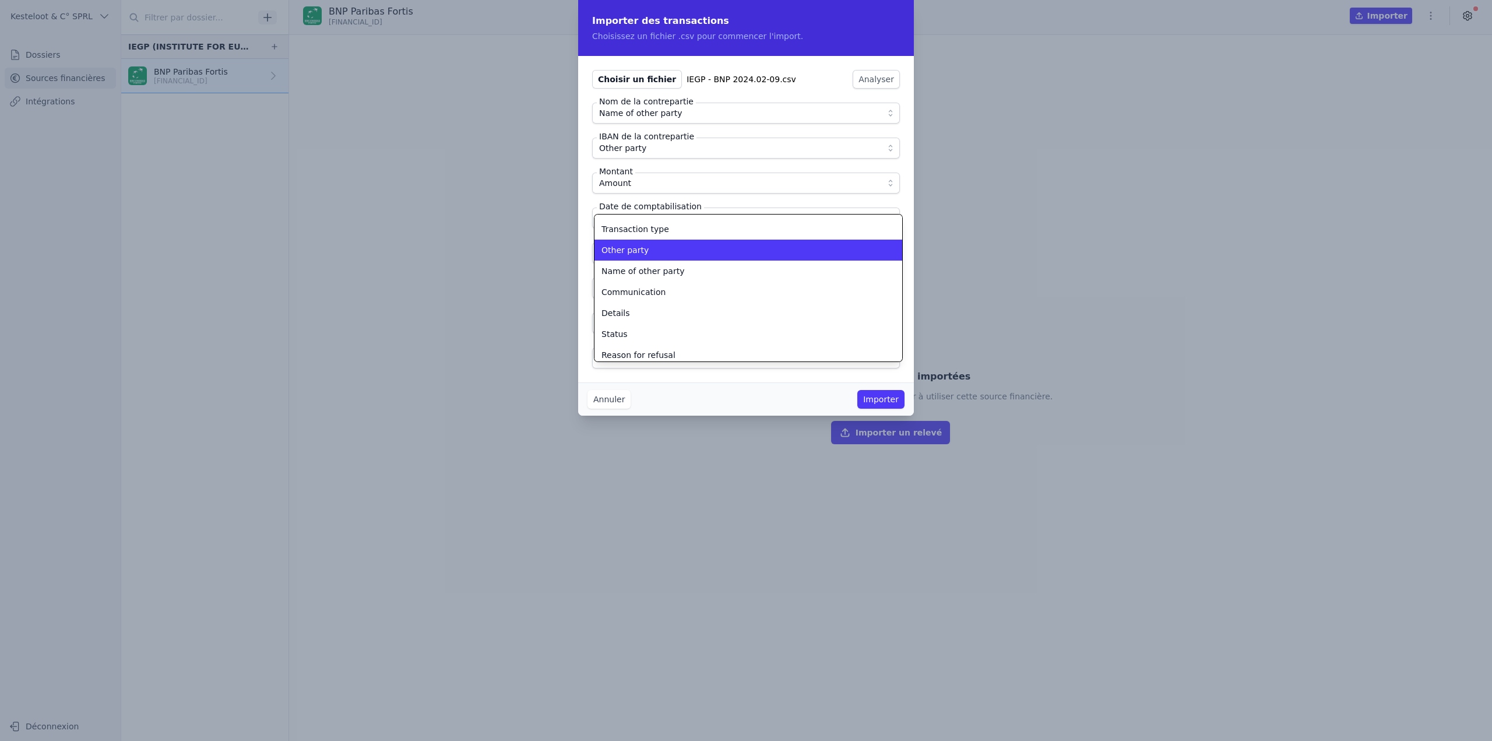
scroll to position [147, 0]
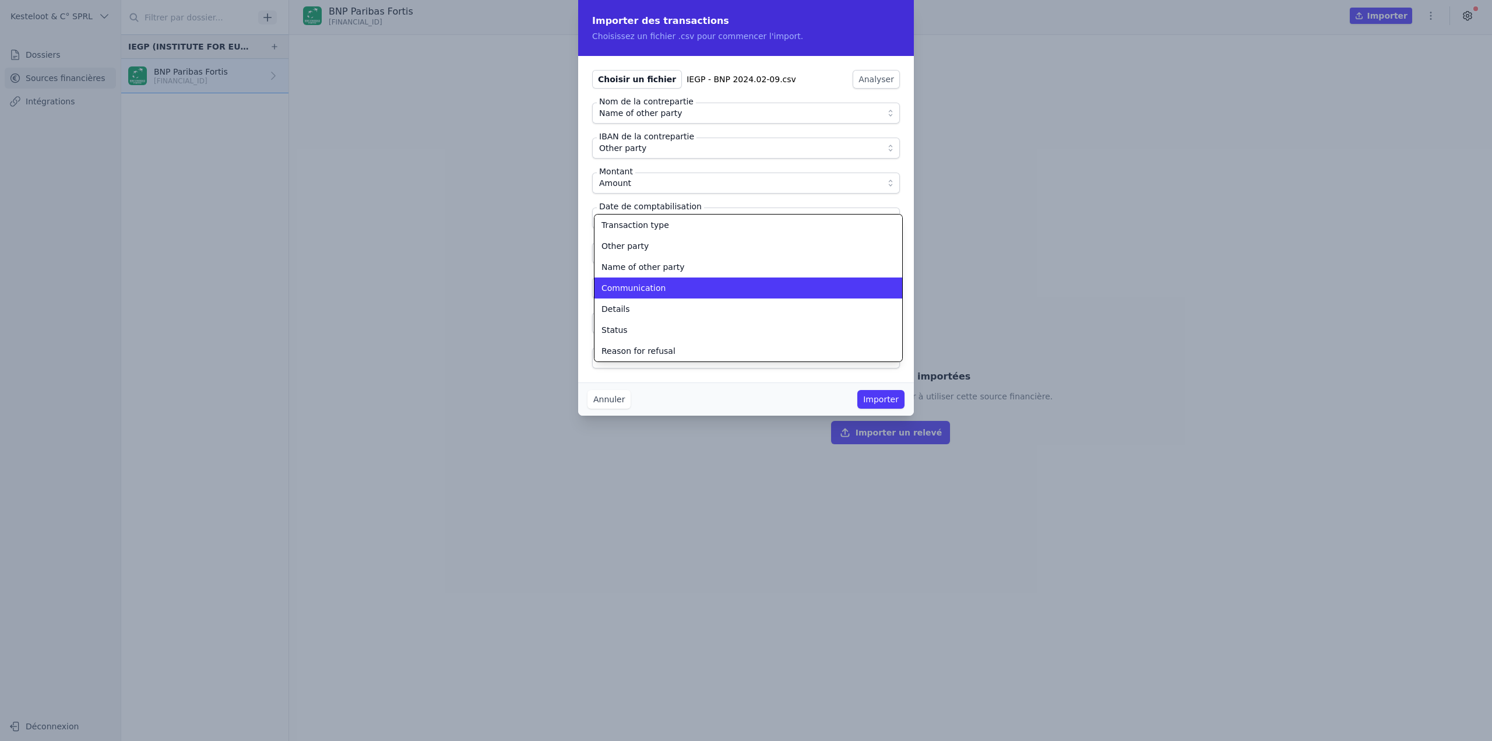
click at [656, 288] on span "Communication" at bounding box center [634, 288] width 64 height 12
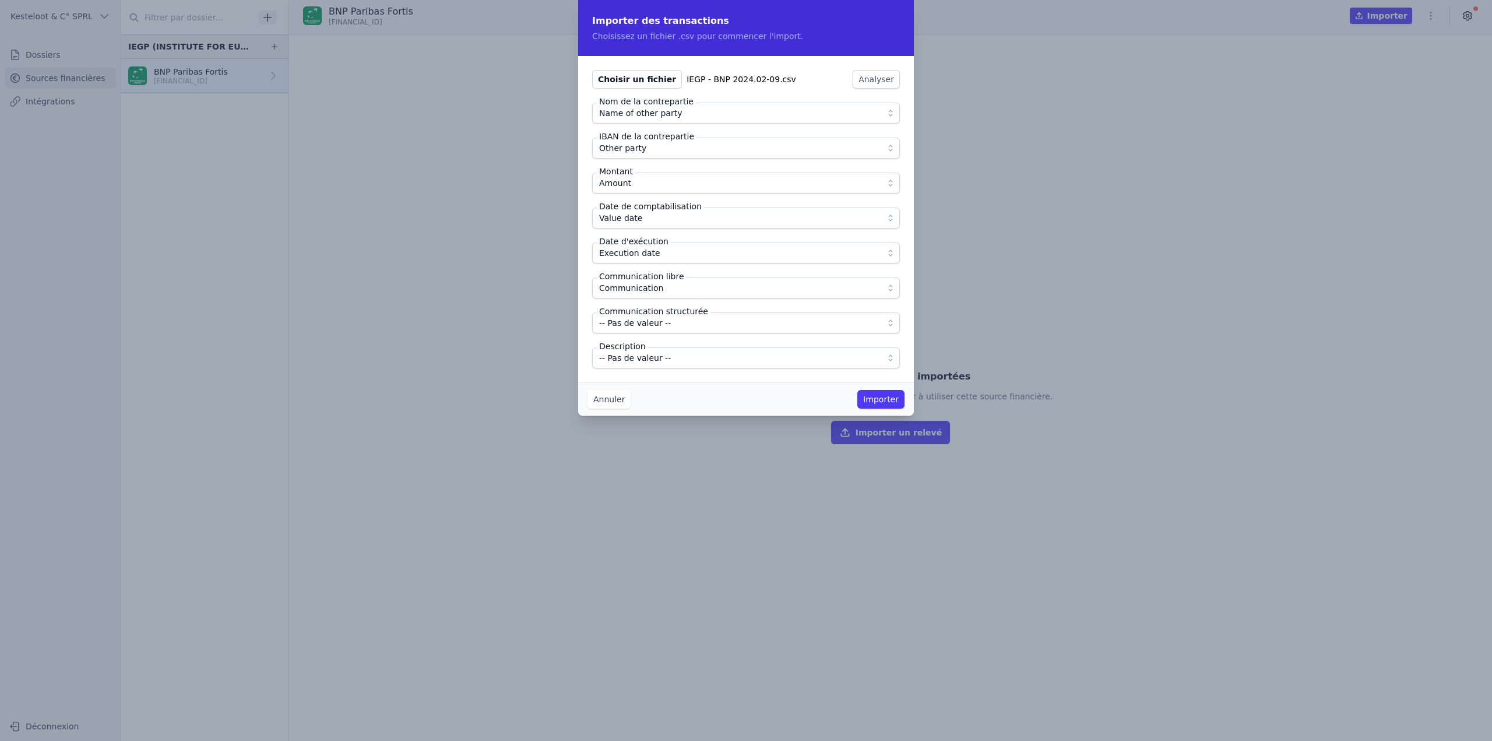
click at [668, 349] on button "-- Pas de valeur --" at bounding box center [746, 357] width 308 height 21
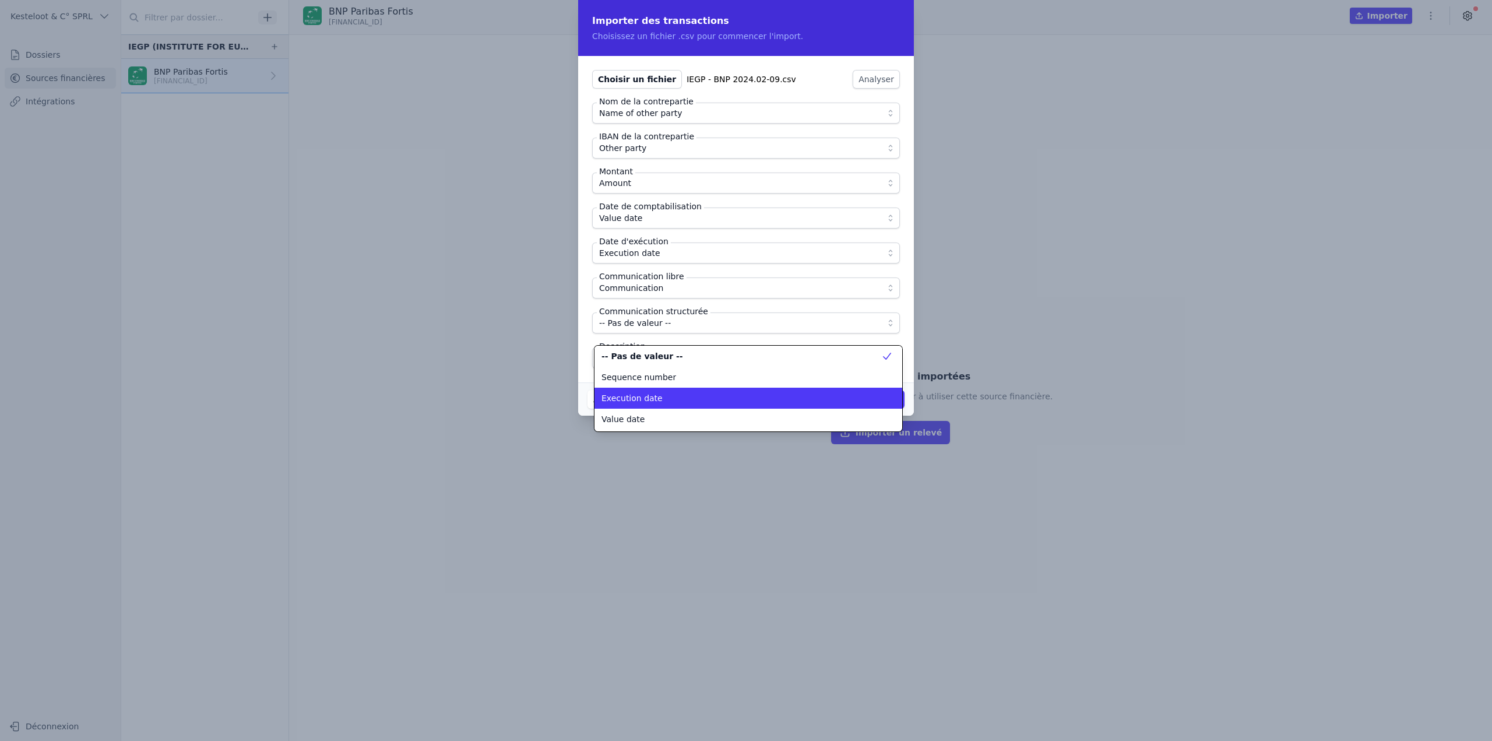
scroll to position [0, 0]
click at [663, 422] on ul "-- Pas de valeur -- Sequence number Execution date Value date Amount Account cu…" at bounding box center [749, 379] width 308 height 104
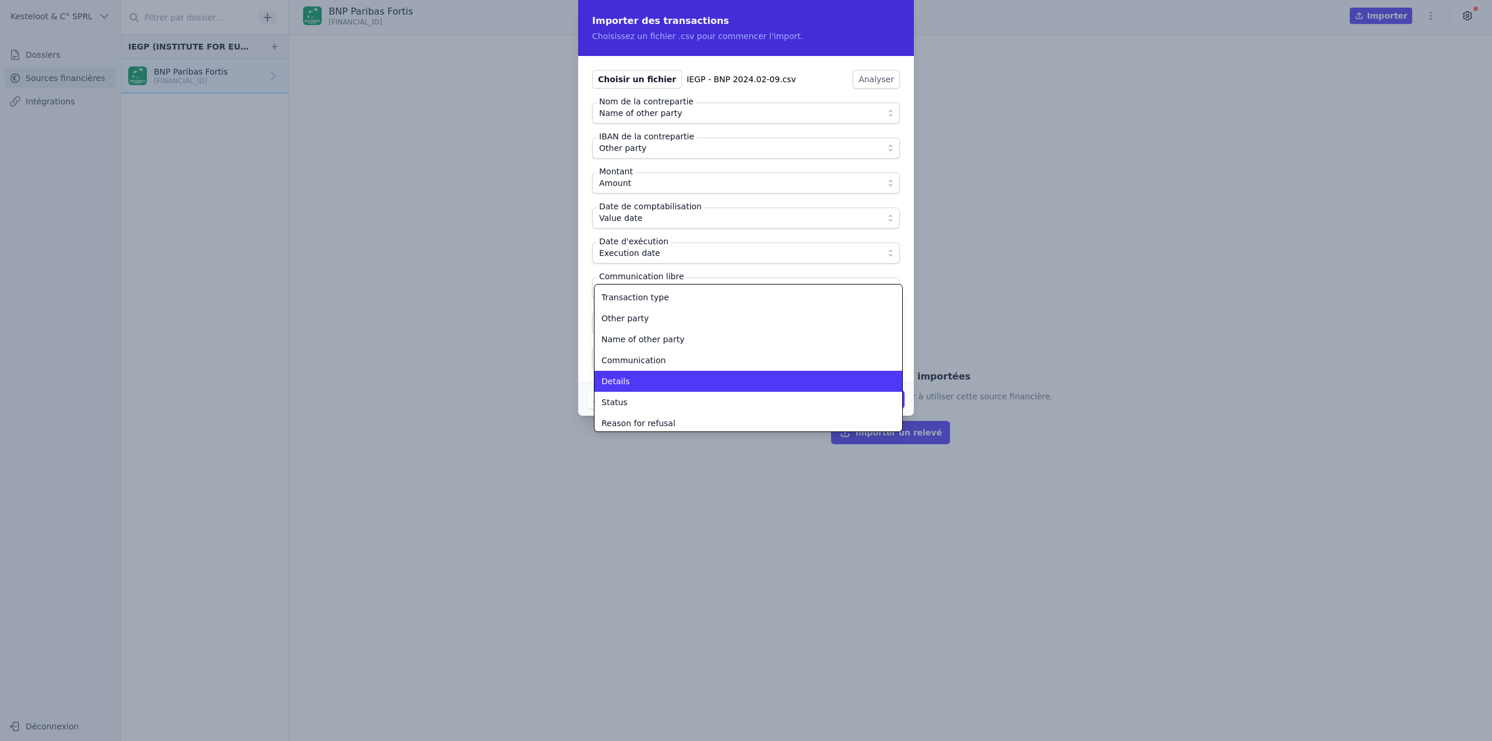
scroll to position [147, 0]
click at [637, 384] on div "Details" at bounding box center [742, 379] width 280 height 12
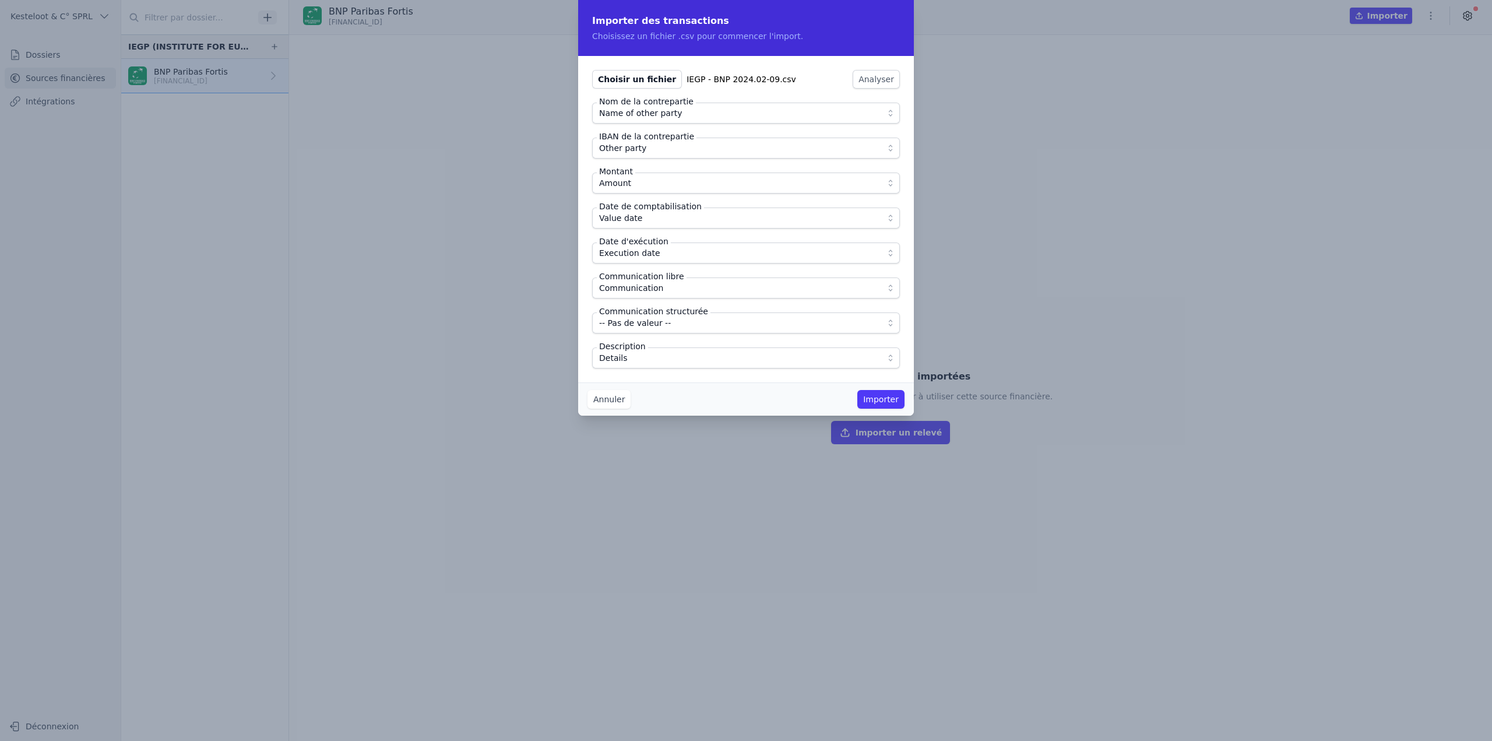
click at [671, 370] on div "Choisir un fichier IEGP - BNP 2024.02-09.csv Analyser Nom de la contrepartie Na…" at bounding box center [746, 219] width 336 height 326
click at [885, 396] on button "Importer" at bounding box center [881, 399] width 47 height 19
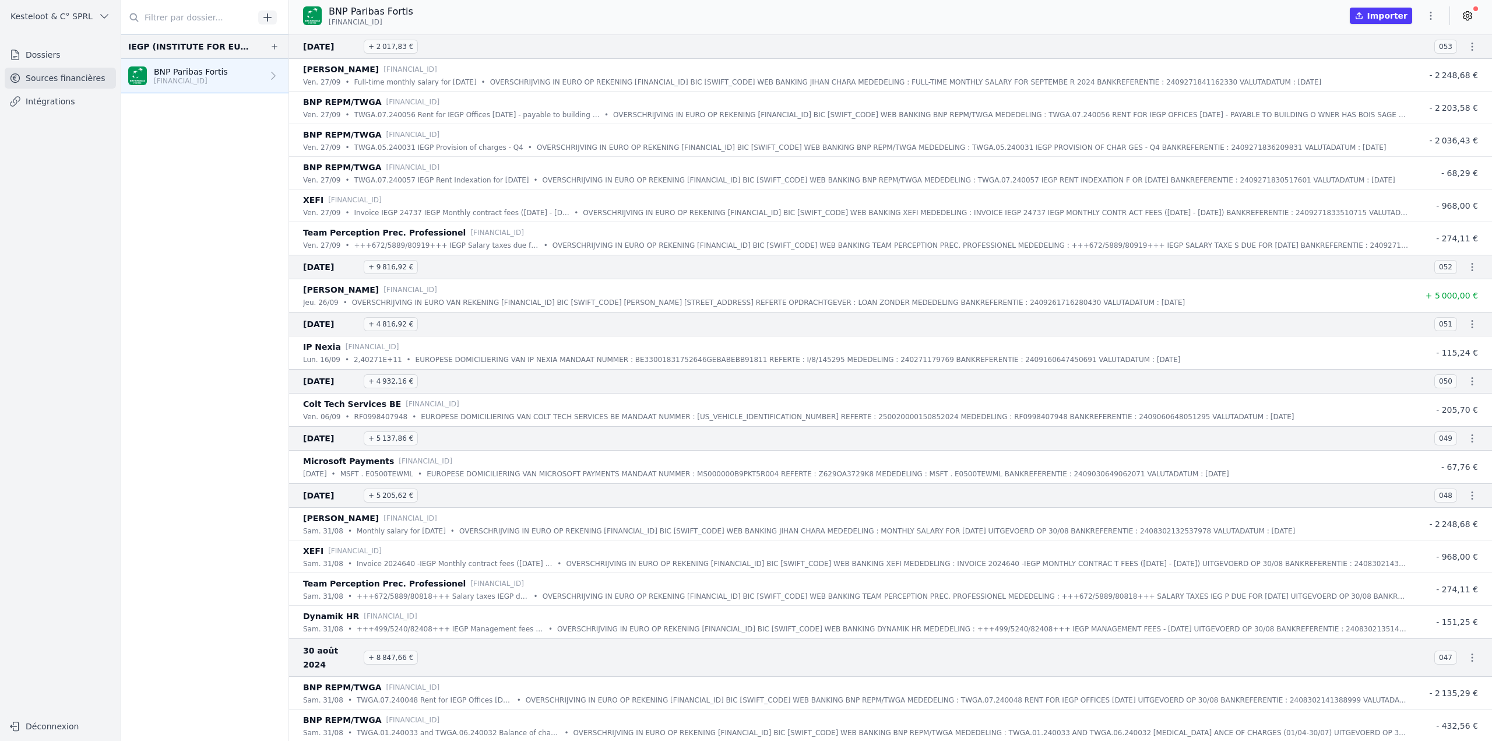
click at [181, 170] on nav "IEGP (INSTITUTE FOR EU-GULF PARTNERSHIP) BNP Paribas Fortis [FINANCIAL_ID]" at bounding box center [204, 387] width 167 height 707
click at [92, 108] on link "Intégrations" at bounding box center [60, 101] width 111 height 21
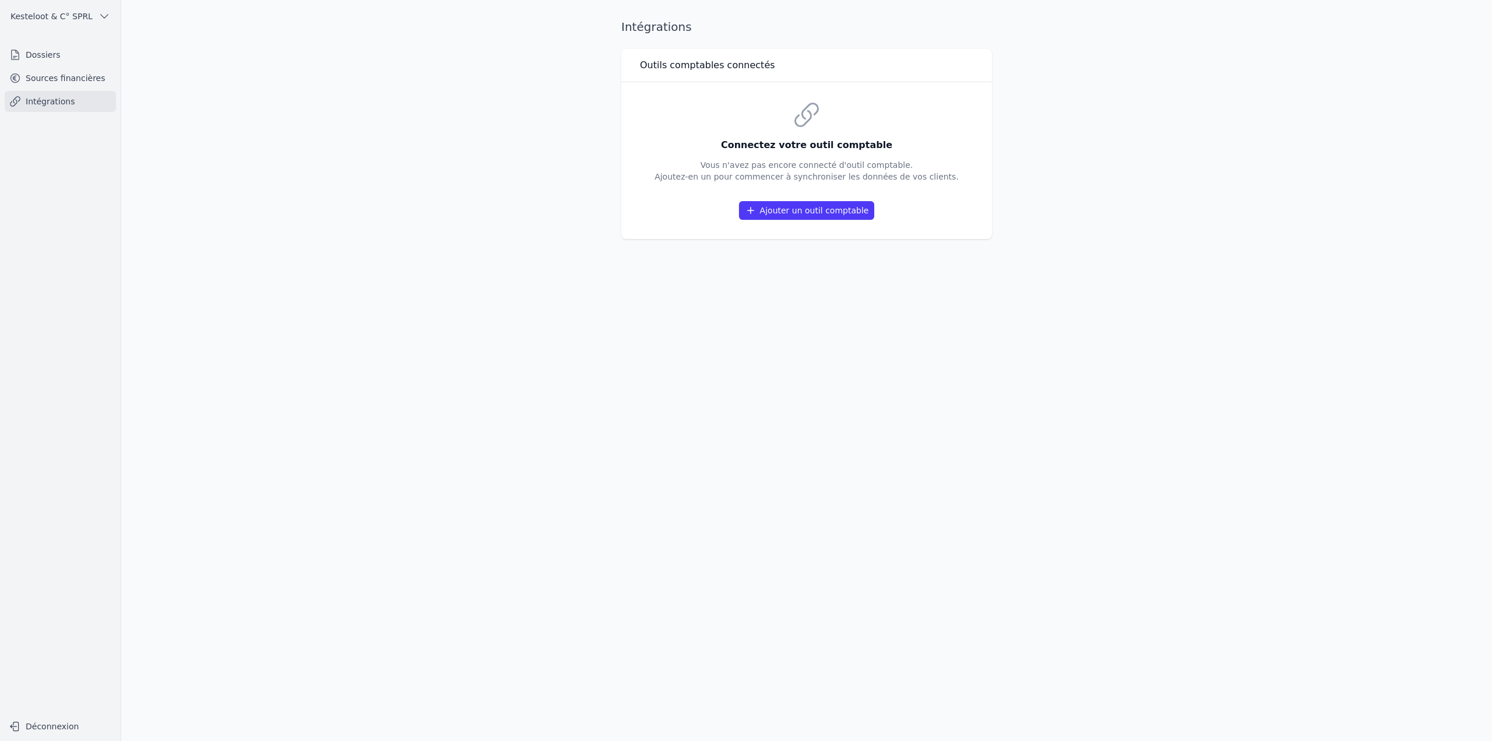
click at [83, 81] on link "Sources financières" at bounding box center [60, 78] width 111 height 21
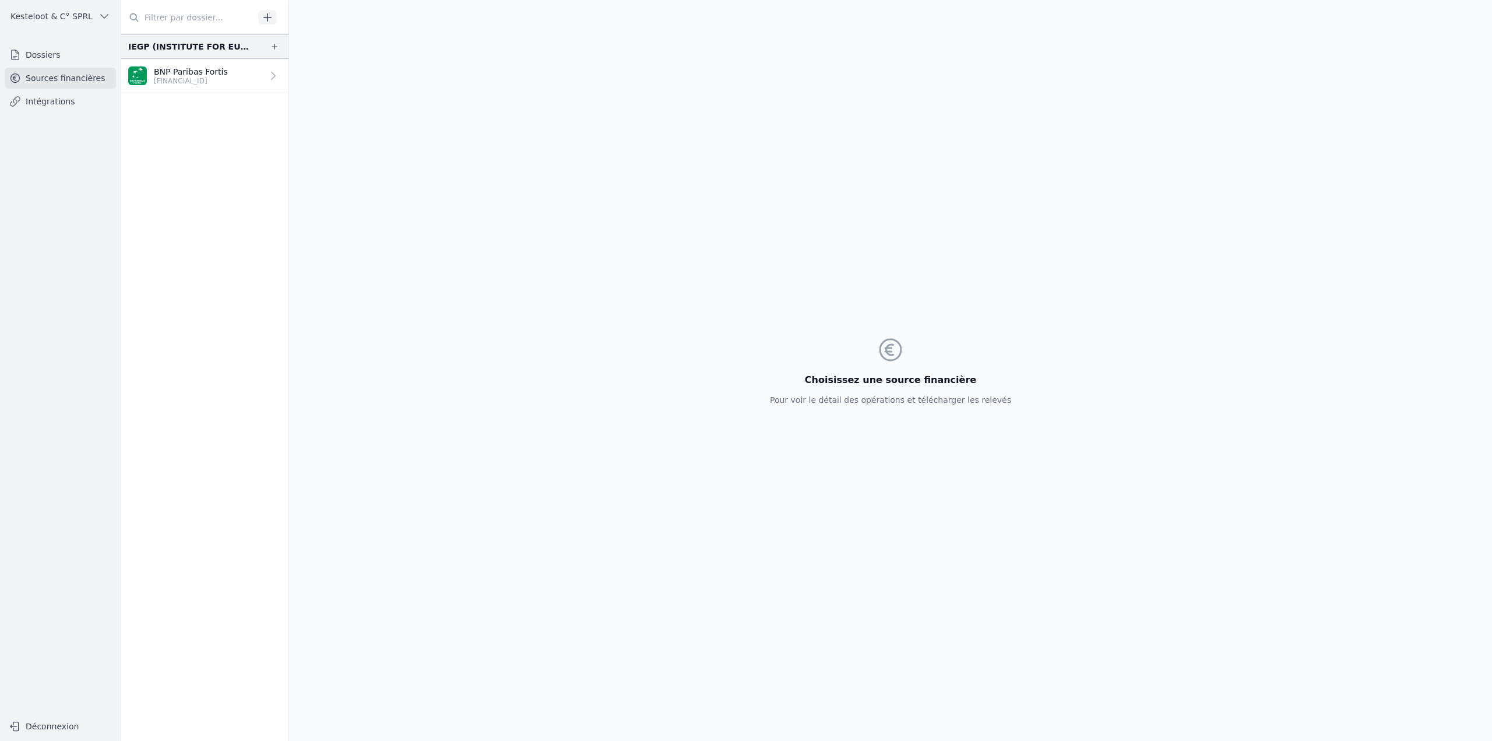
click at [49, 58] on link "Dossiers" at bounding box center [60, 54] width 111 height 21
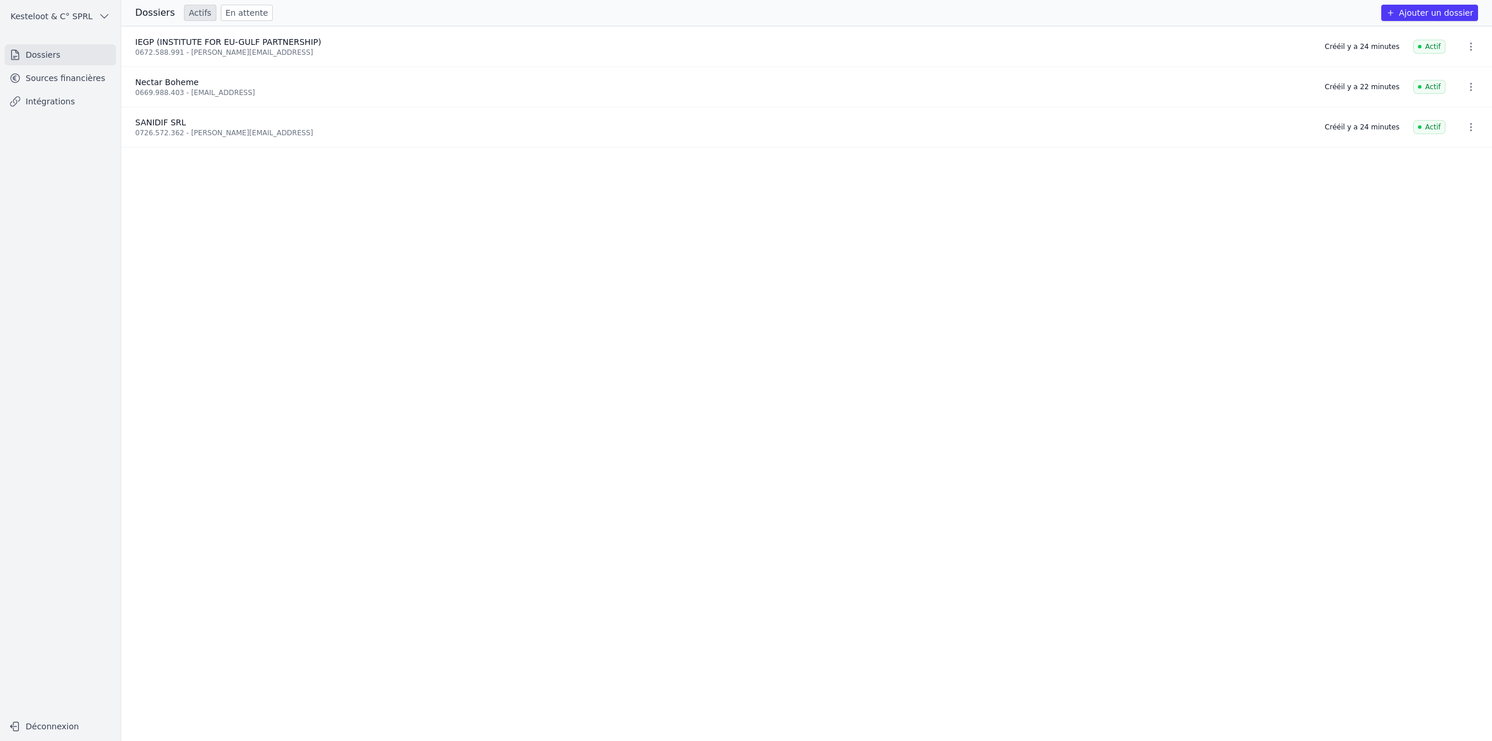
click at [54, 73] on link "Sources financières" at bounding box center [60, 78] width 111 height 21
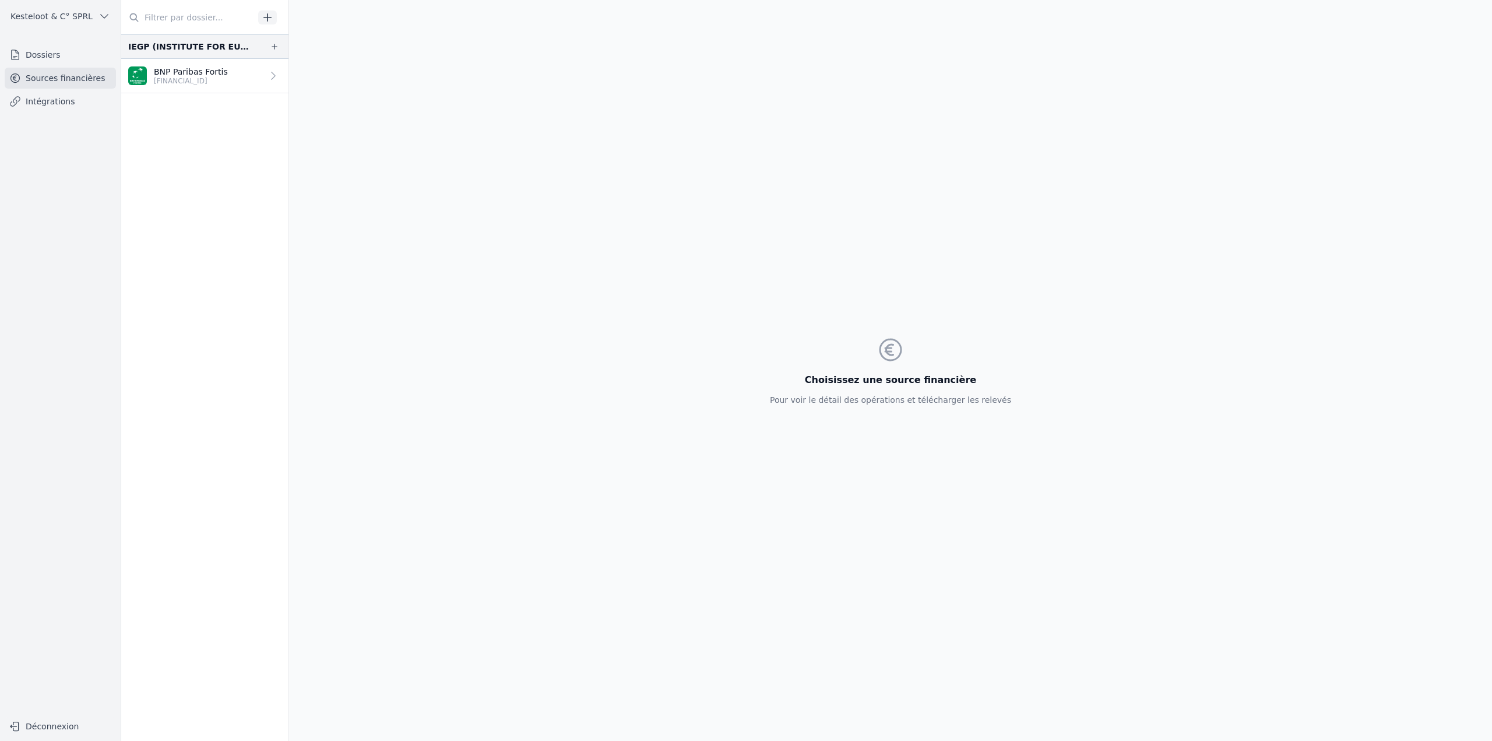
click at [269, 19] on icon "button" at bounding box center [268, 18] width 12 height 12
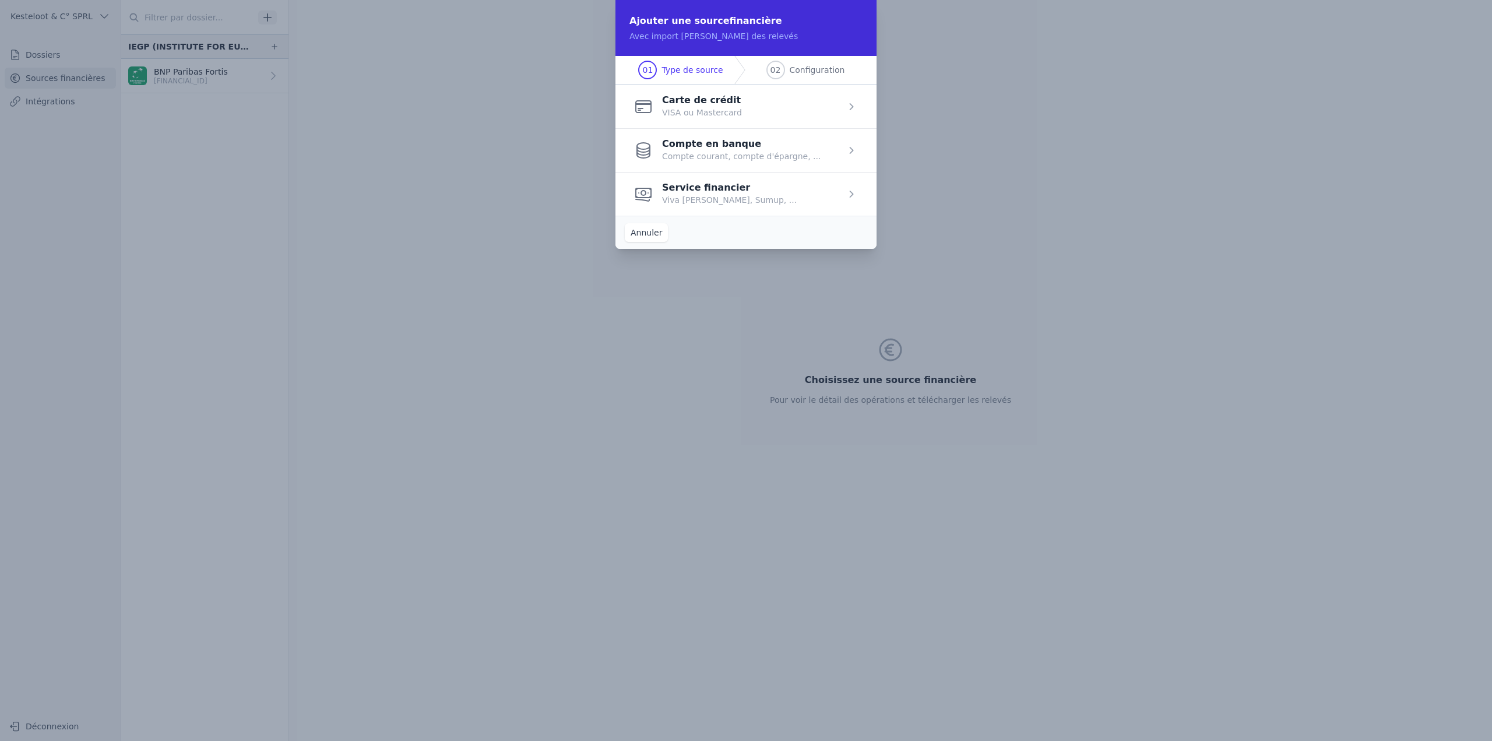
click at [767, 155] on span "button" at bounding box center [746, 150] width 261 height 44
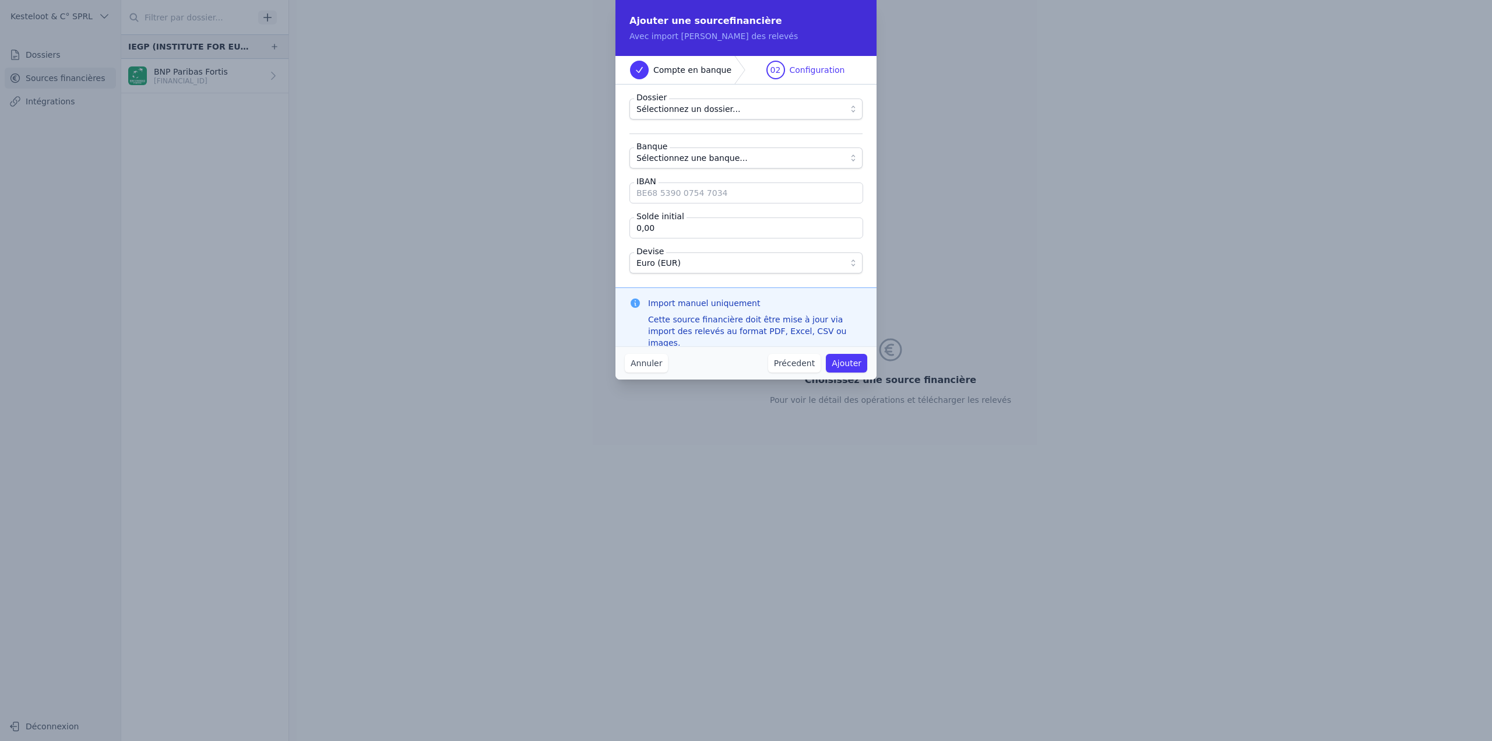
click at [739, 107] on span "Sélectionnez un dossier..." at bounding box center [738, 109] width 203 height 14
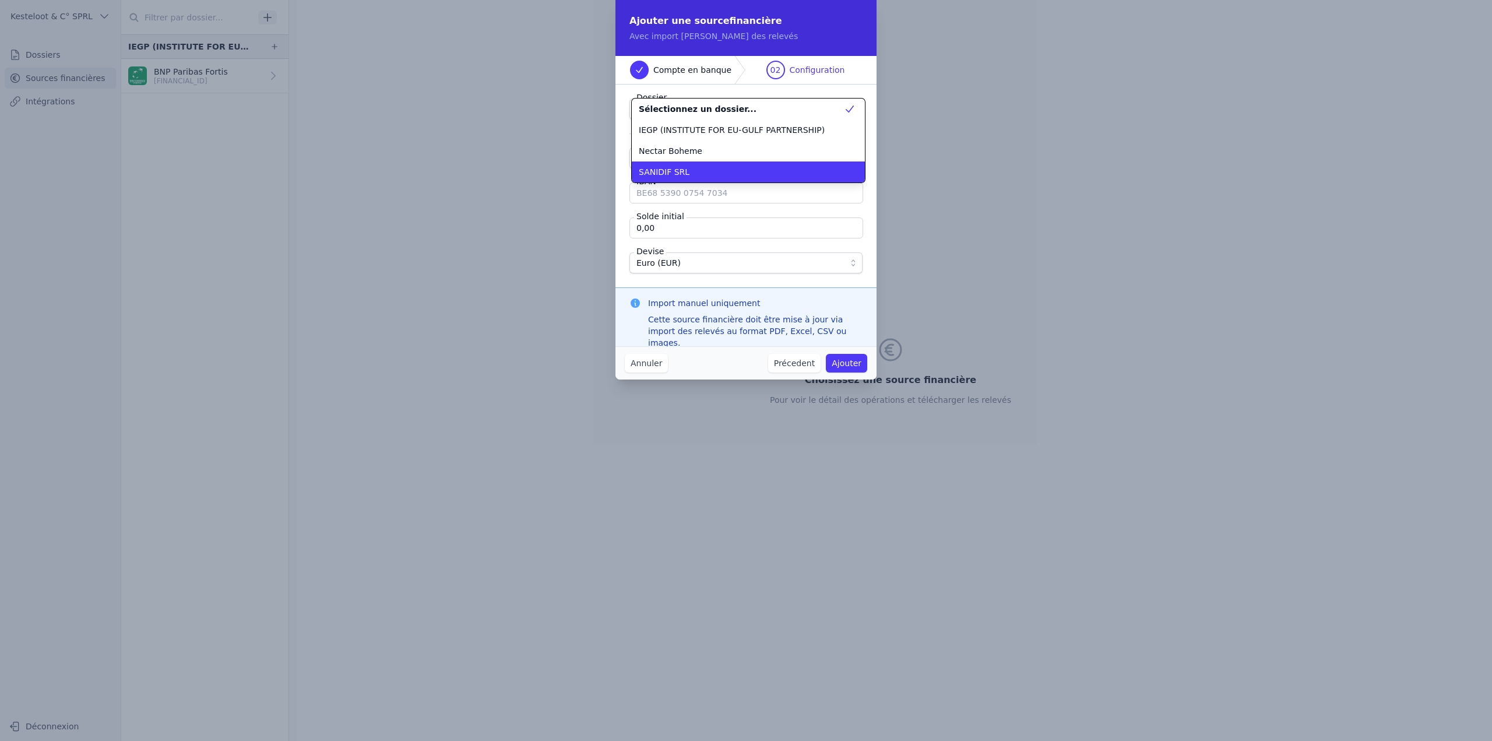
click at [694, 175] on div "SANIDIF SRL" at bounding box center [741, 172] width 205 height 12
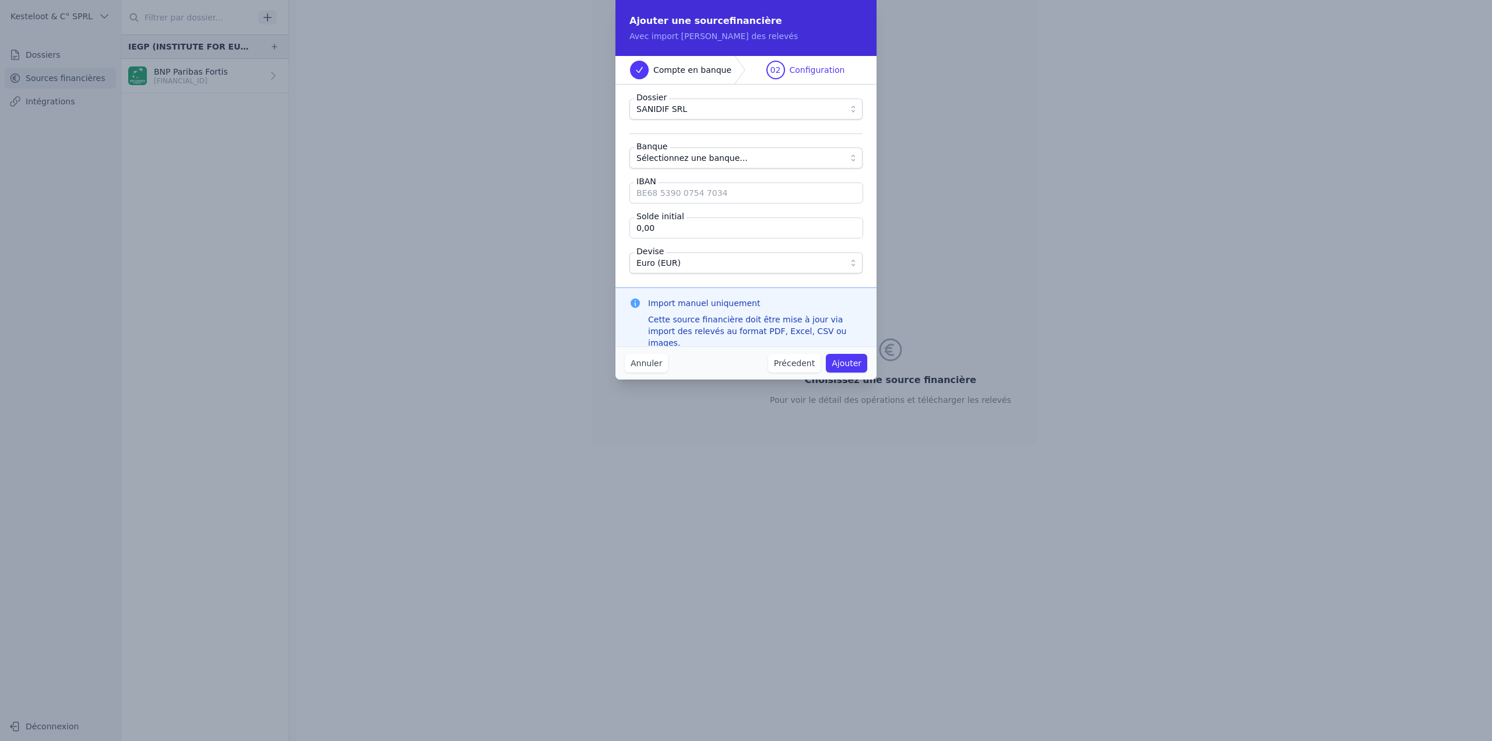
click at [674, 166] on button "Sélectionnez une banque..." at bounding box center [746, 158] width 233 height 21
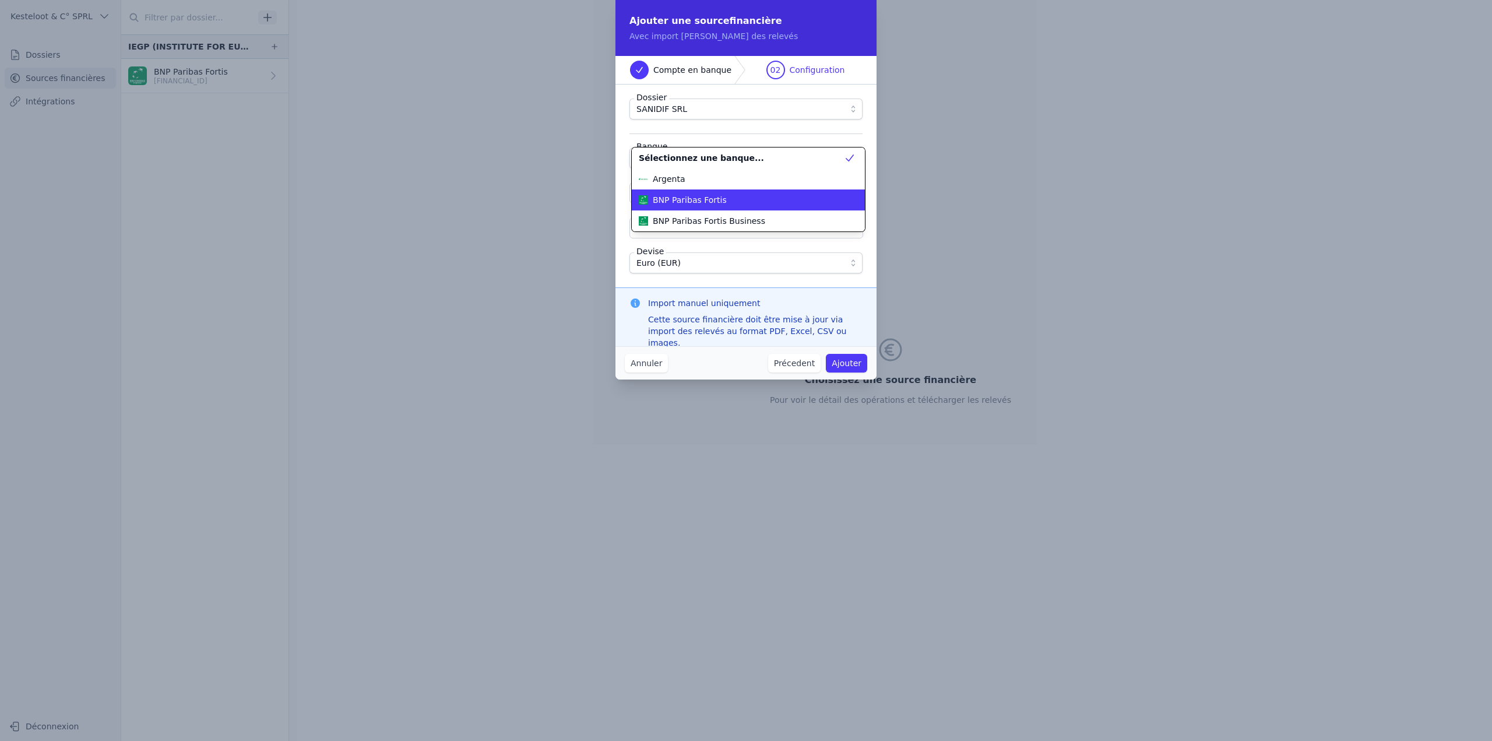
scroll to position [147, 0]
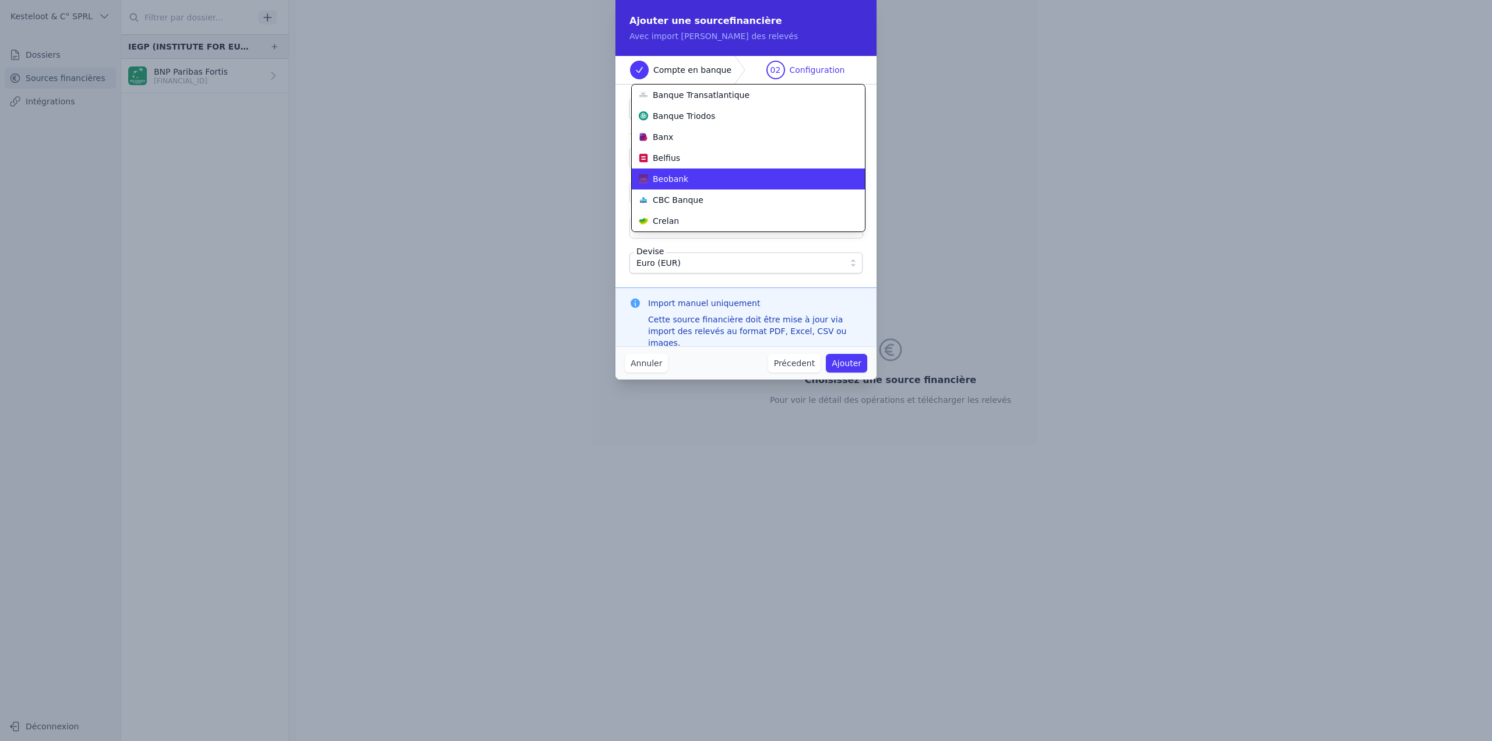
click at [675, 181] on span "Beobank" at bounding box center [671, 179] width 36 height 12
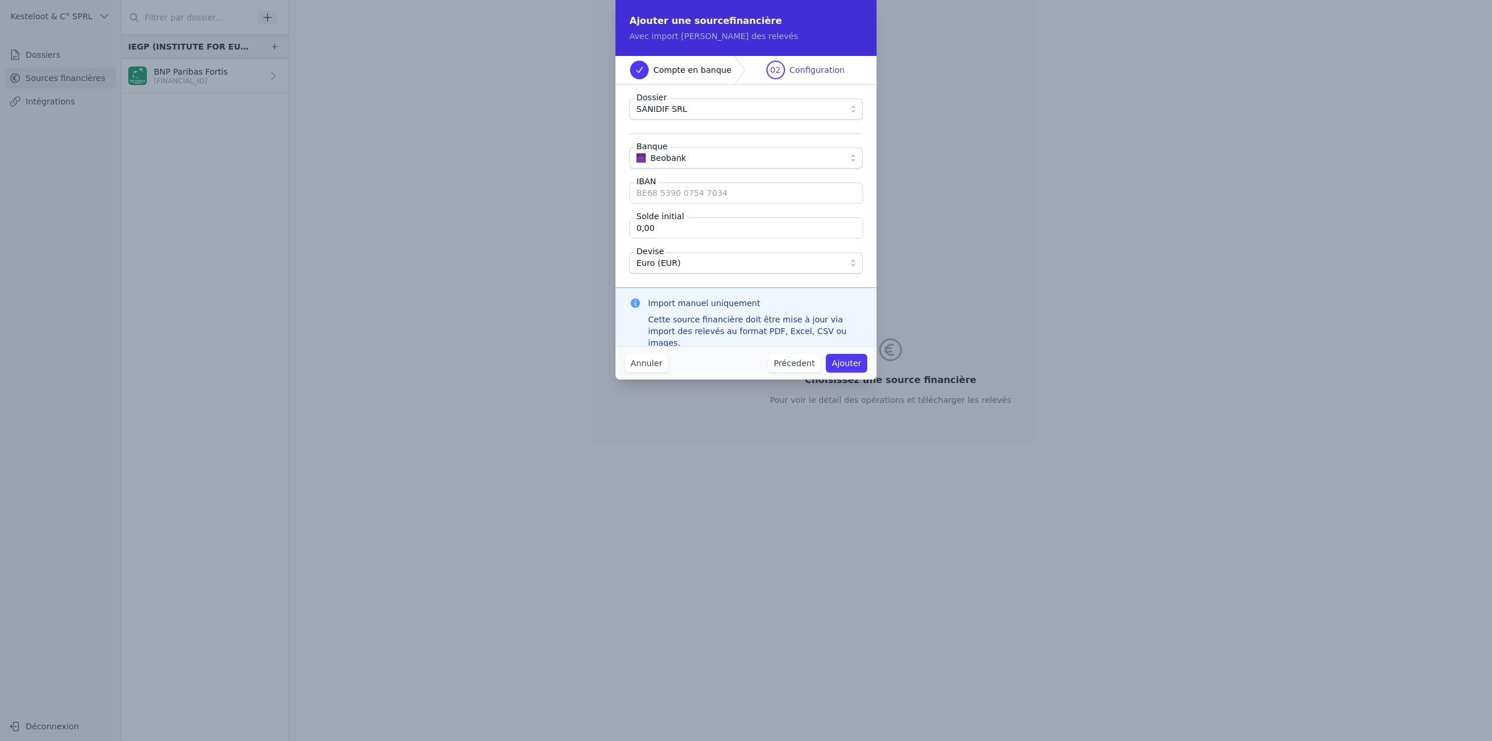
click at [683, 203] on fieldset "Dossier SANIDIF SRL Banque Beobank IBAN Solde initial 0,00 Devise Euro (EUR)" at bounding box center [746, 186] width 233 height 175
click at [684, 198] on input "IBAN" at bounding box center [747, 192] width 234 height 21
paste input "[FINANCIAL_ID]"
type input "[FINANCIAL_ID]"
click at [705, 232] on input "0,00" at bounding box center [747, 227] width 234 height 21
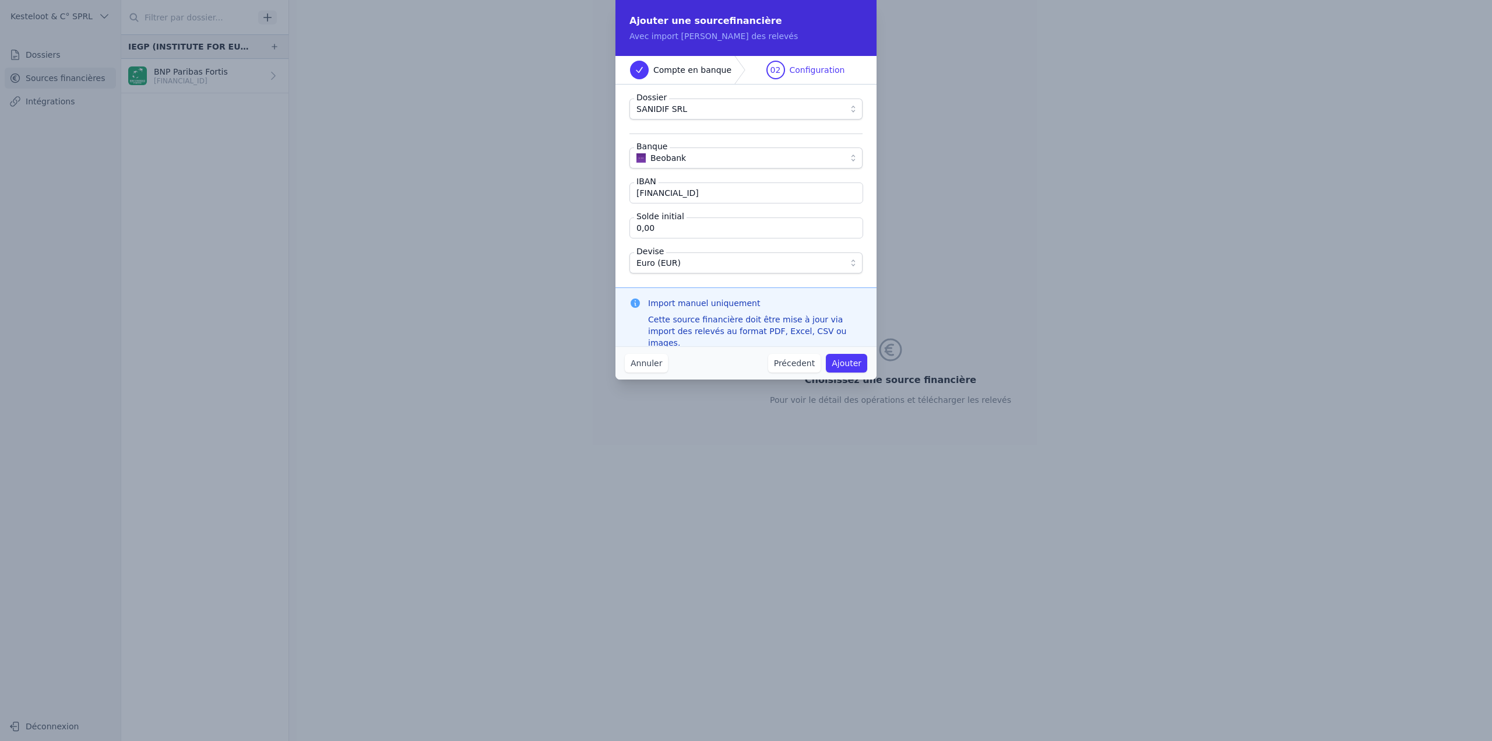
click at [705, 232] on input "0,00" at bounding box center [747, 227] width 234 height 21
paste input "91 950 103 765 376"
click at [724, 232] on input "0,00" at bounding box center [747, 227] width 234 height 21
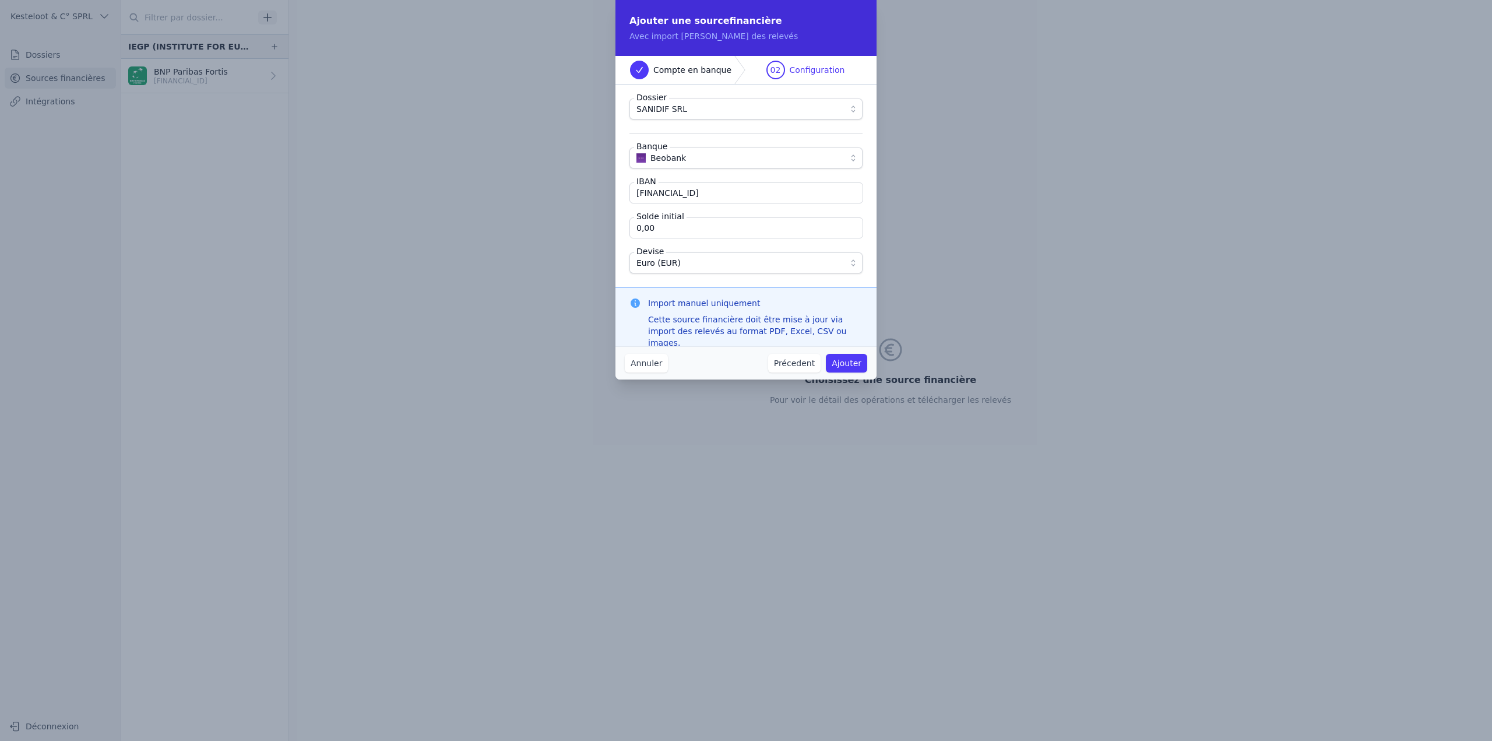
click at [724, 232] on input "0,00" at bounding box center [747, 227] width 234 height 21
type input "462,32"
click at [785, 287] on div "Import manuel uniquement Cette source financière doit être mise à jour via impo…" at bounding box center [746, 322] width 261 height 71
click at [846, 361] on button "Ajouter" at bounding box center [846, 363] width 41 height 19
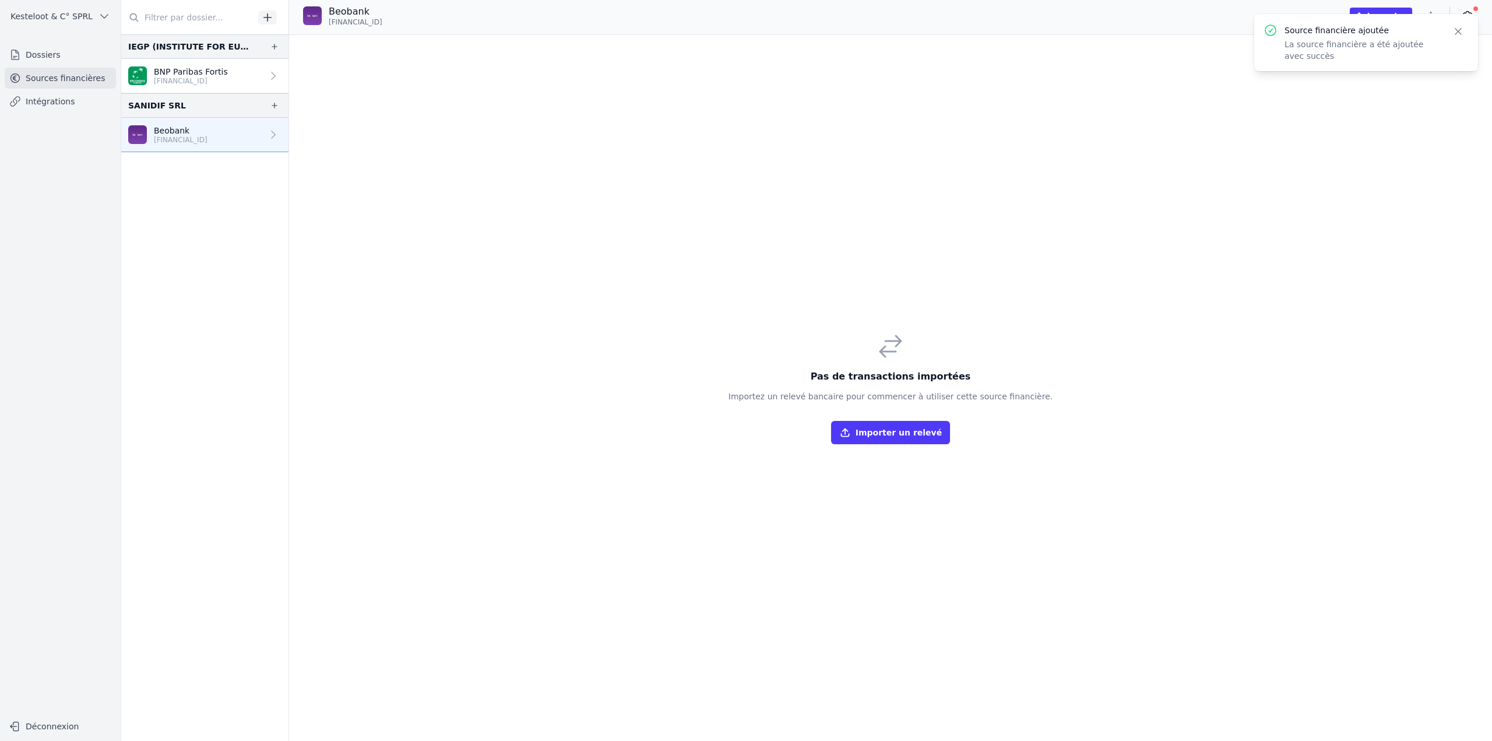
click at [1458, 30] on icon "button" at bounding box center [1459, 32] width 6 height 6
click at [884, 436] on button "Importer un relevé" at bounding box center [890, 432] width 119 height 23
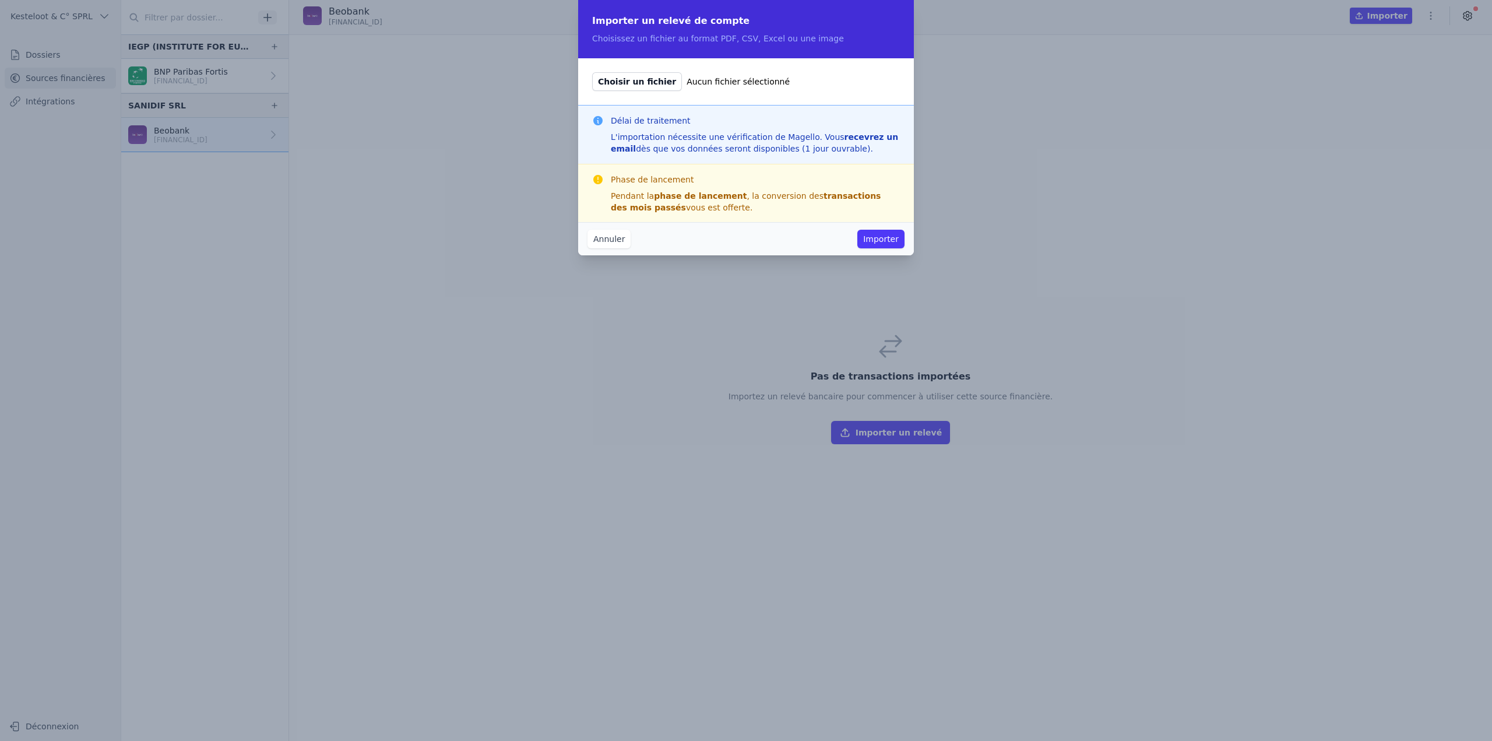
click at [644, 84] on span "Choisir un fichier" at bounding box center [637, 81] width 90 height 19
click at [592, 72] on input "Choisir un fichier Aucun fichier sélectionné" at bounding box center [592, 72] width 1 height 1
type input "C:\fakepath\SANIDIF - Extrait de comptes [FINANCIAL_ID] 2024.pdf"
click at [896, 238] on button "Importer" at bounding box center [881, 239] width 47 height 19
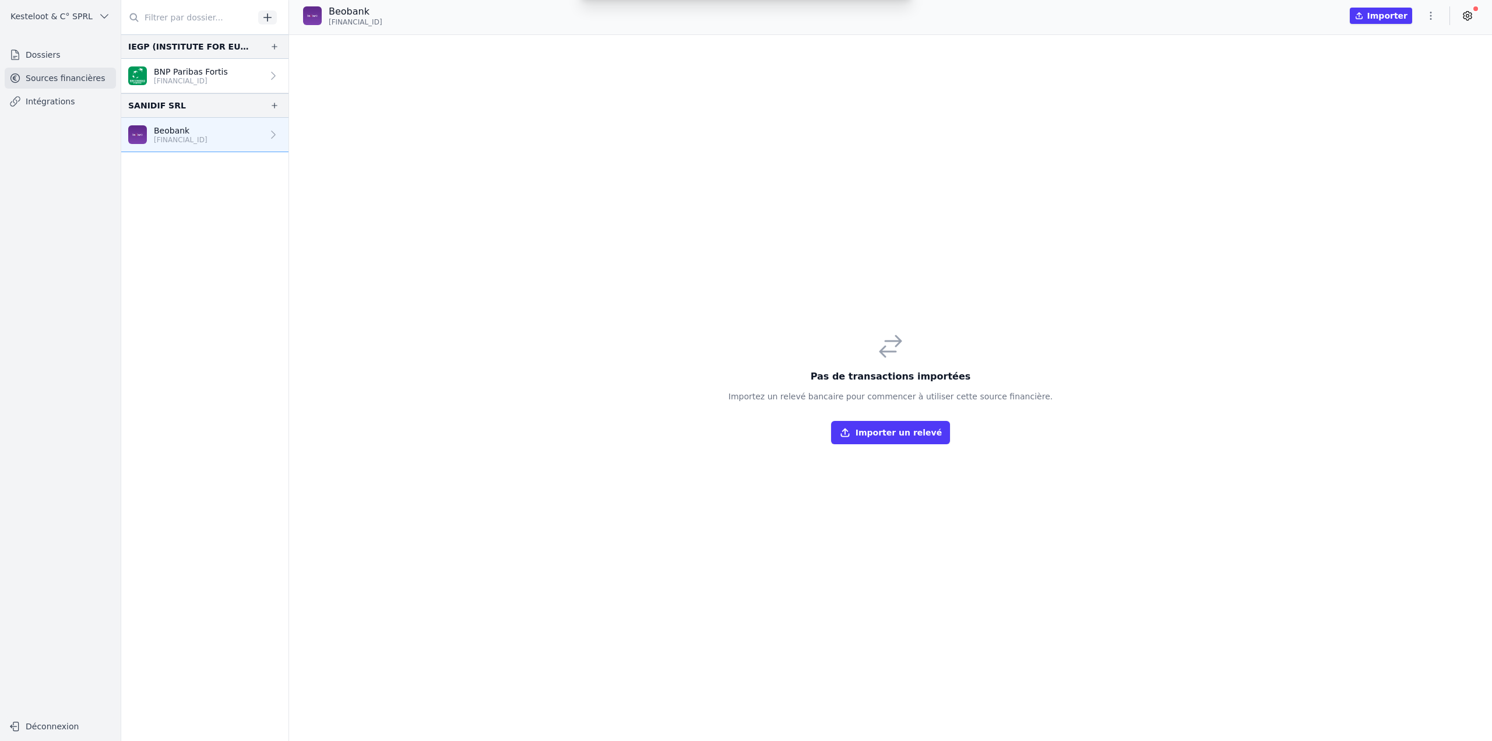
click at [883, 433] on div "Importer un relevé de compte Choisissez un fichier au format PDF, CSV, Excel ou…" at bounding box center [746, 370] width 1492 height 741
click at [882, 432] on button "Importer un relevé" at bounding box center [890, 432] width 119 height 23
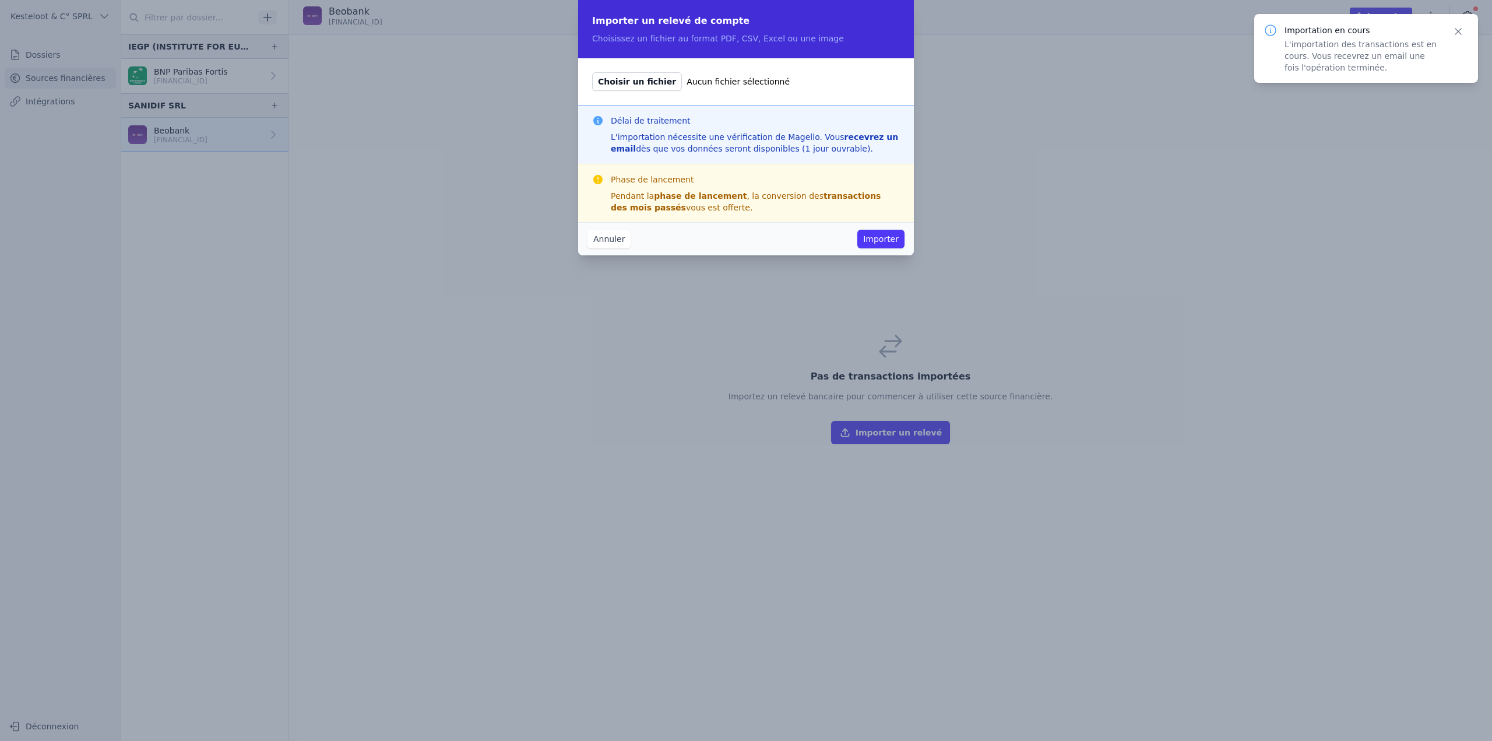
click at [648, 90] on span "Choisir un fichier" at bounding box center [637, 81] width 90 height 19
click at [592, 72] on input "Choisir un fichier Aucun fichier sélectionné" at bounding box center [592, 72] width 1 height 1
type input "C:\fakepath\SANIDIF - Extrait de comptes [FINANCIAL_ID] 2022.pdf"
click at [893, 231] on button "Importer" at bounding box center [881, 239] width 47 height 19
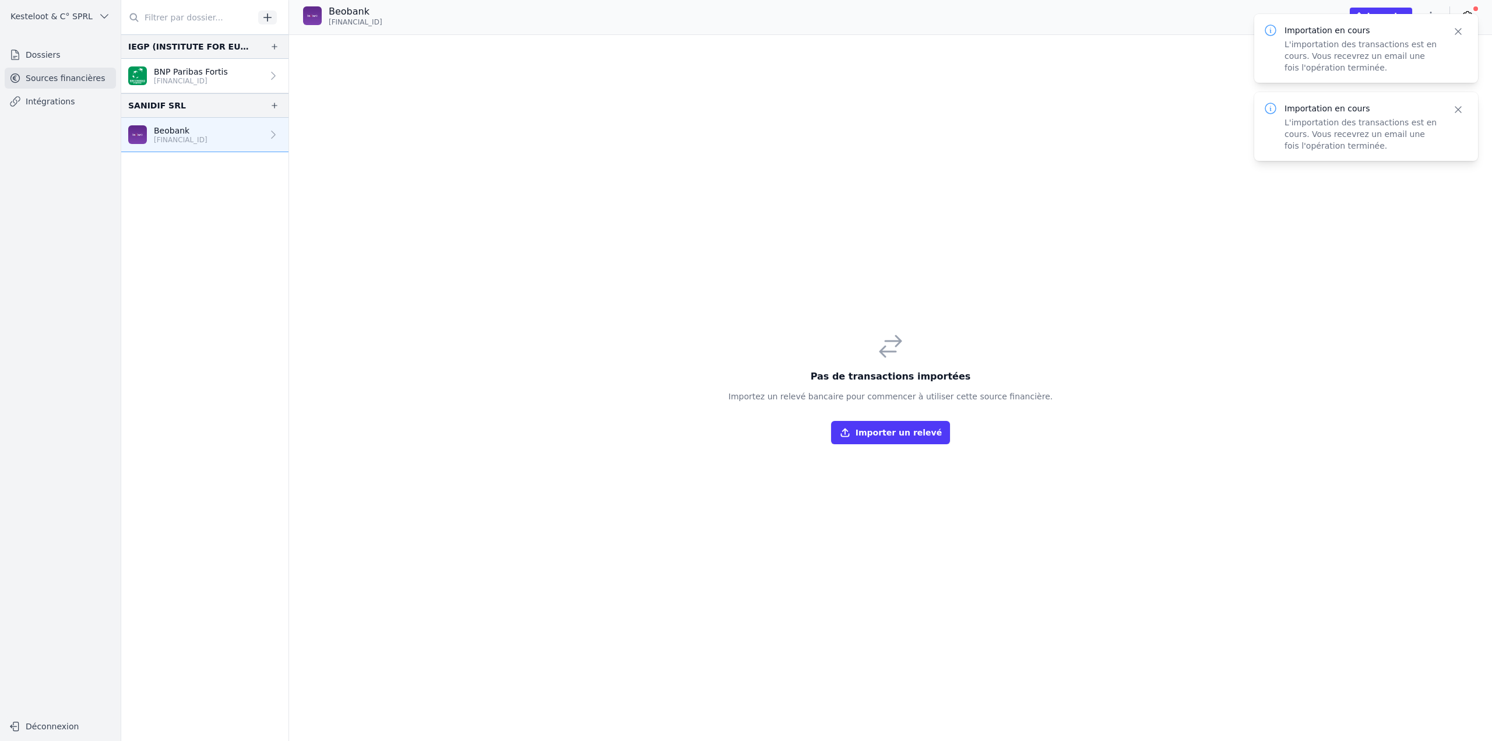
click at [880, 438] on button "Importer un relevé" at bounding box center [890, 432] width 119 height 23
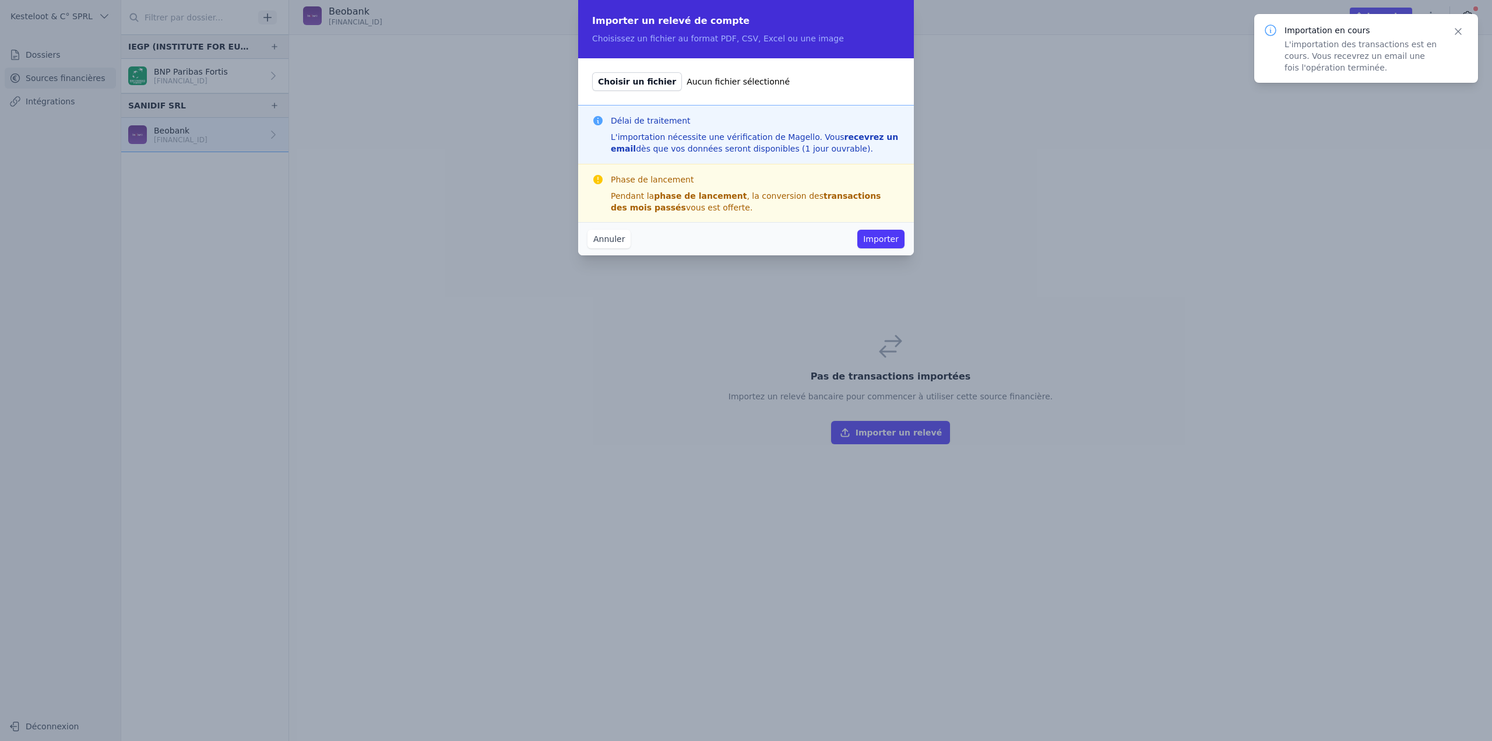
click at [629, 81] on span "Choisir un fichier" at bounding box center [637, 81] width 90 height 19
click at [592, 72] on input "Choisir un fichier Aucun fichier sélectionné" at bounding box center [592, 72] width 1 height 1
type input "C:\fakepath\SANIDIF - Extrait de comptes [FINANCIAL_ID] 2023.pdf"
click at [892, 241] on button "Importer" at bounding box center [881, 239] width 47 height 19
